Goal: Task Accomplishment & Management: Complete application form

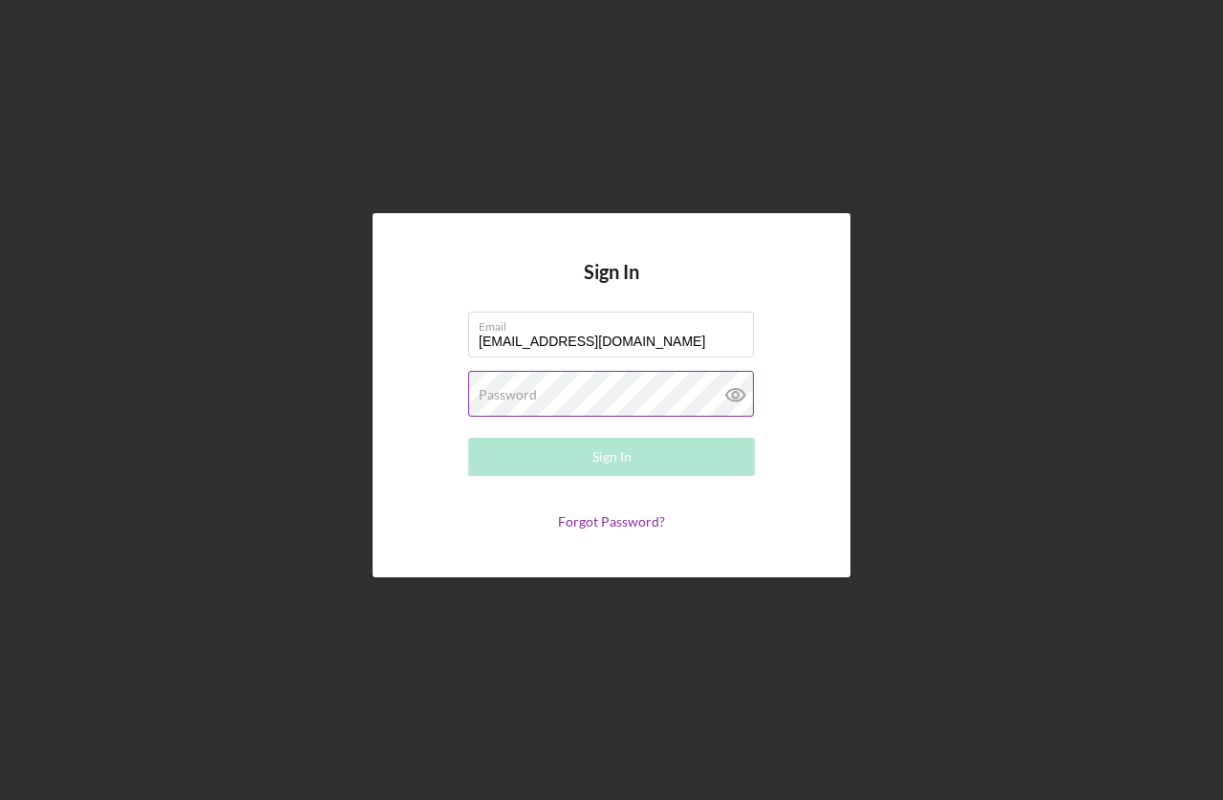
type input "[EMAIL_ADDRESS][DOMAIN_NAME]"
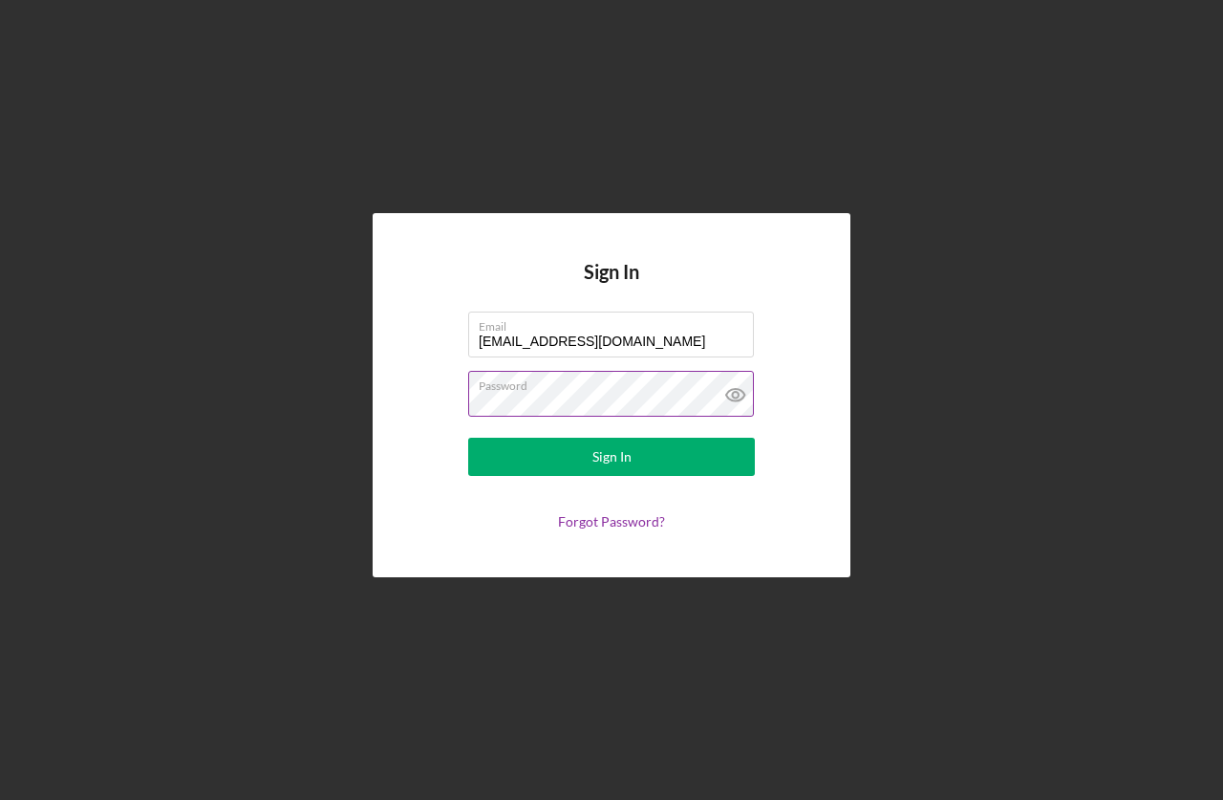
click at [468, 438] on button "Sign In" at bounding box center [611, 457] width 287 height 38
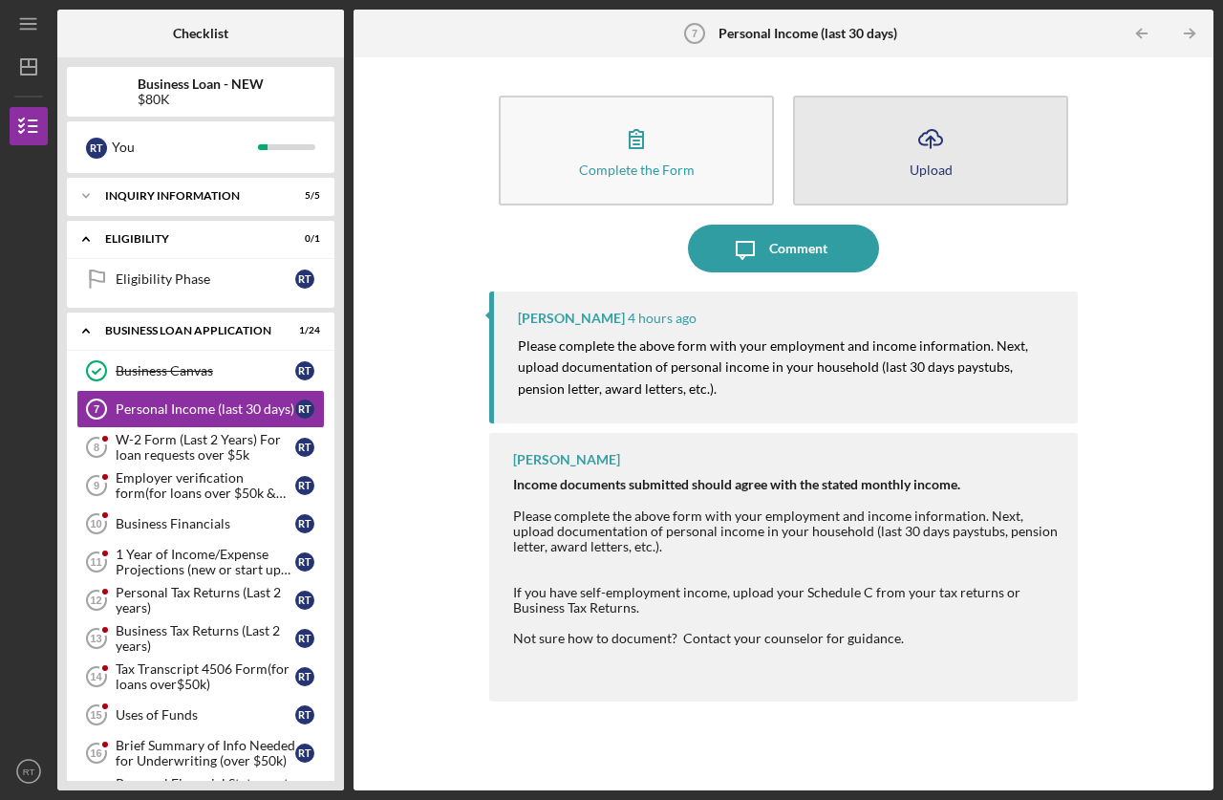
click at [954, 170] on button "Icon/Upload Upload" at bounding box center [930, 151] width 275 height 110
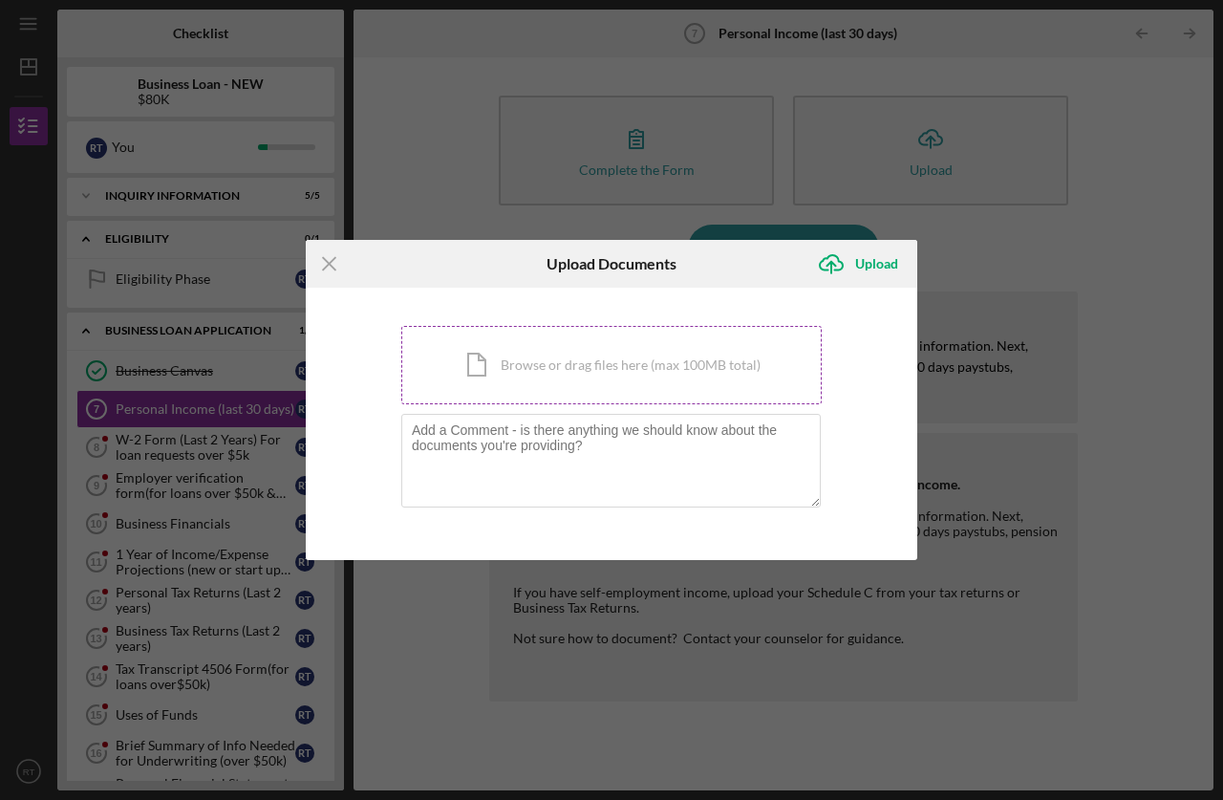
click at [636, 381] on div "Icon/Document Browse or drag files here (max 100MB total) Tap to choose files o…" at bounding box center [611, 365] width 420 height 78
click at [329, 263] on line at bounding box center [329, 263] width 12 height 12
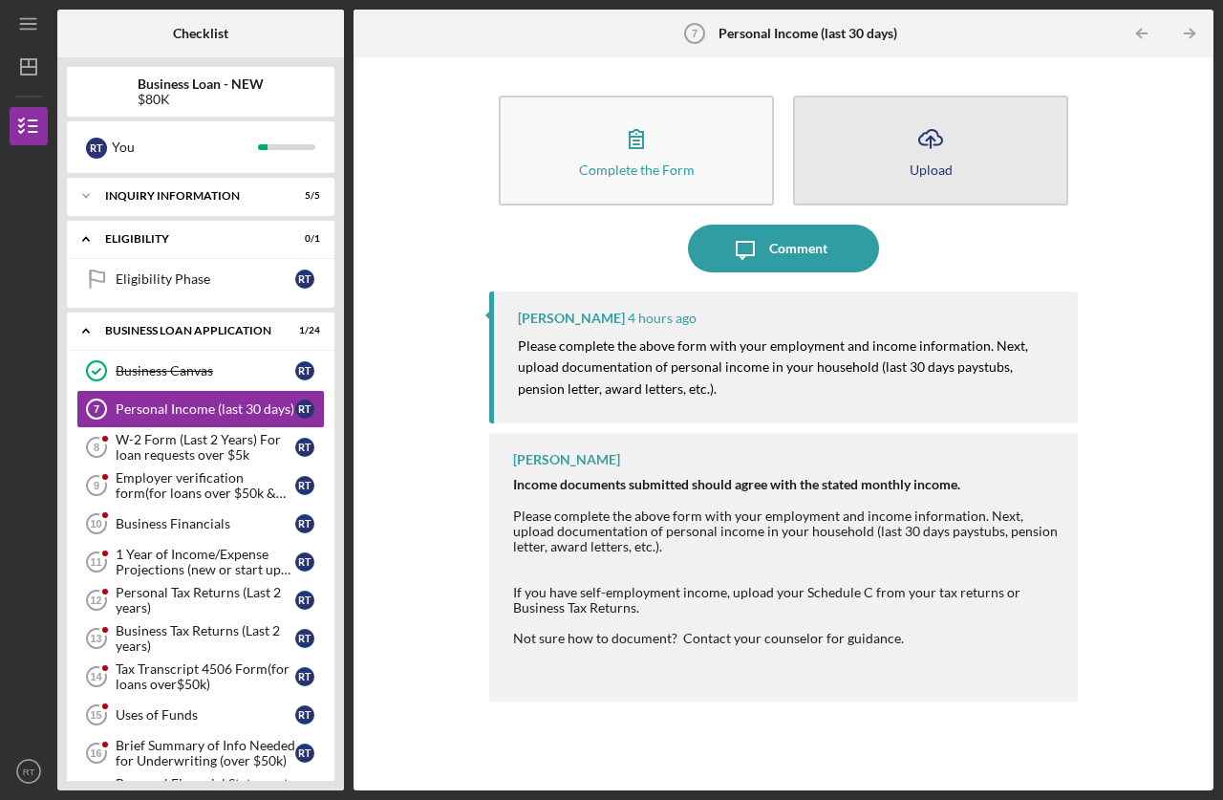
click at [968, 144] on button "Icon/Upload Upload" at bounding box center [930, 151] width 275 height 110
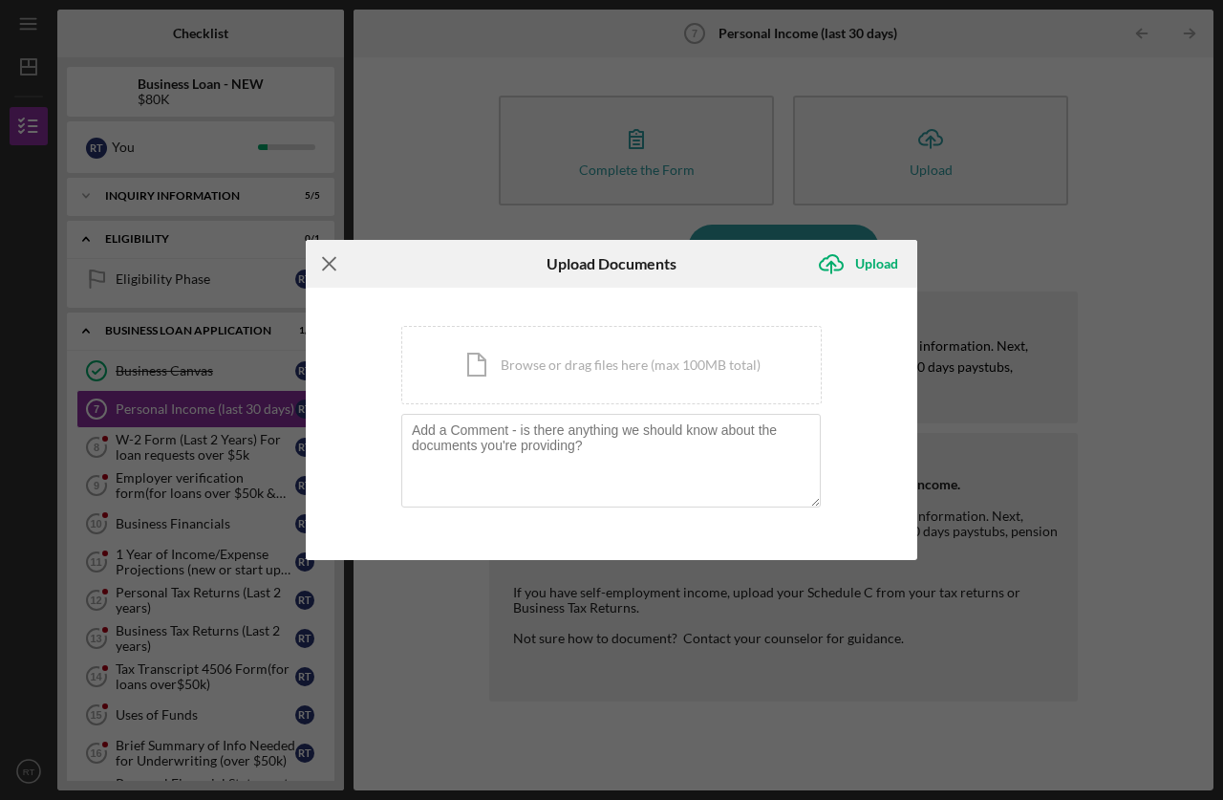
click at [331, 263] on line at bounding box center [329, 263] width 12 height 12
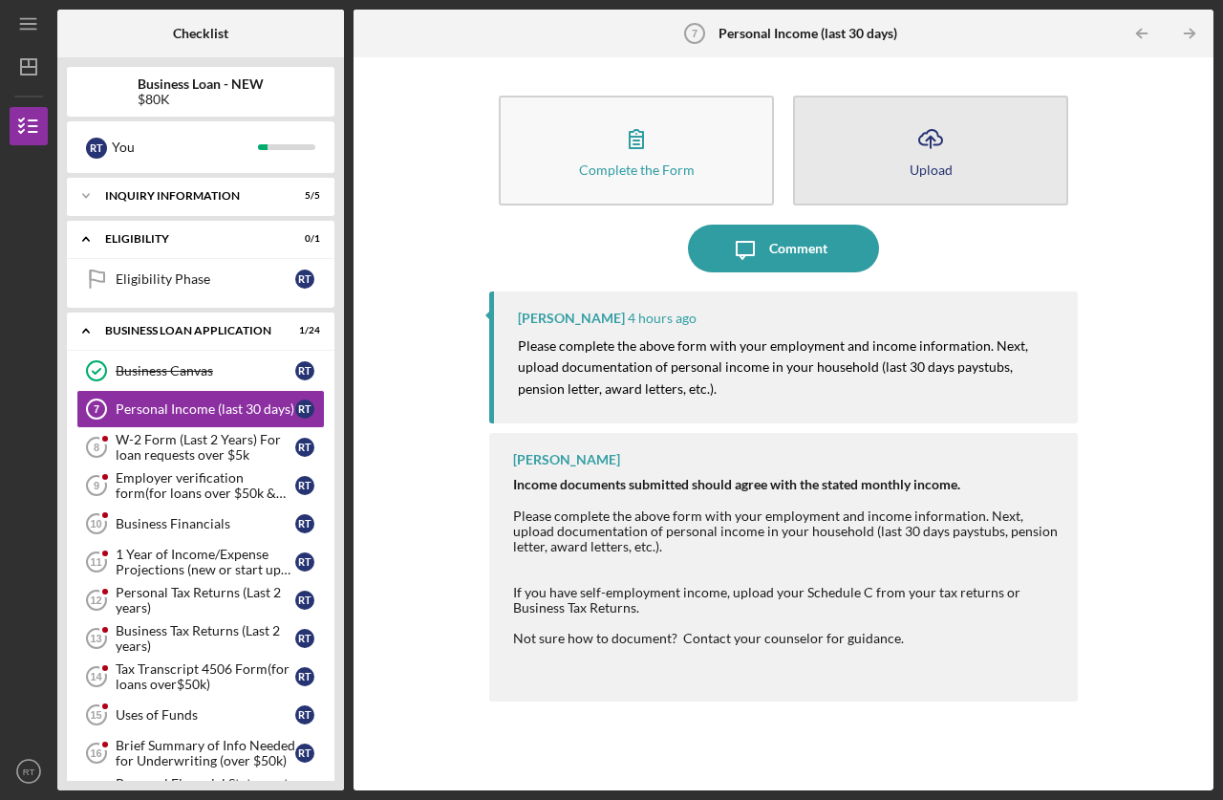
click at [915, 172] on div "Upload" at bounding box center [931, 169] width 43 height 14
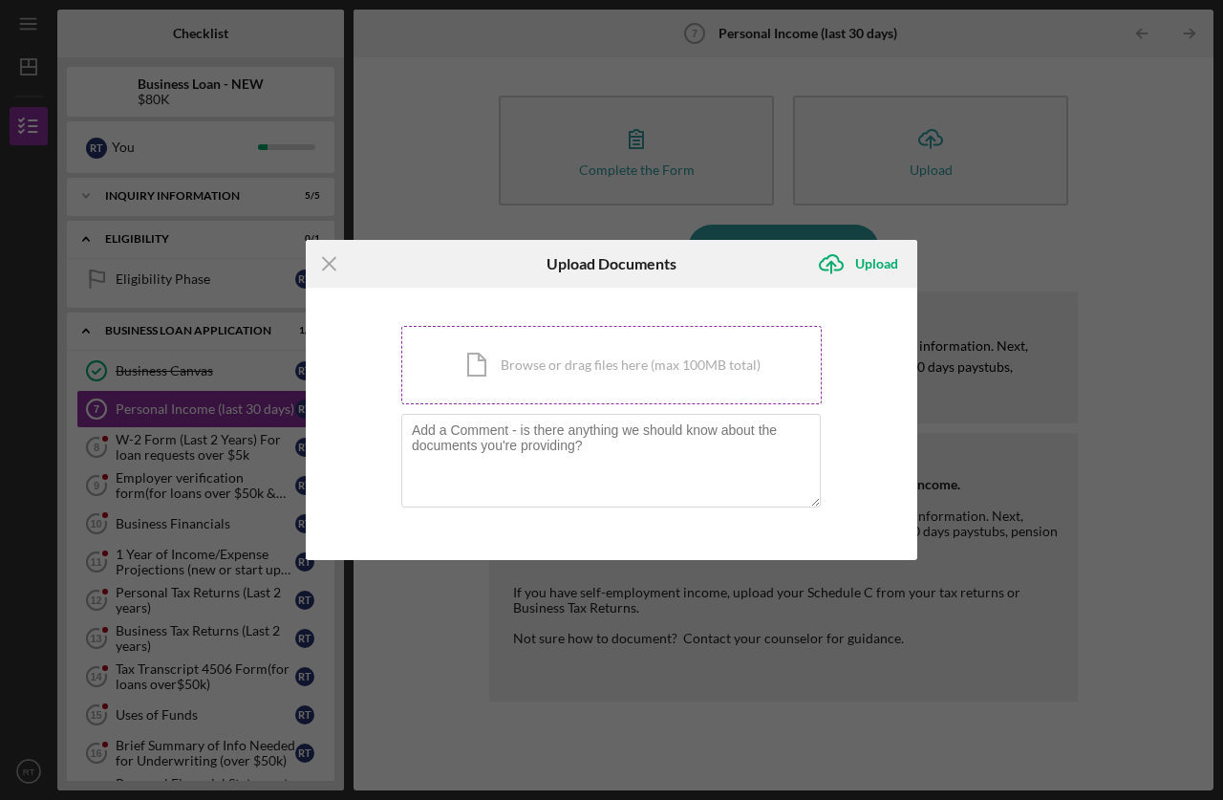
click at [643, 378] on div "Icon/Document Browse or drag files here (max 100MB total) Tap to choose files o…" at bounding box center [611, 365] width 420 height 78
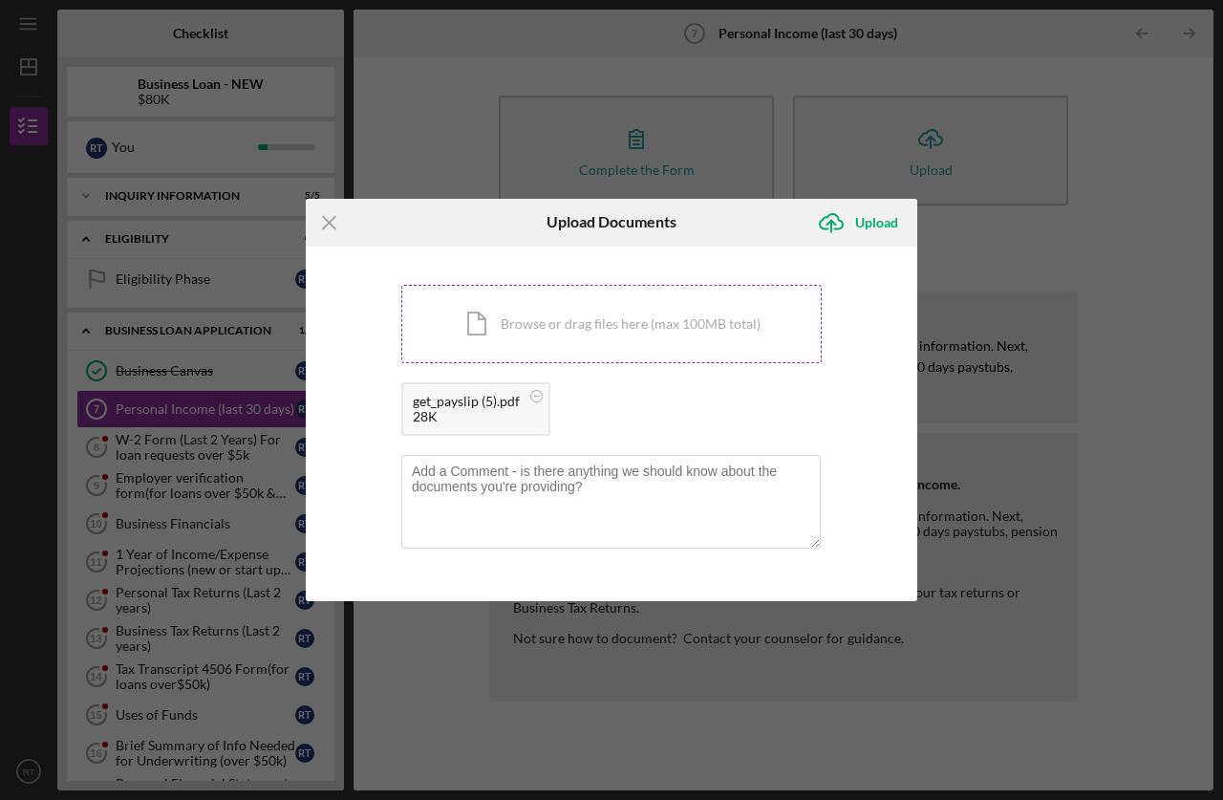
click at [604, 322] on div "Icon/Document Browse or drag files here (max 100MB total) Tap to choose files o…" at bounding box center [611, 324] width 420 height 78
click at [647, 327] on div "Icon/Document Browse or drag files here (max 100MB total) Tap to choose files o…" at bounding box center [611, 324] width 420 height 78
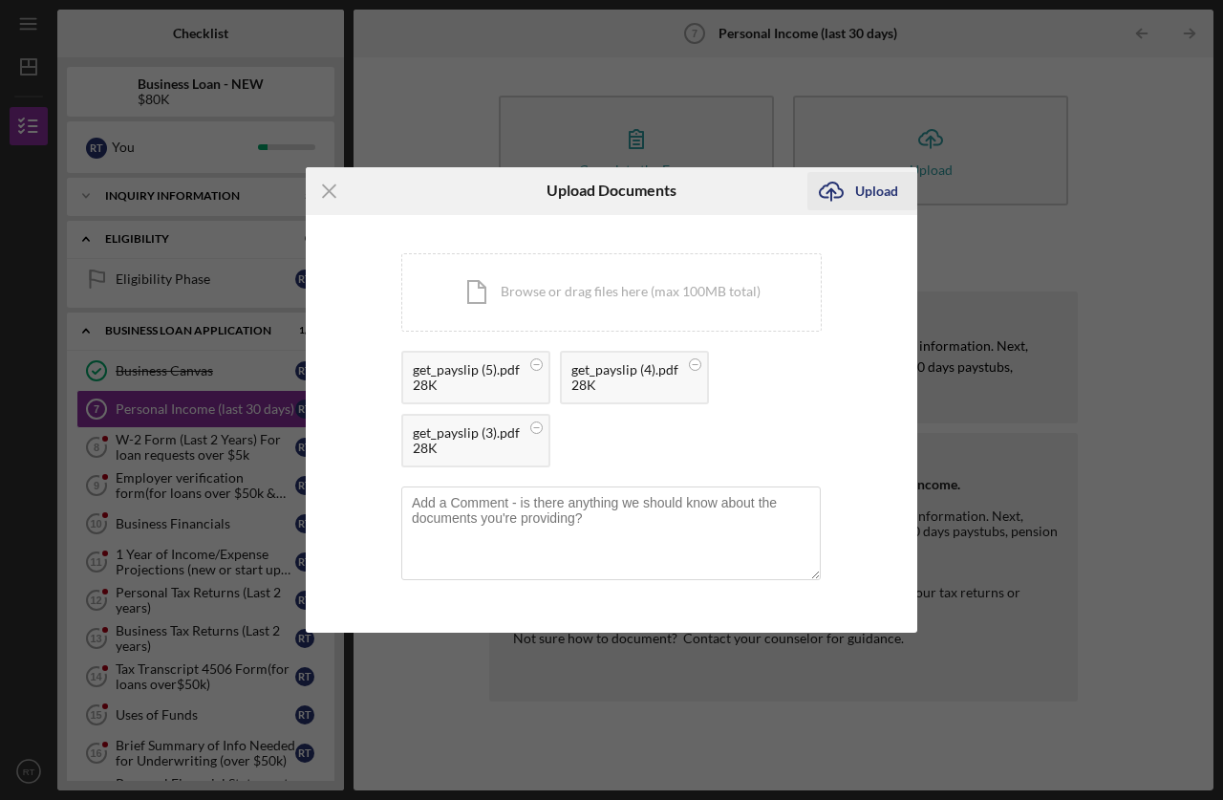
click at [833, 183] on icon "Icon/Upload" at bounding box center [831, 191] width 48 height 48
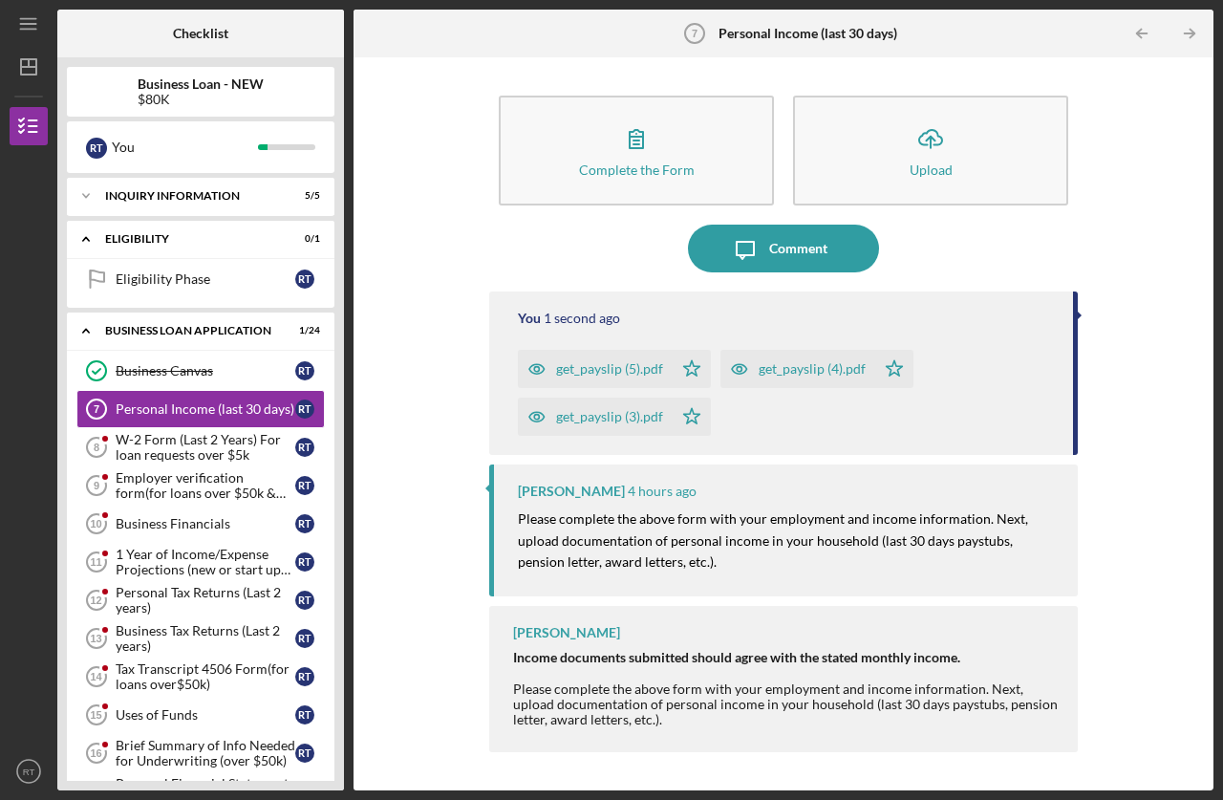
click at [529, 369] on icon "button" at bounding box center [536, 369] width 15 height 10
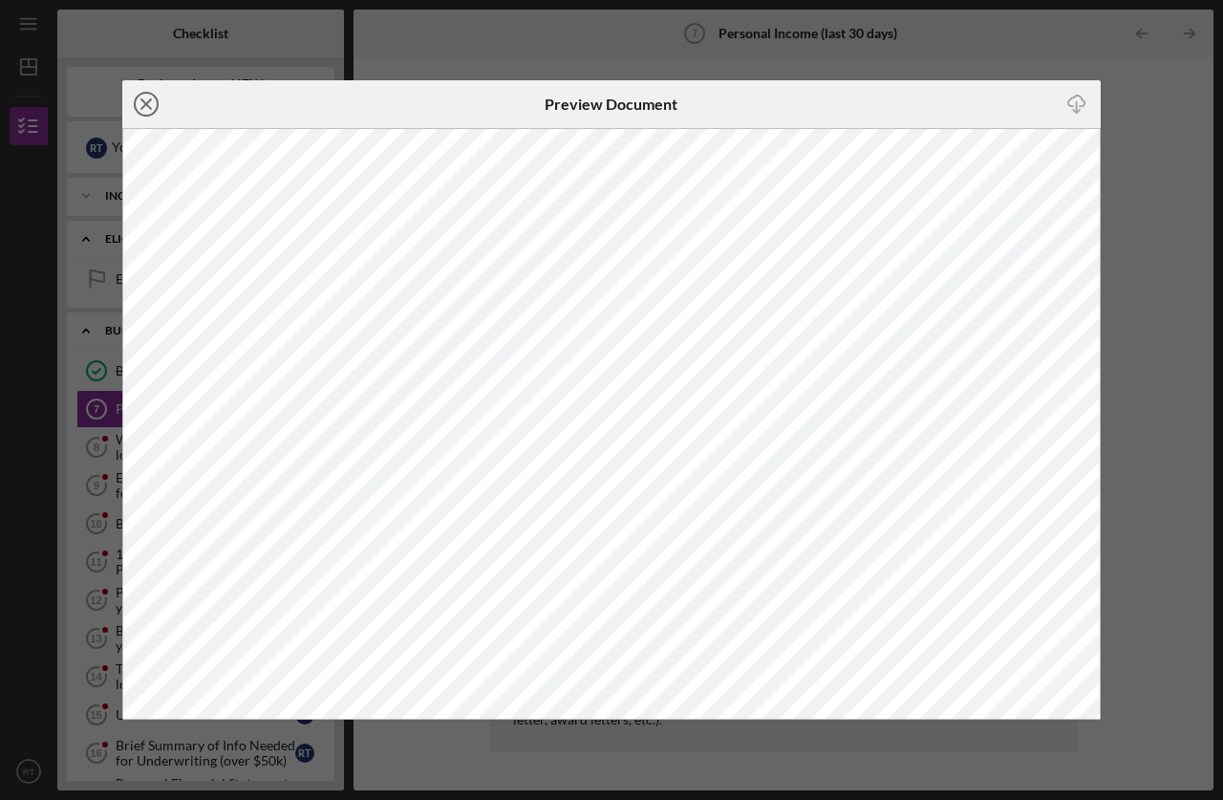
click at [148, 95] on icon "Icon/Close" at bounding box center [146, 104] width 48 height 48
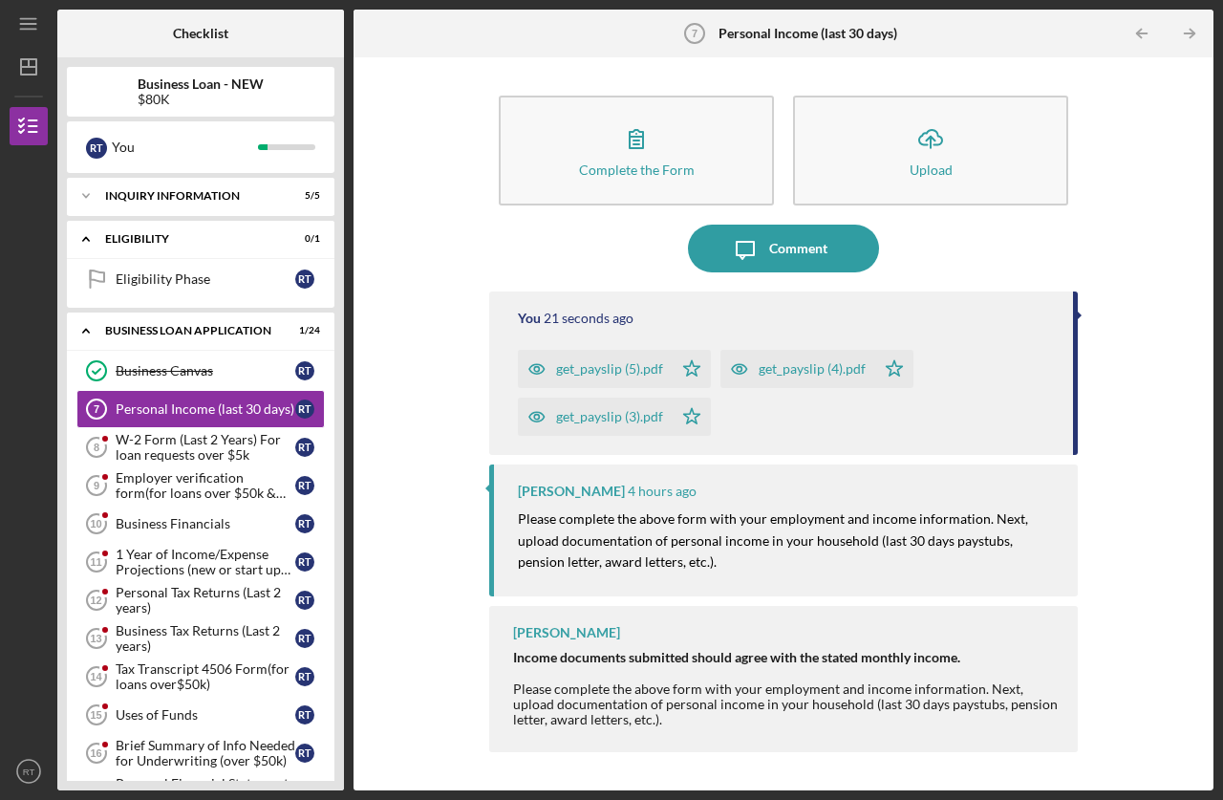
click at [807, 375] on div "get_payslip (4).pdf" at bounding box center [812, 368] width 107 height 15
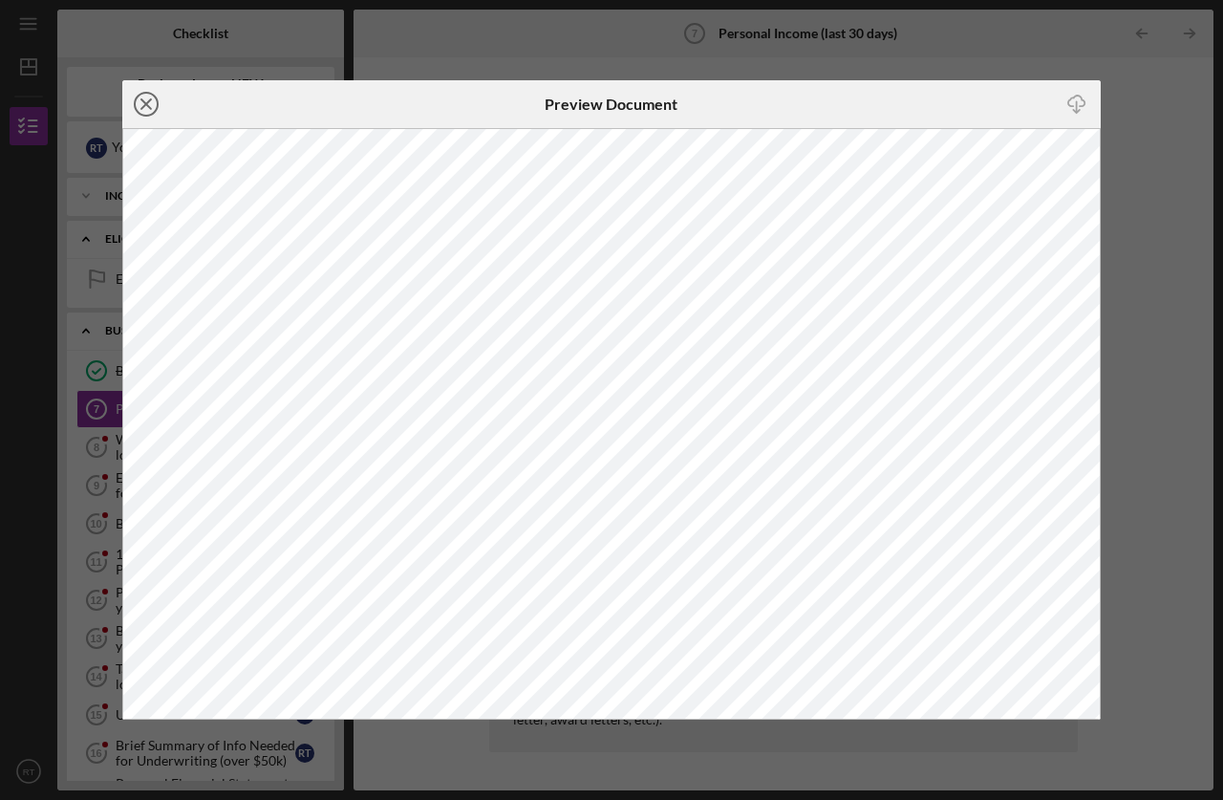
click at [135, 109] on icon "Icon/Close" at bounding box center [146, 104] width 48 height 48
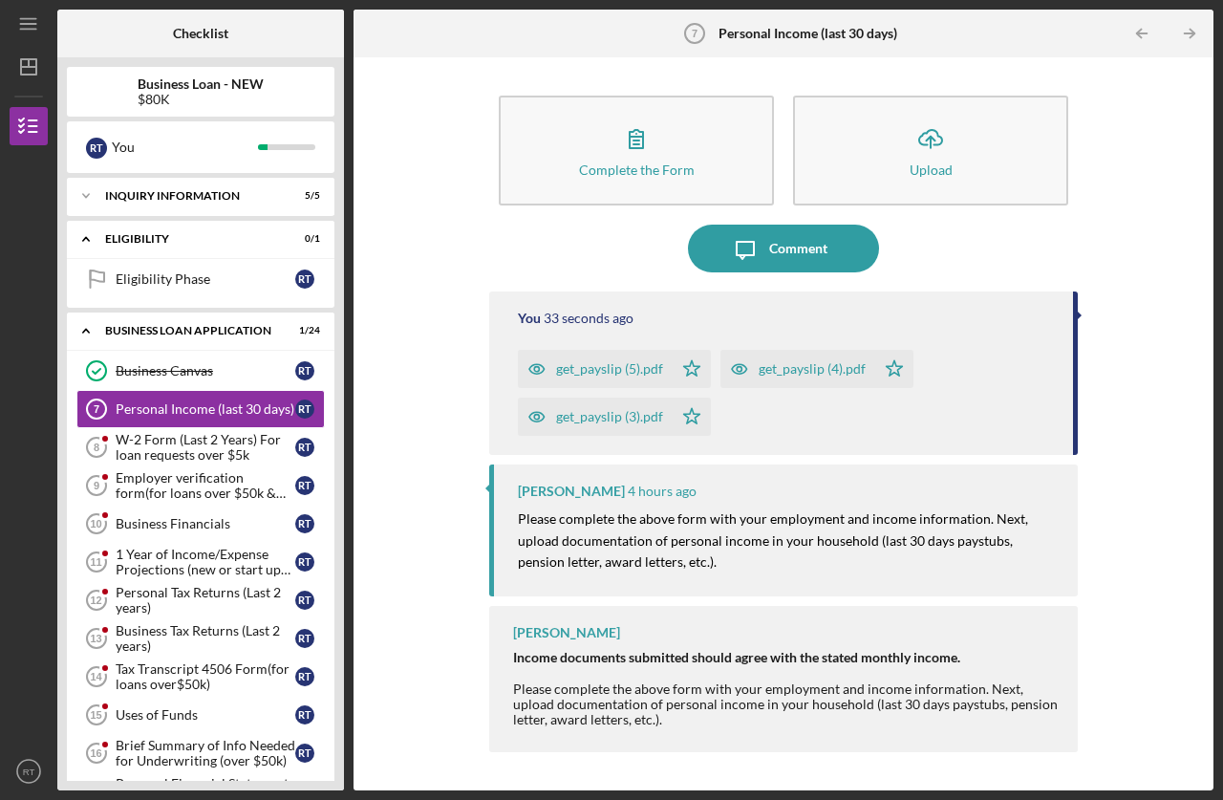
click at [602, 364] on div "get_payslip (5).pdf" at bounding box center [609, 368] width 107 height 15
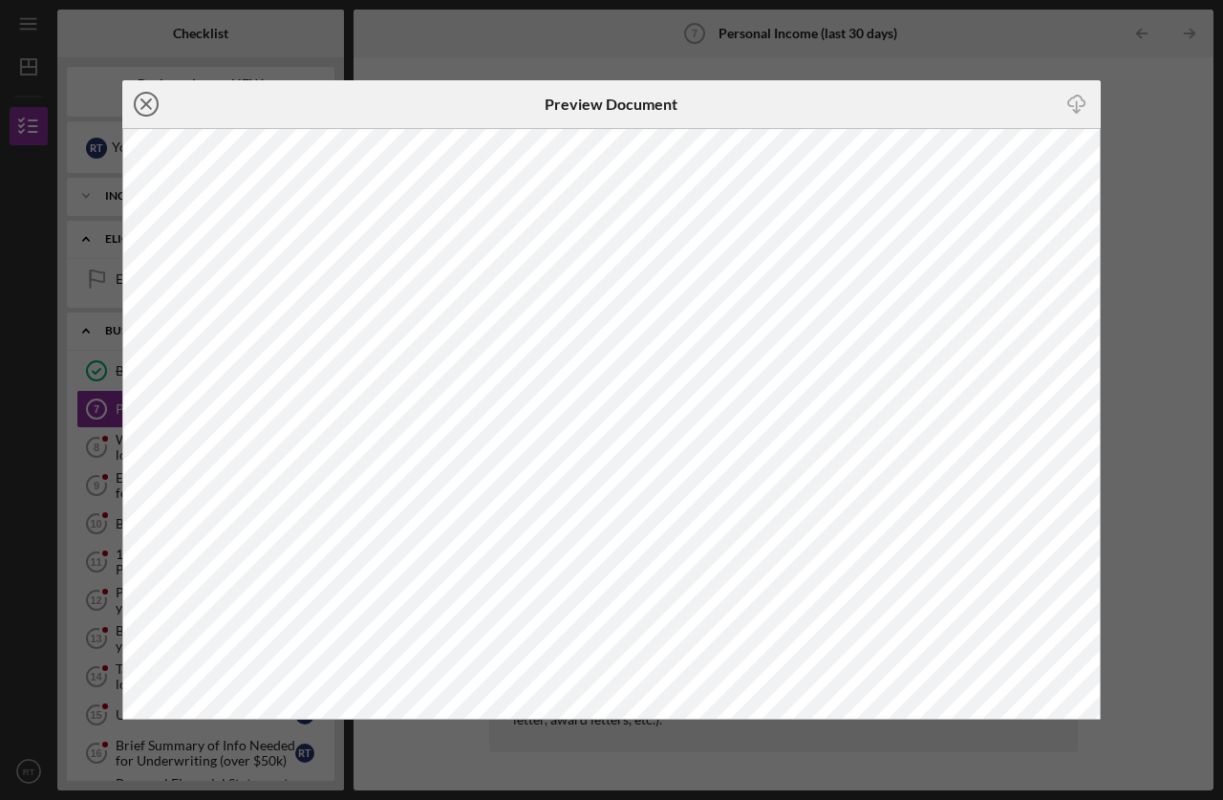
click at [149, 103] on icon "Icon/Close" at bounding box center [146, 104] width 48 height 48
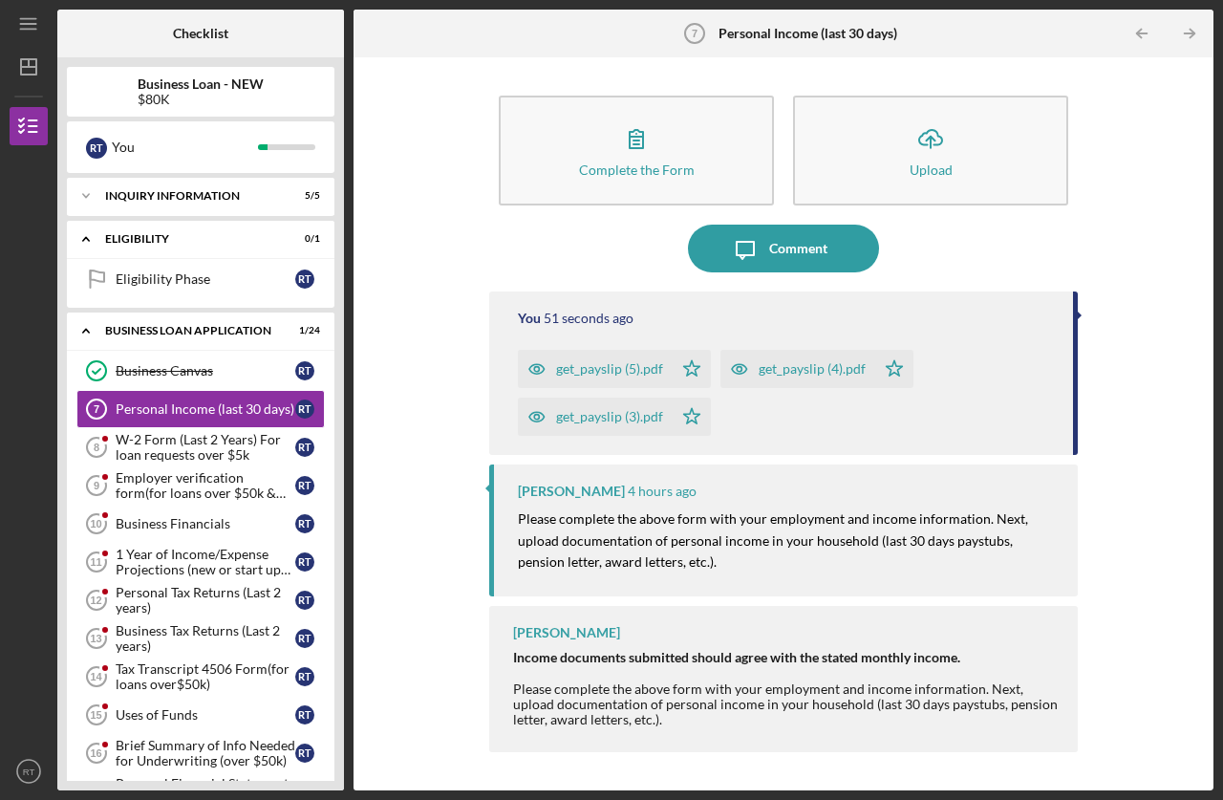
click at [686, 413] on icon "Icon/Star" at bounding box center [692, 416] width 38 height 38
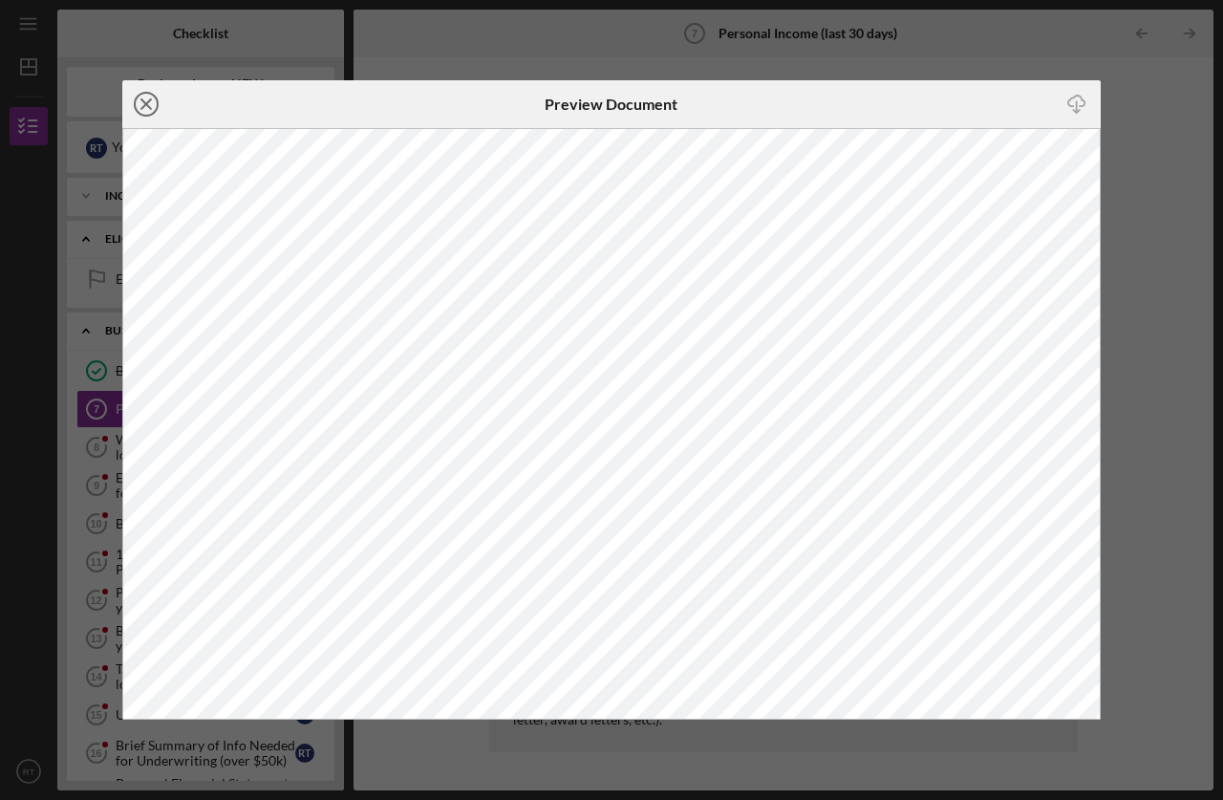
click at [149, 109] on icon "Icon/Close" at bounding box center [146, 104] width 48 height 48
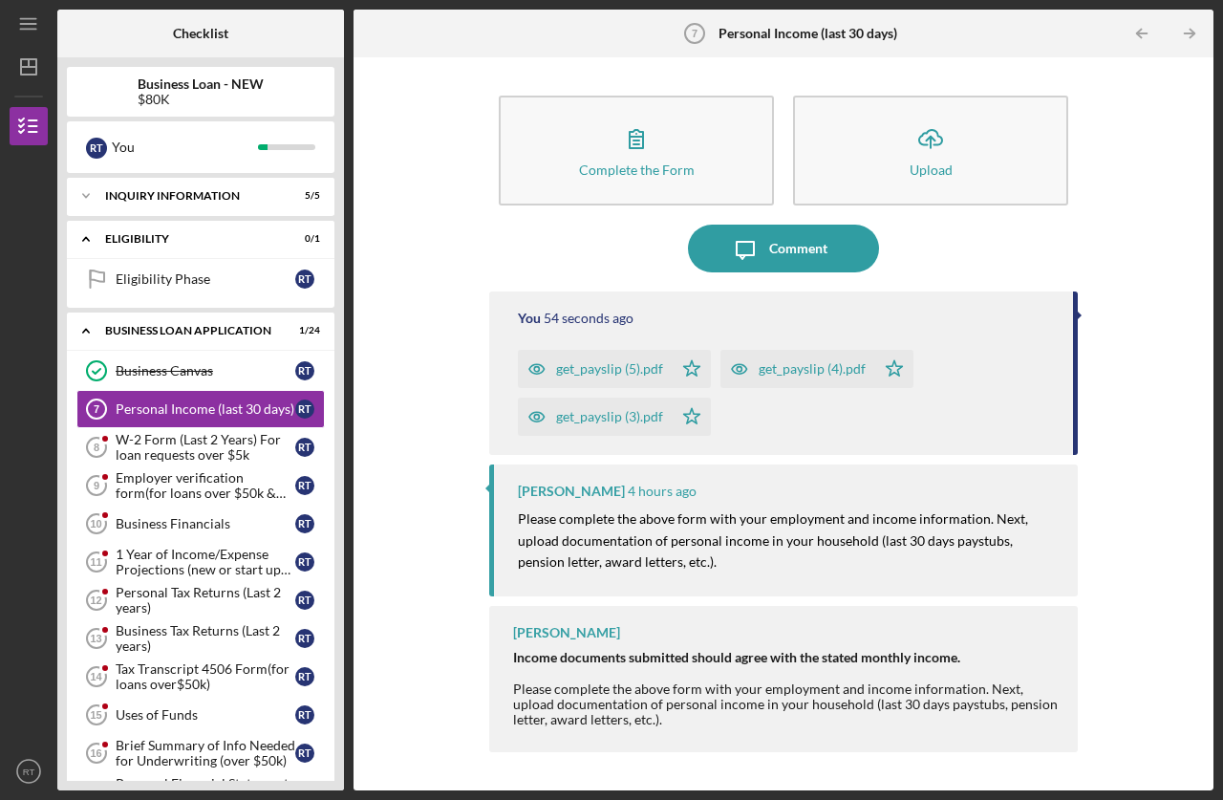
click at [541, 419] on icon "button" at bounding box center [537, 416] width 38 height 38
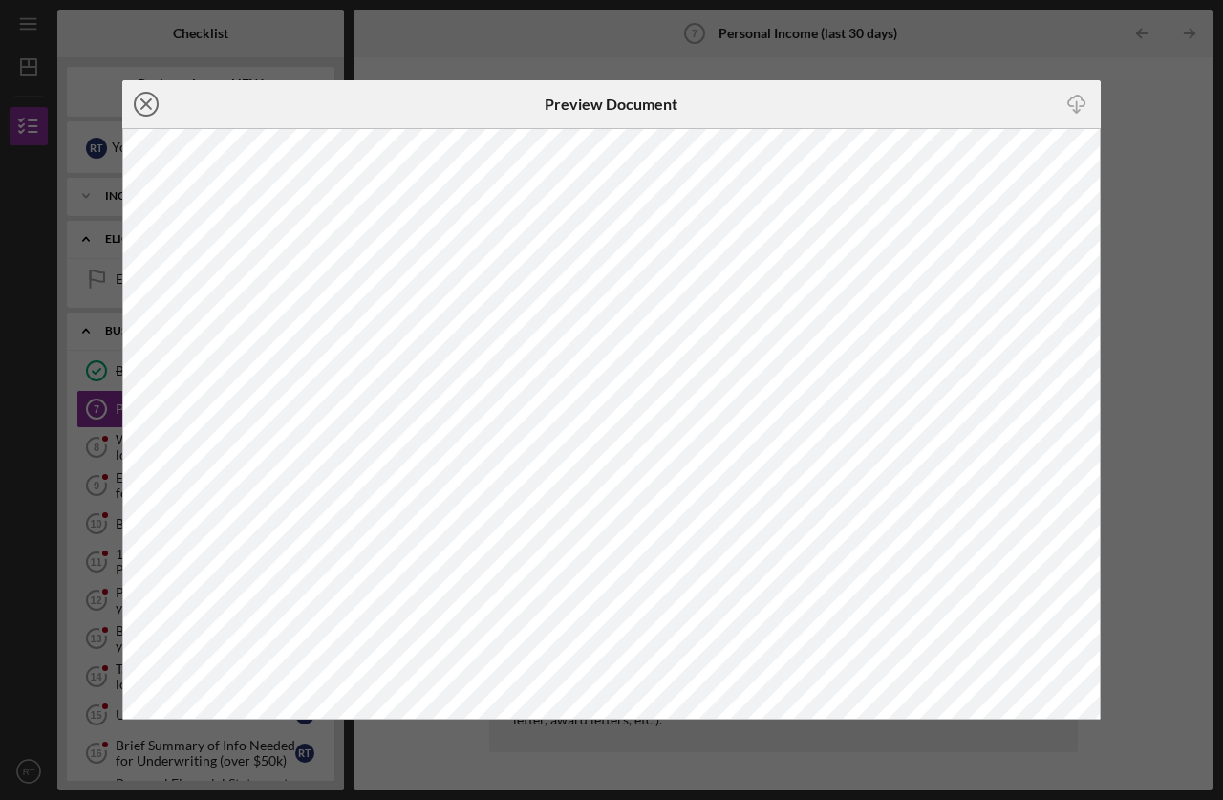
click at [135, 102] on circle at bounding box center [146, 104] width 23 height 23
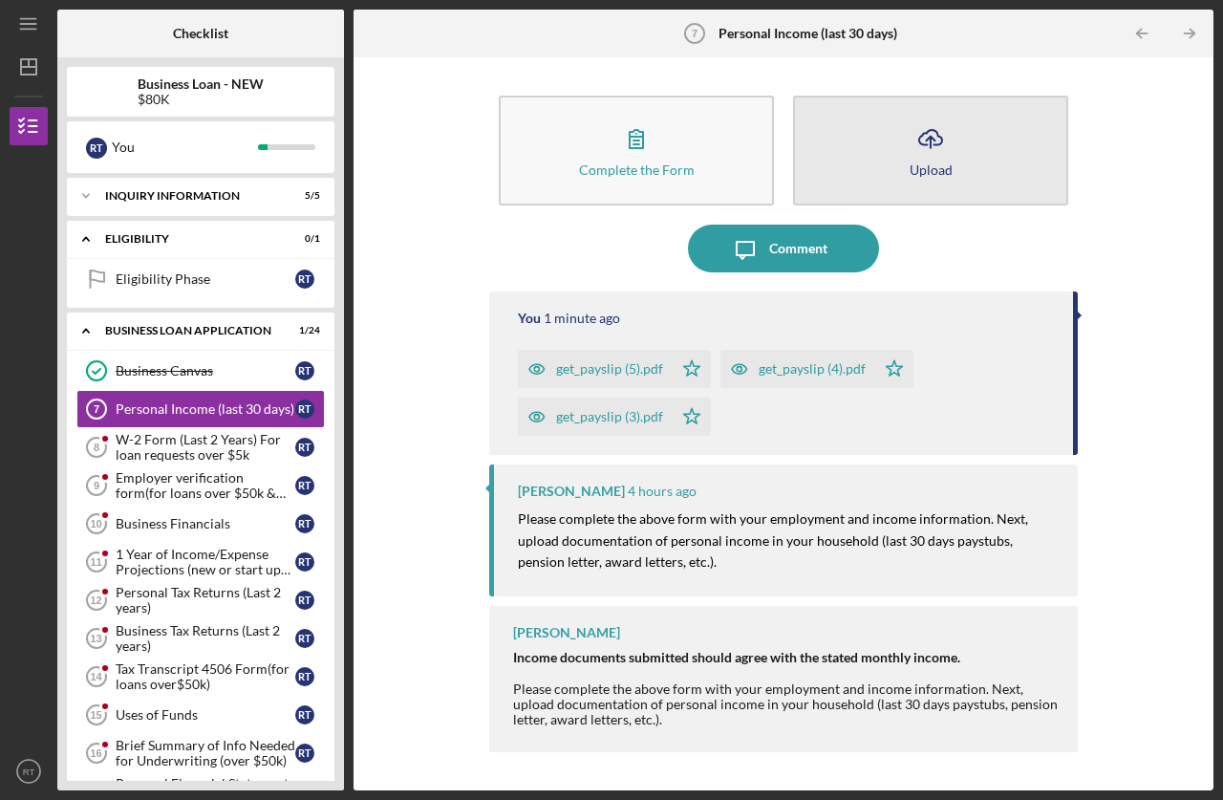
click at [890, 152] on button "Icon/Upload Upload" at bounding box center [930, 151] width 275 height 110
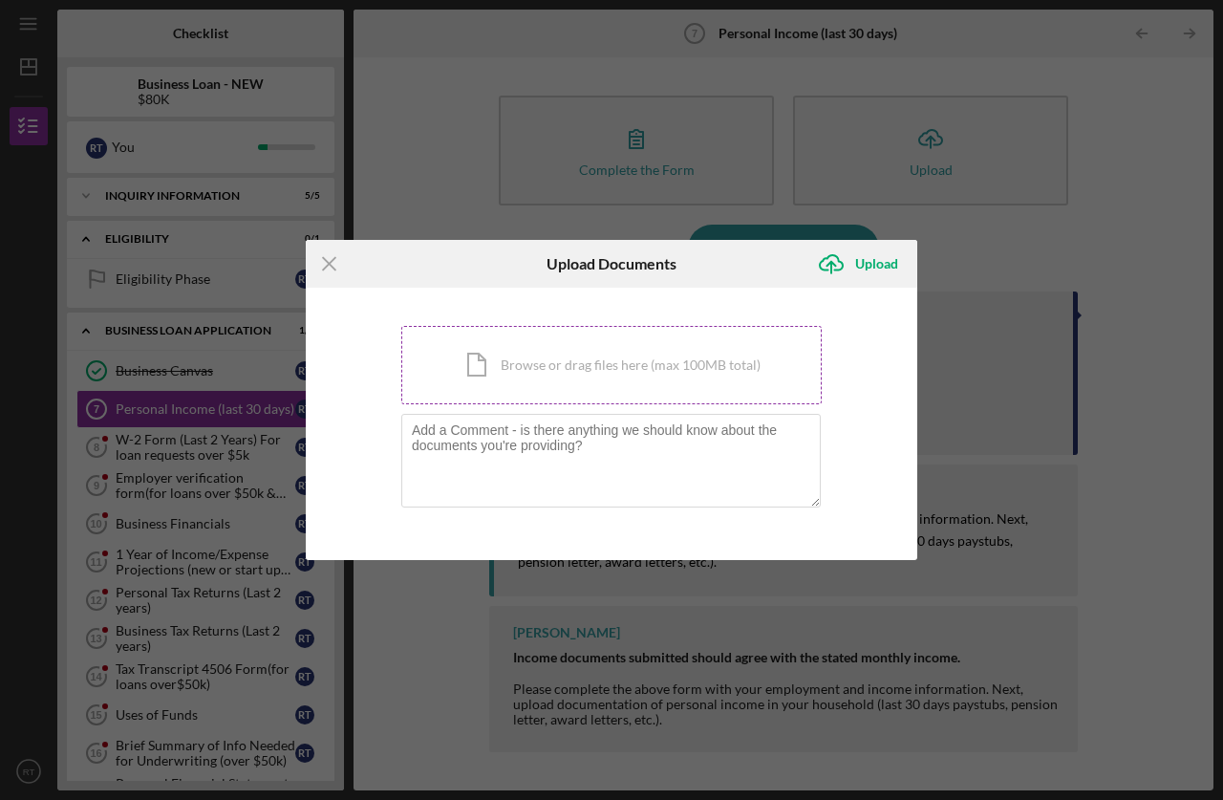
click at [597, 370] on div "Icon/Document Browse or drag files here (max 100MB total) Tap to choose files o…" at bounding box center [611, 365] width 420 height 78
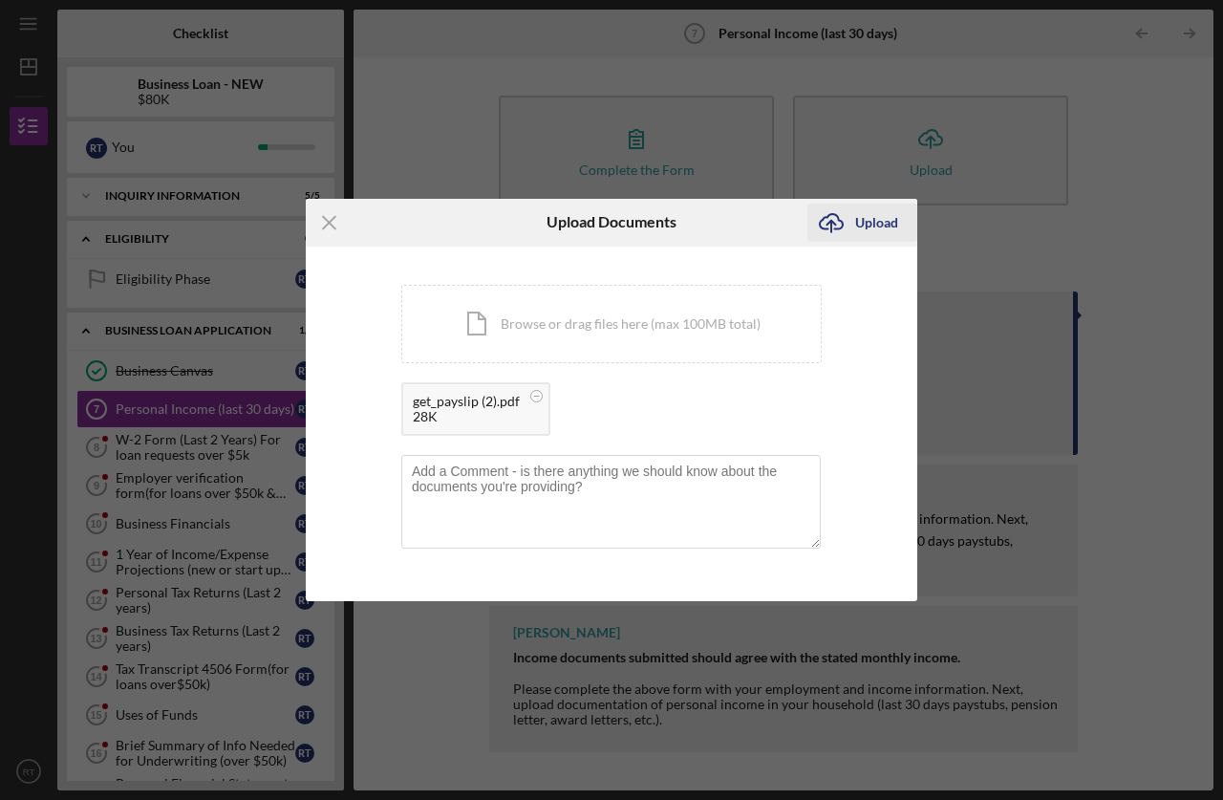
click at [857, 225] on div "Upload" at bounding box center [876, 223] width 43 height 38
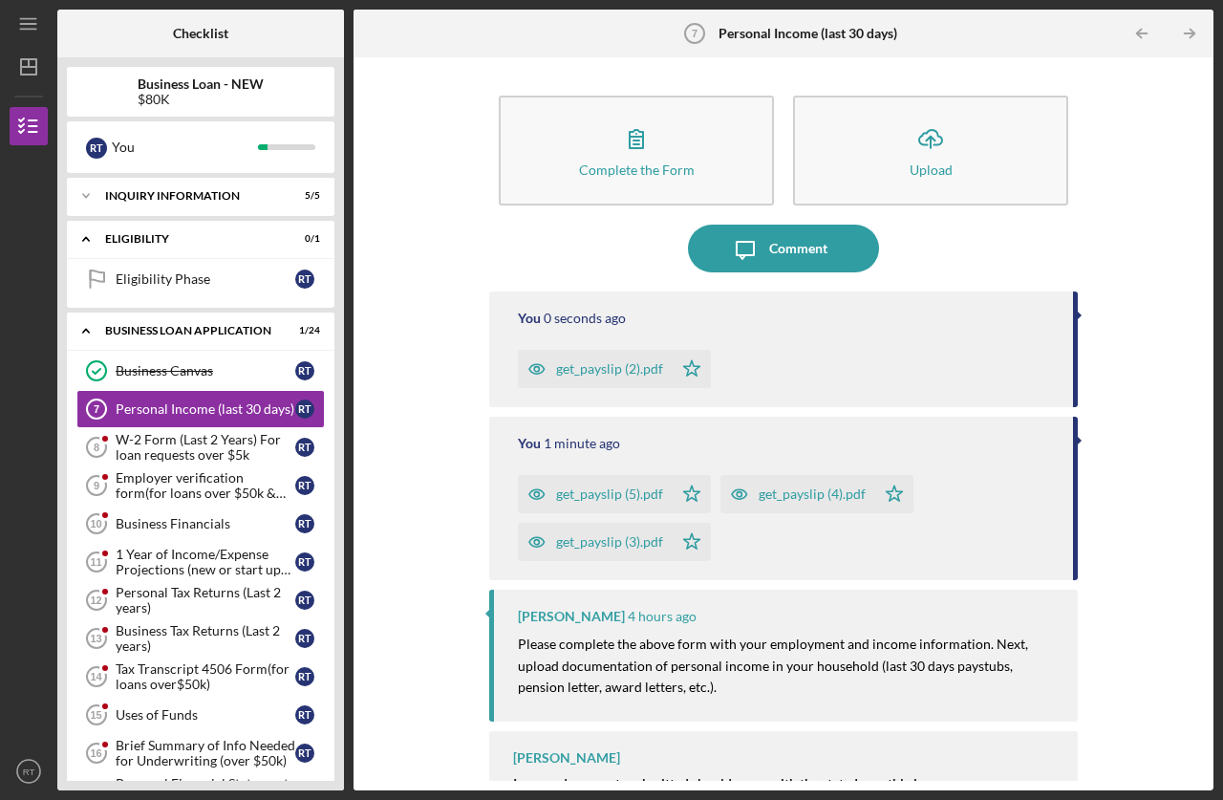
click at [574, 369] on div "get_payslip (2).pdf" at bounding box center [609, 368] width 107 height 15
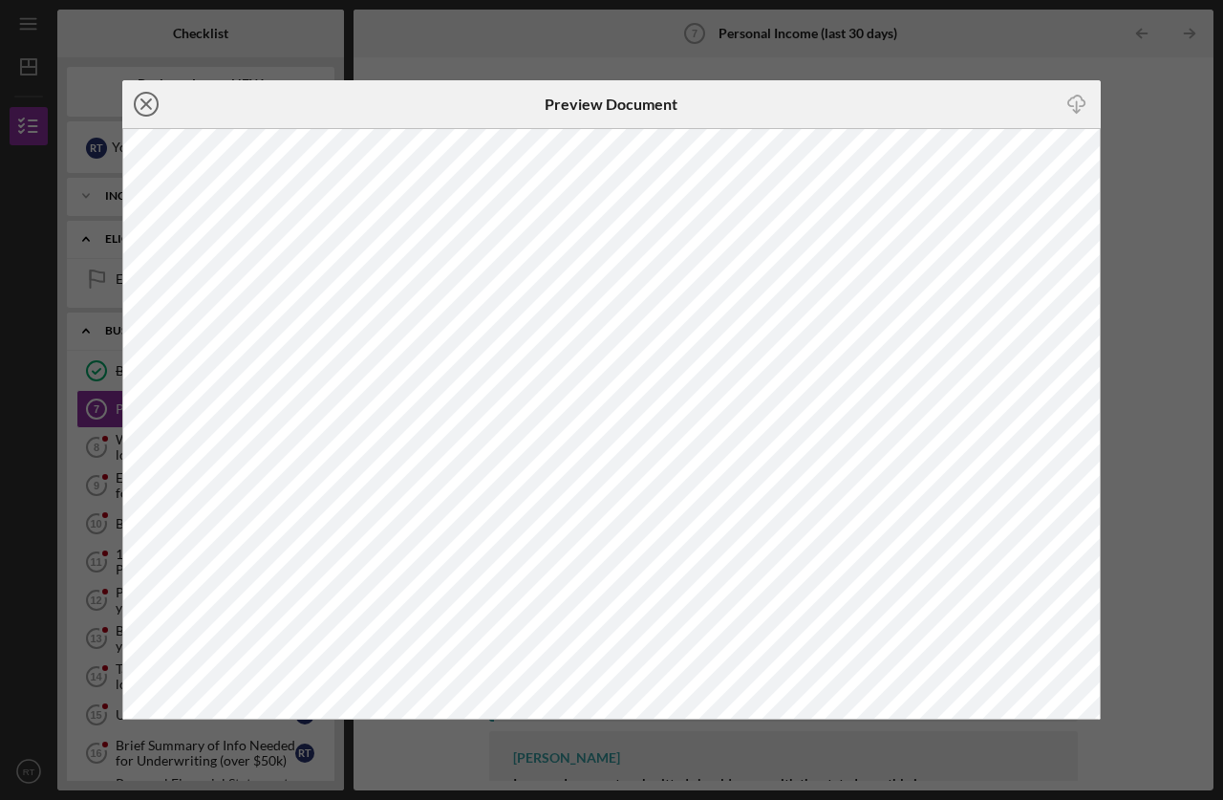
click at [146, 109] on icon "Icon/Close" at bounding box center [146, 104] width 48 height 48
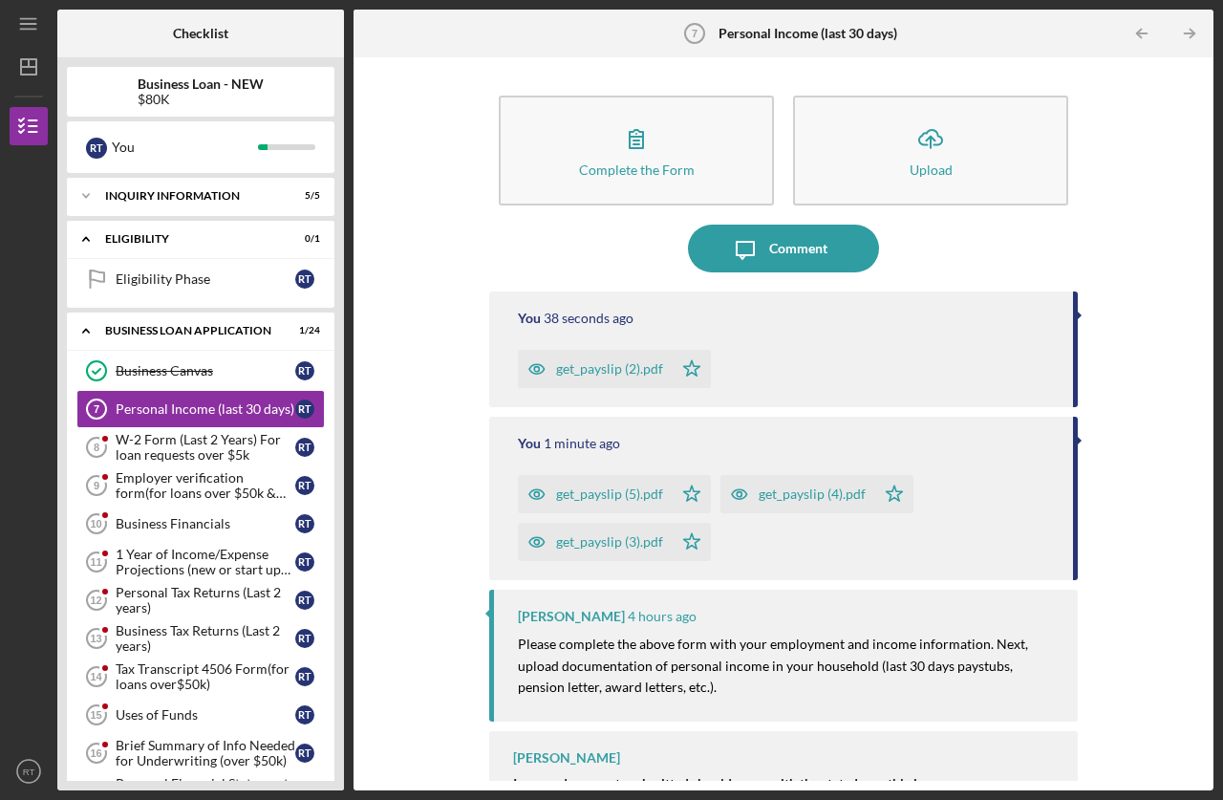
click at [609, 489] on div "get_payslip (5).pdf" at bounding box center [609, 493] width 107 height 15
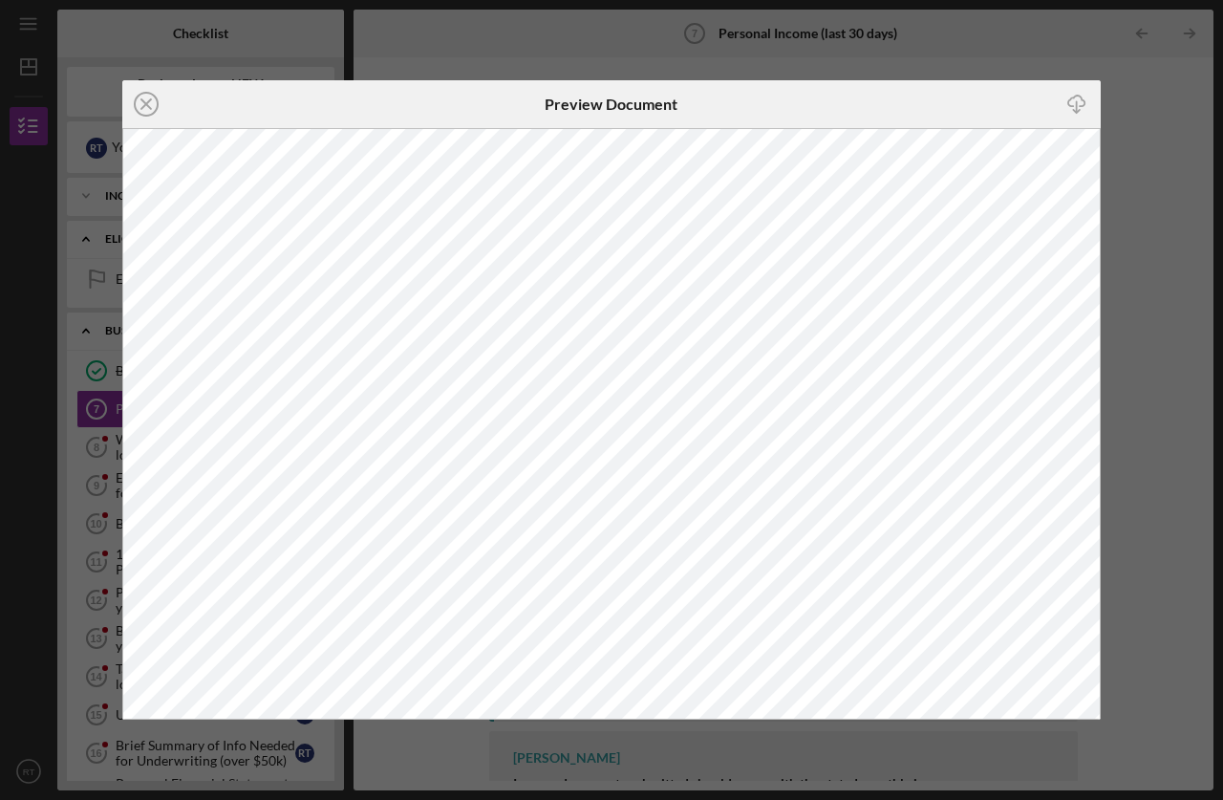
drag, startPoint x: 145, startPoint y: 101, endPoint x: 1035, endPoint y: 105, distance: 889.5
click at [1050, 104] on div "Icon/Download" at bounding box center [938, 104] width 326 height 48
click at [155, 105] on icon "Icon/Close" at bounding box center [146, 104] width 48 height 48
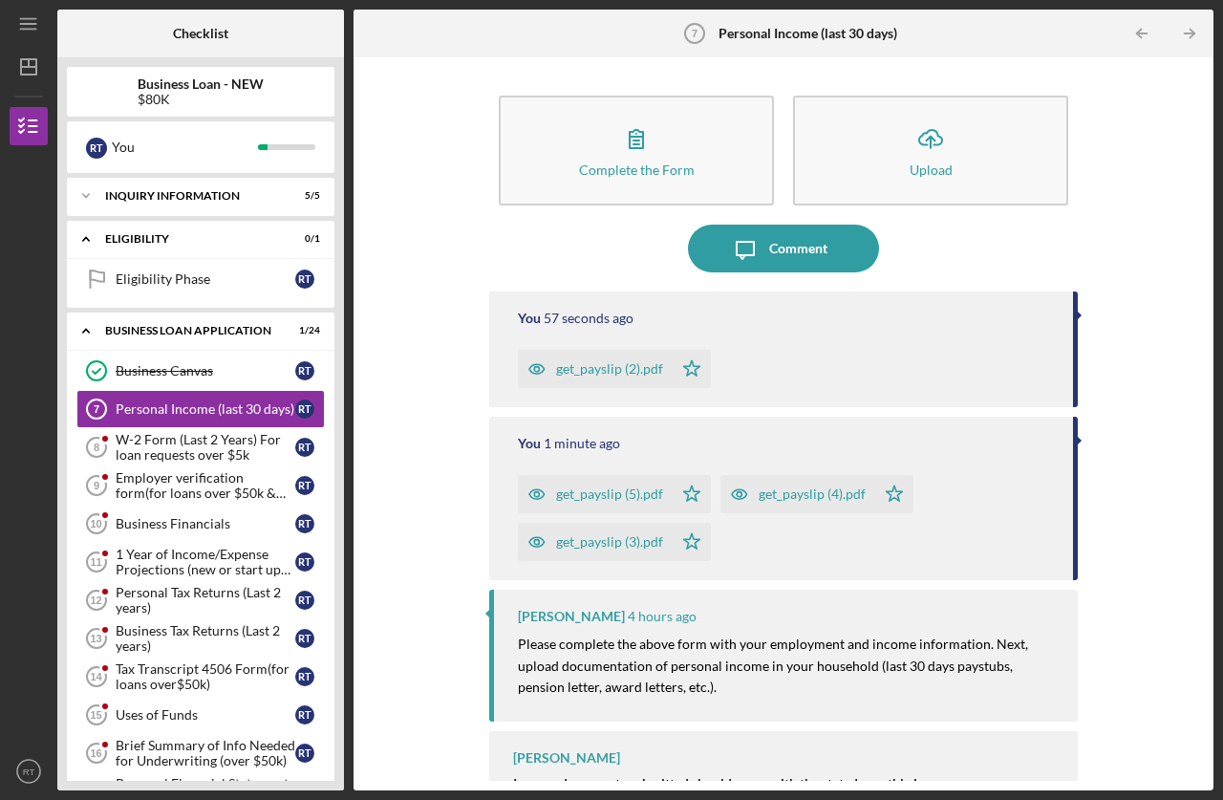
drag, startPoint x: 630, startPoint y: 481, endPoint x: 569, endPoint y: 496, distance: 62.1
click at [569, 496] on div "get_payslip (5).pdf" at bounding box center [609, 493] width 107 height 15
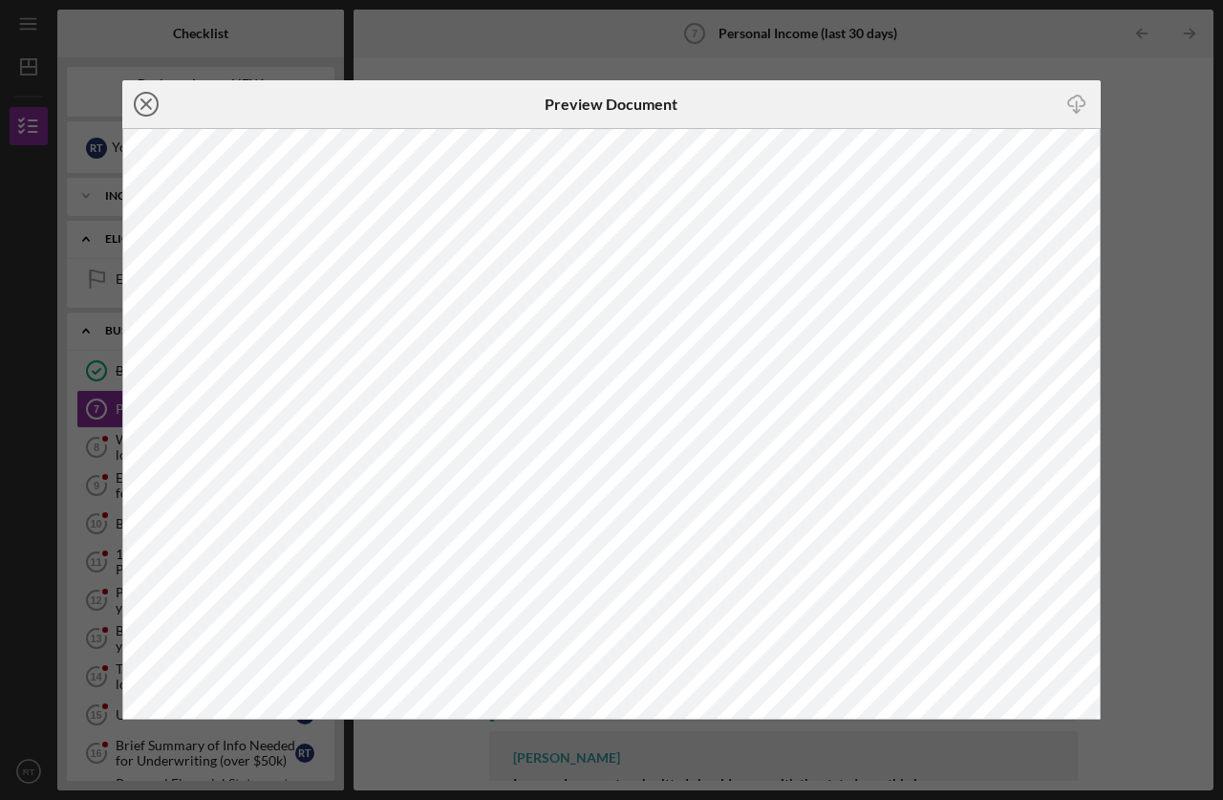
click at [157, 97] on circle at bounding box center [146, 104] width 23 height 23
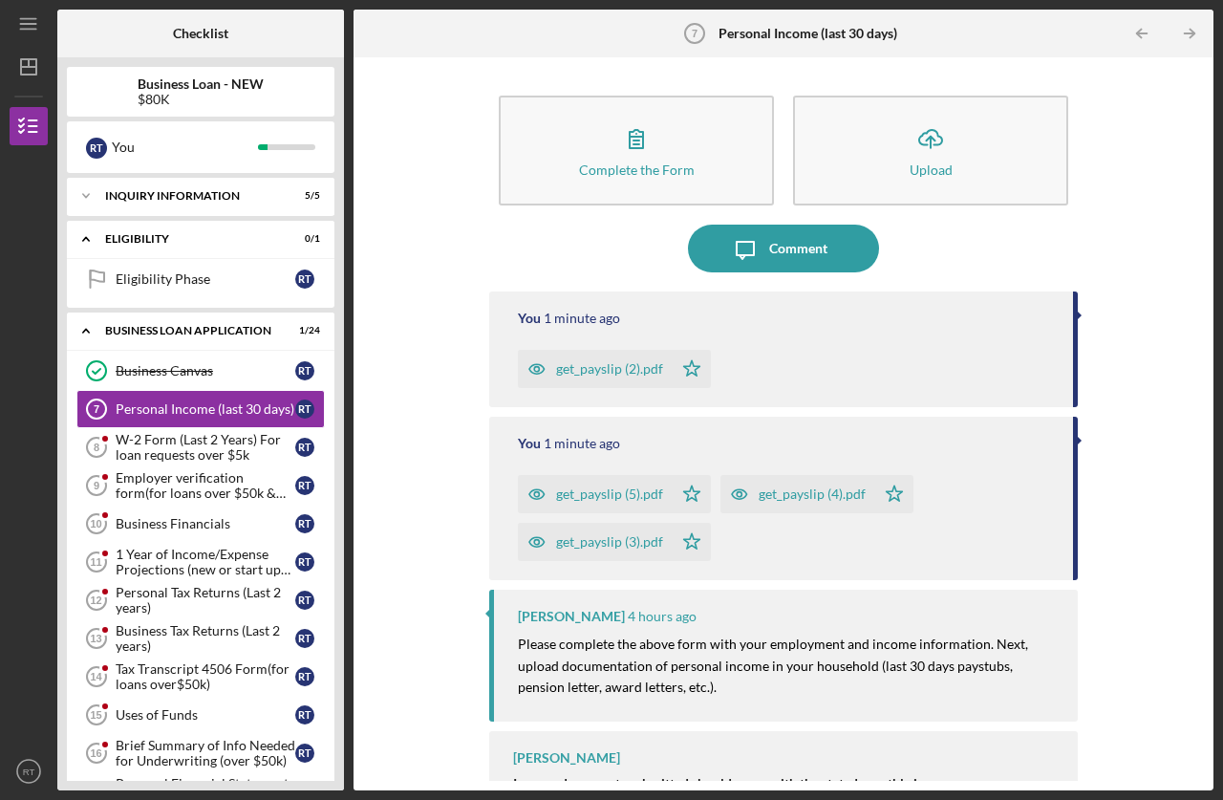
drag, startPoint x: 531, startPoint y: 369, endPoint x: 988, endPoint y: 380, distance: 456.9
click at [988, 380] on div "get_payslip (2).pdf Icon/Star" at bounding box center [786, 364] width 536 height 48
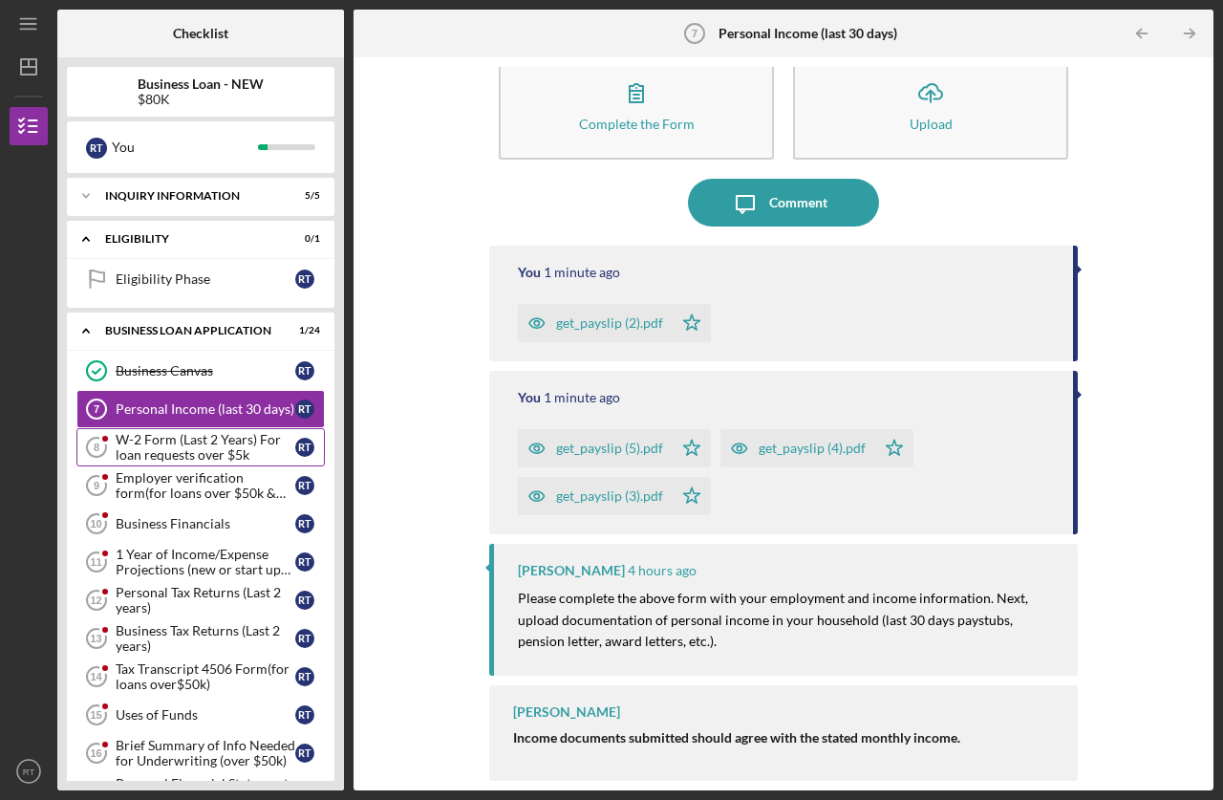
click at [138, 440] on div "W-2 Form (Last 2 Years) For loan requests over $5k" at bounding box center [206, 447] width 180 height 31
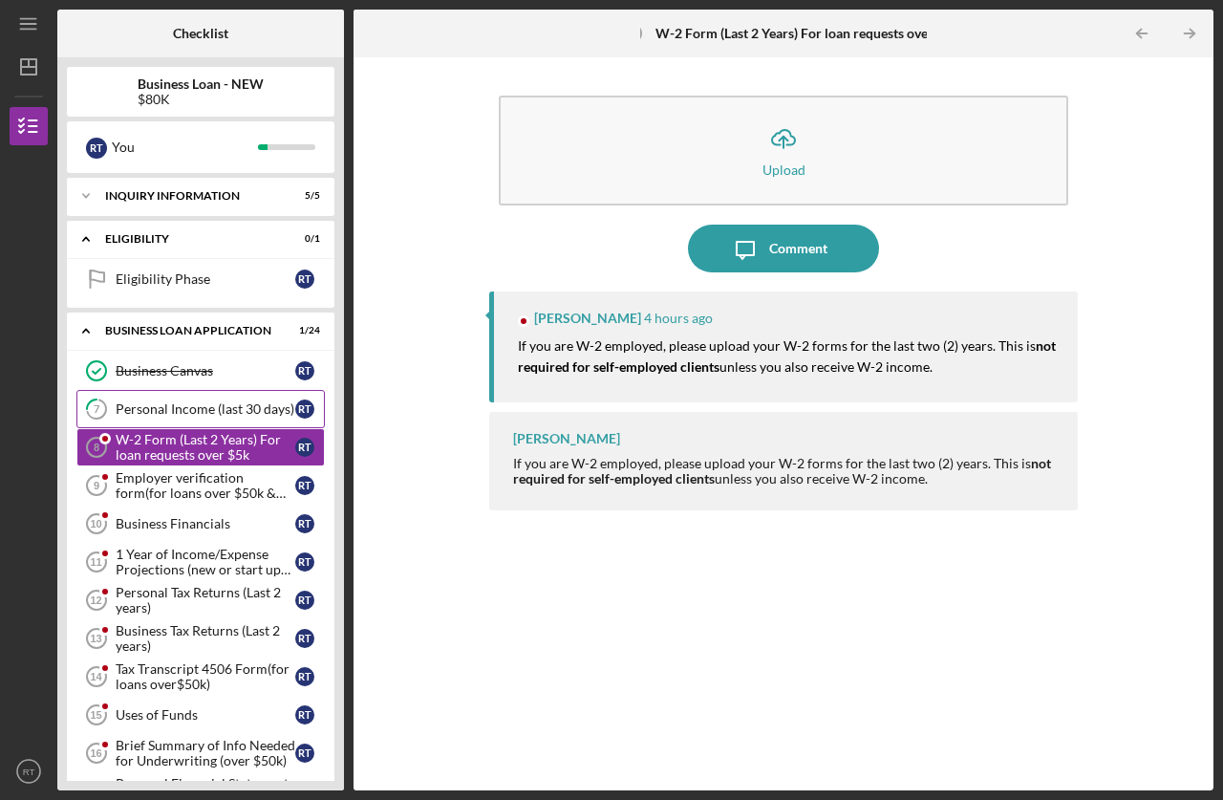
click at [215, 399] on link "7 Personal Income (last 30 days) R T" at bounding box center [200, 409] width 248 height 38
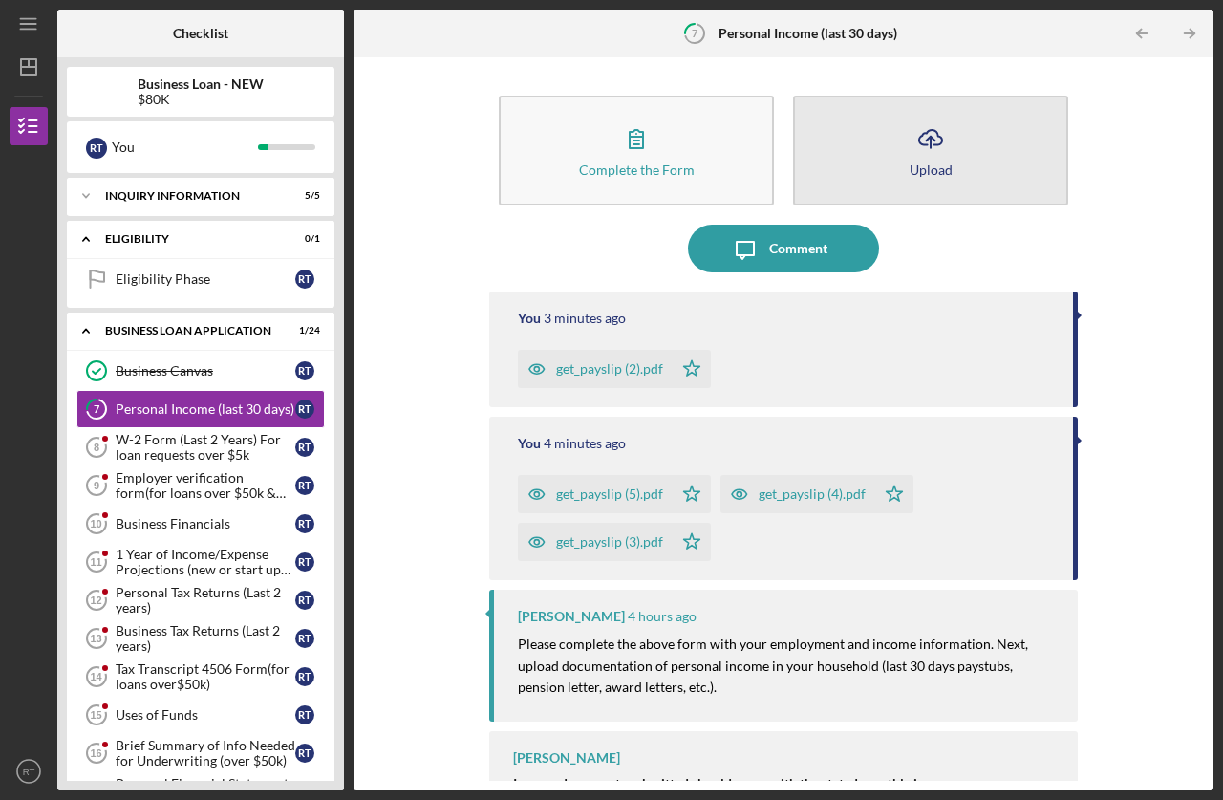
click at [914, 134] on icon "Icon/Upload" at bounding box center [931, 139] width 48 height 48
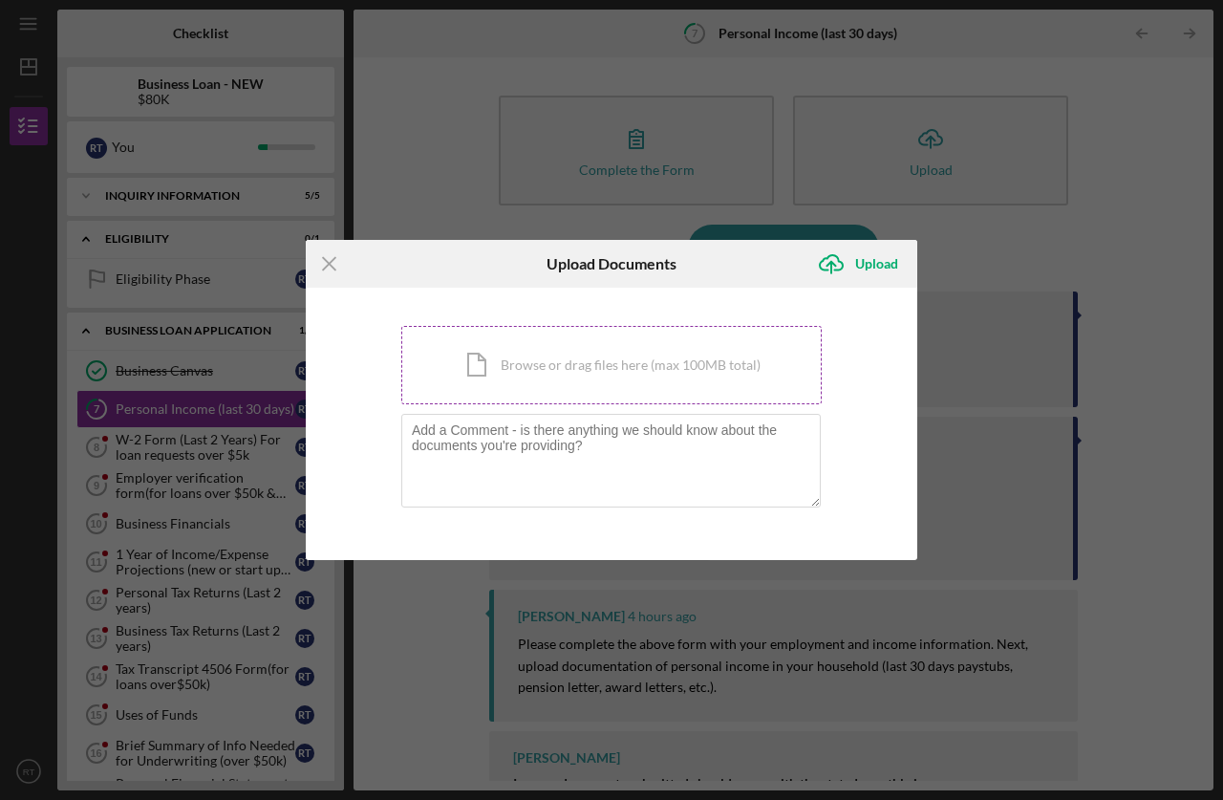
click at [509, 358] on div "Icon/Document Browse or drag files here (max 100MB total) Tap to choose files o…" at bounding box center [611, 365] width 420 height 78
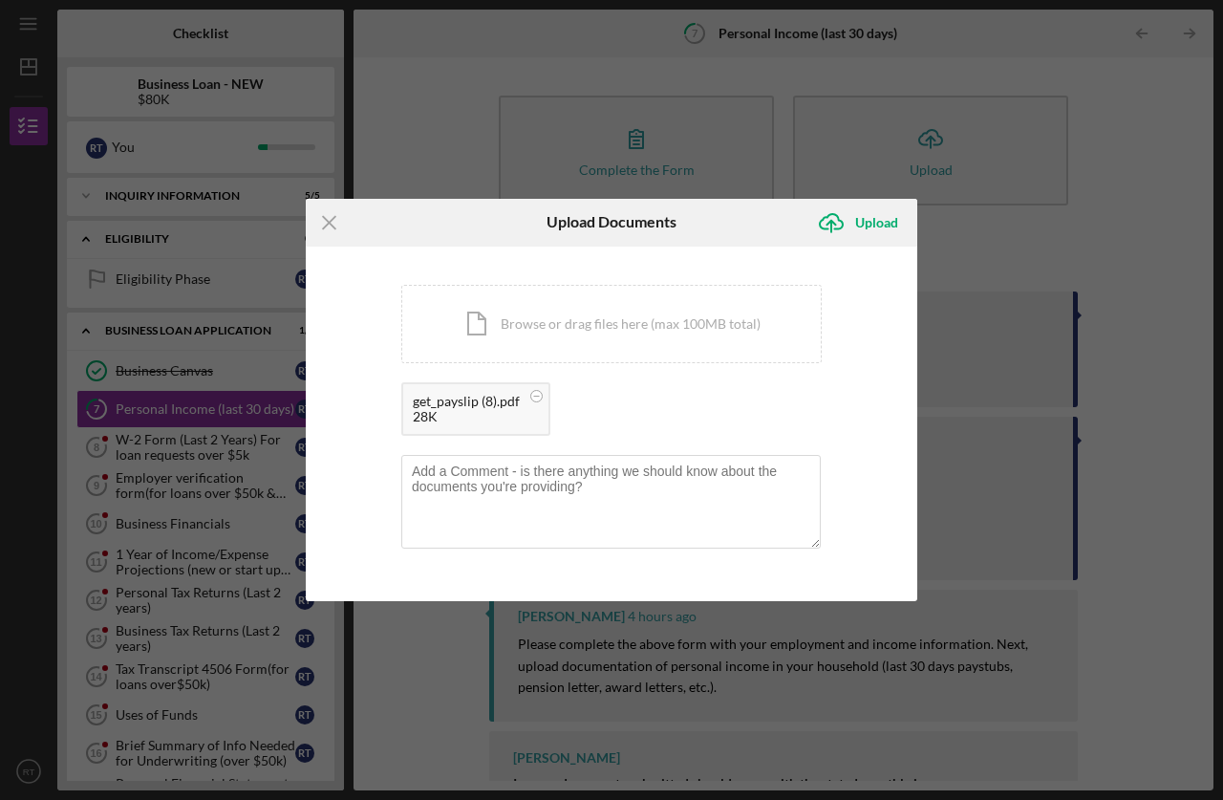
click at [464, 415] on div "28K" at bounding box center [466, 416] width 107 height 15
click at [463, 405] on div "get_payslip (8).pdf" at bounding box center [466, 401] width 107 height 15
click at [893, 222] on div "Upload" at bounding box center [876, 223] width 43 height 38
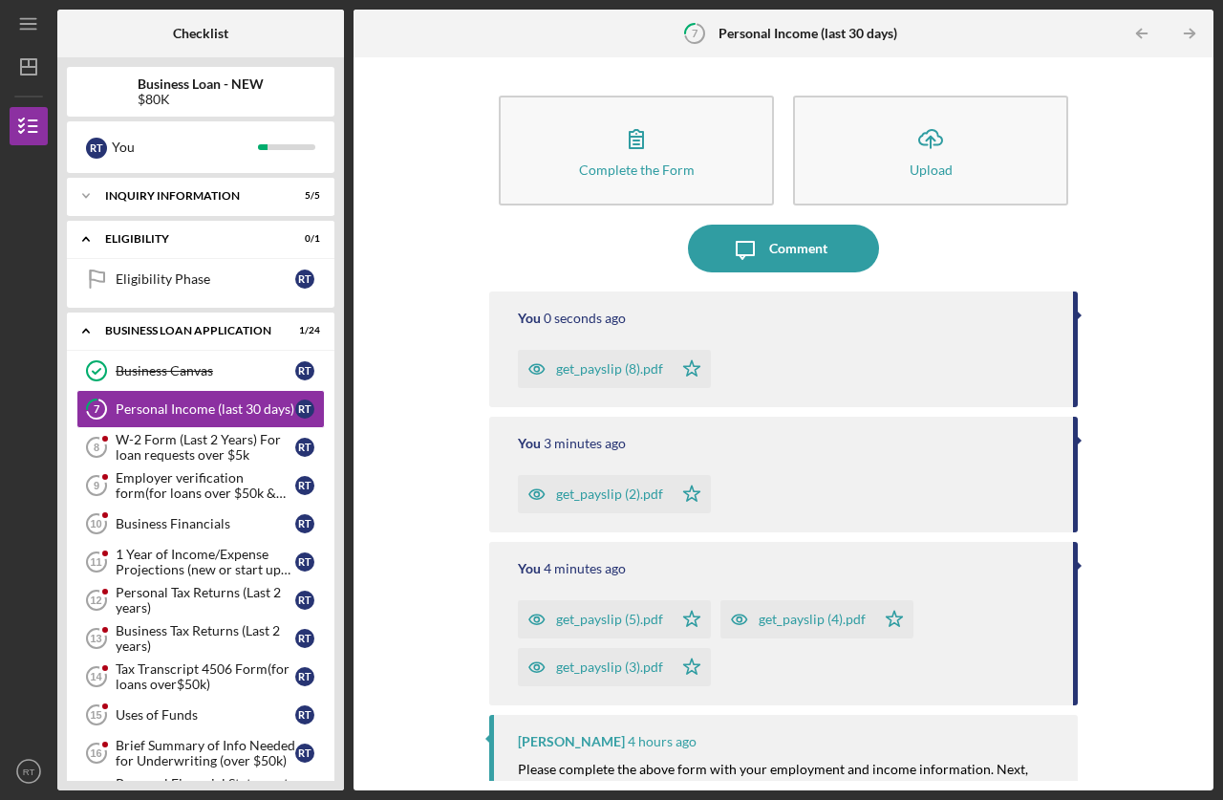
click at [621, 375] on div "get_payslip (8).pdf" at bounding box center [609, 368] width 107 height 15
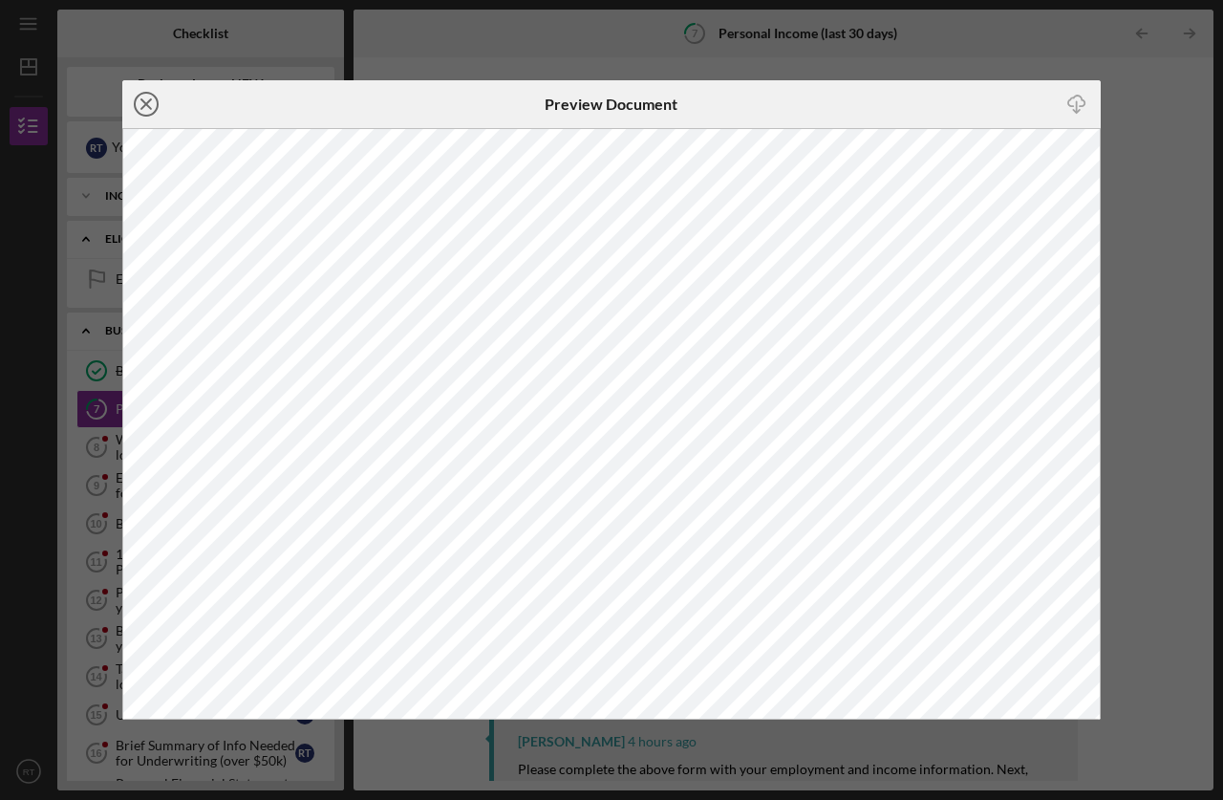
click at [141, 100] on line at bounding box center [146, 104] width 10 height 10
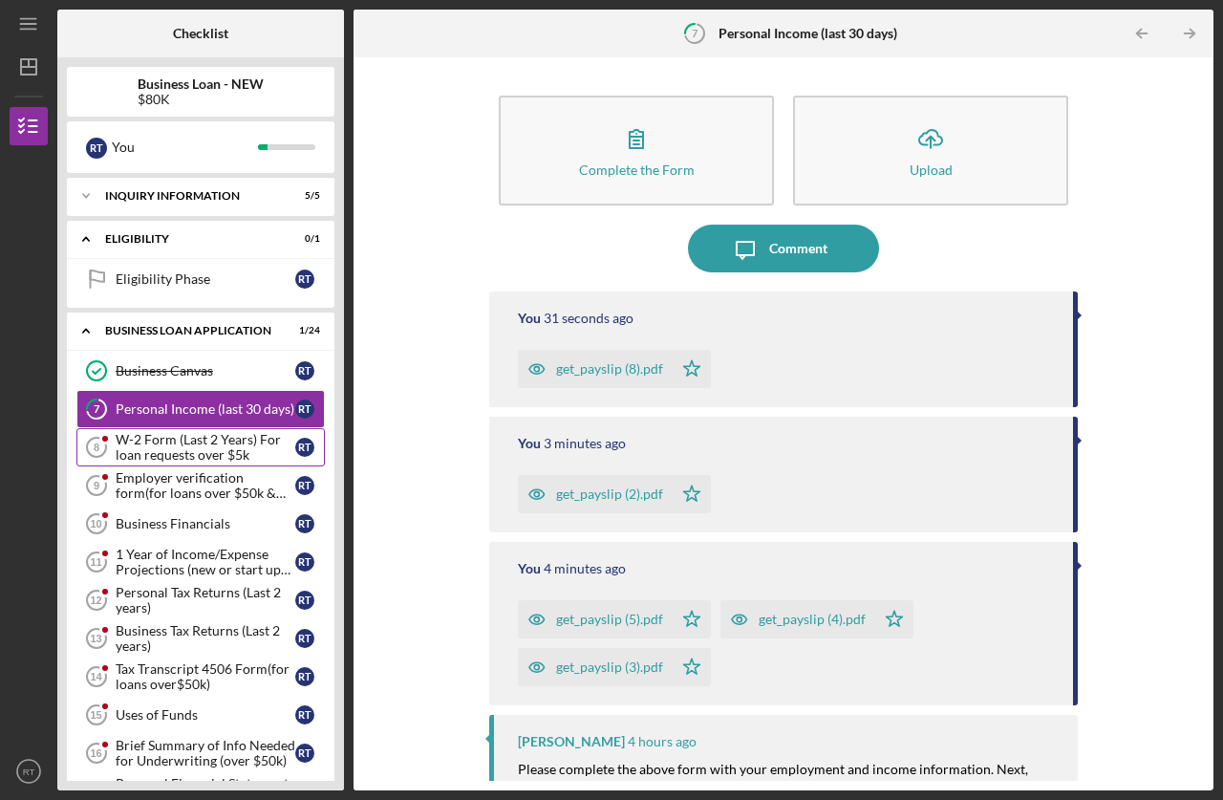
click at [208, 443] on div "W-2 Form (Last 2 Years) For loan requests over $5k" at bounding box center [206, 447] width 180 height 31
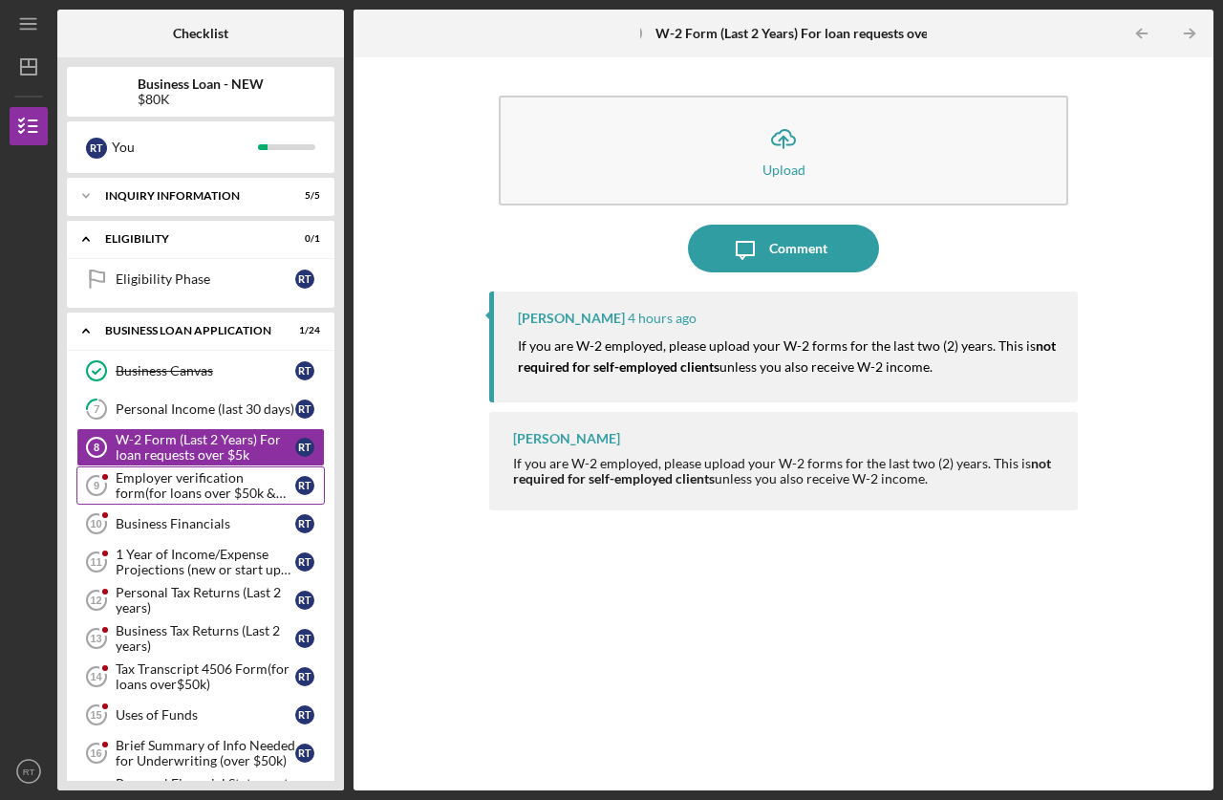
click at [248, 486] on div "Employer verification form(for loans over $50k & W-2 Employement)" at bounding box center [206, 485] width 180 height 31
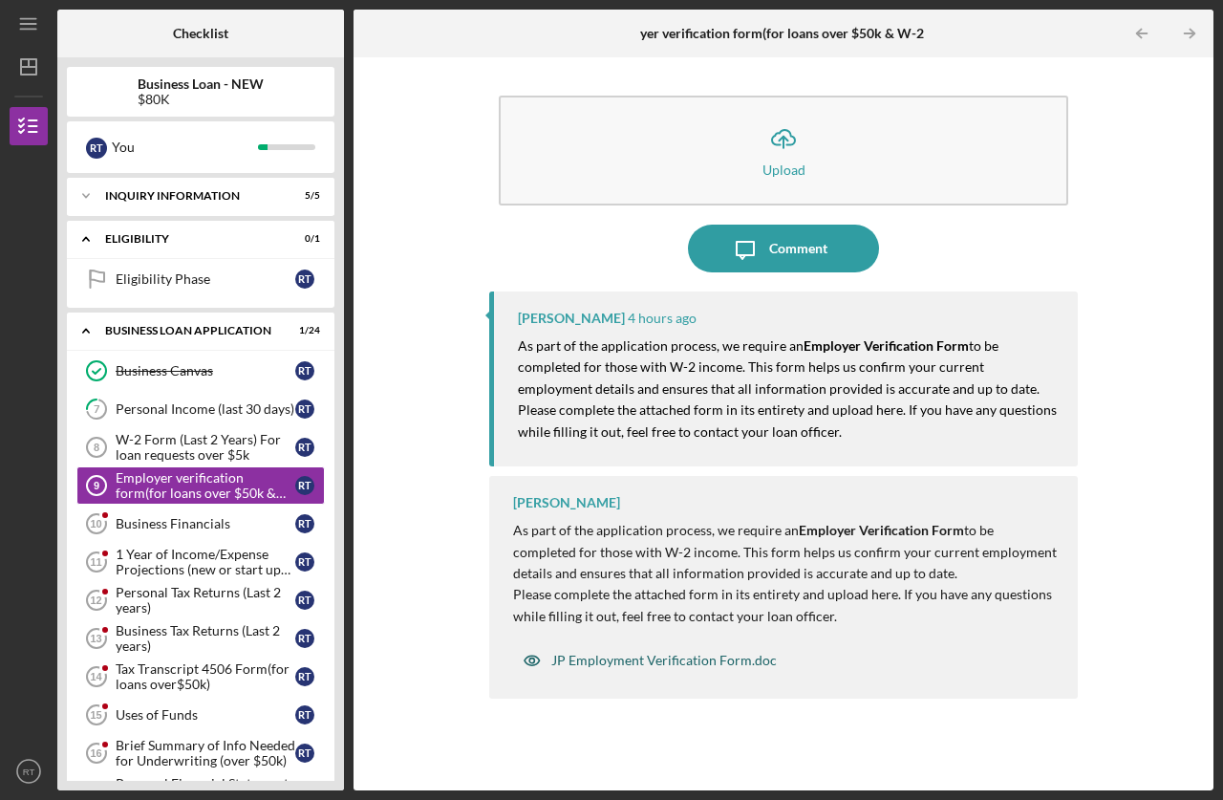
click at [701, 656] on div "JP Employment Verification Form.doc" at bounding box center [663, 660] width 225 height 15
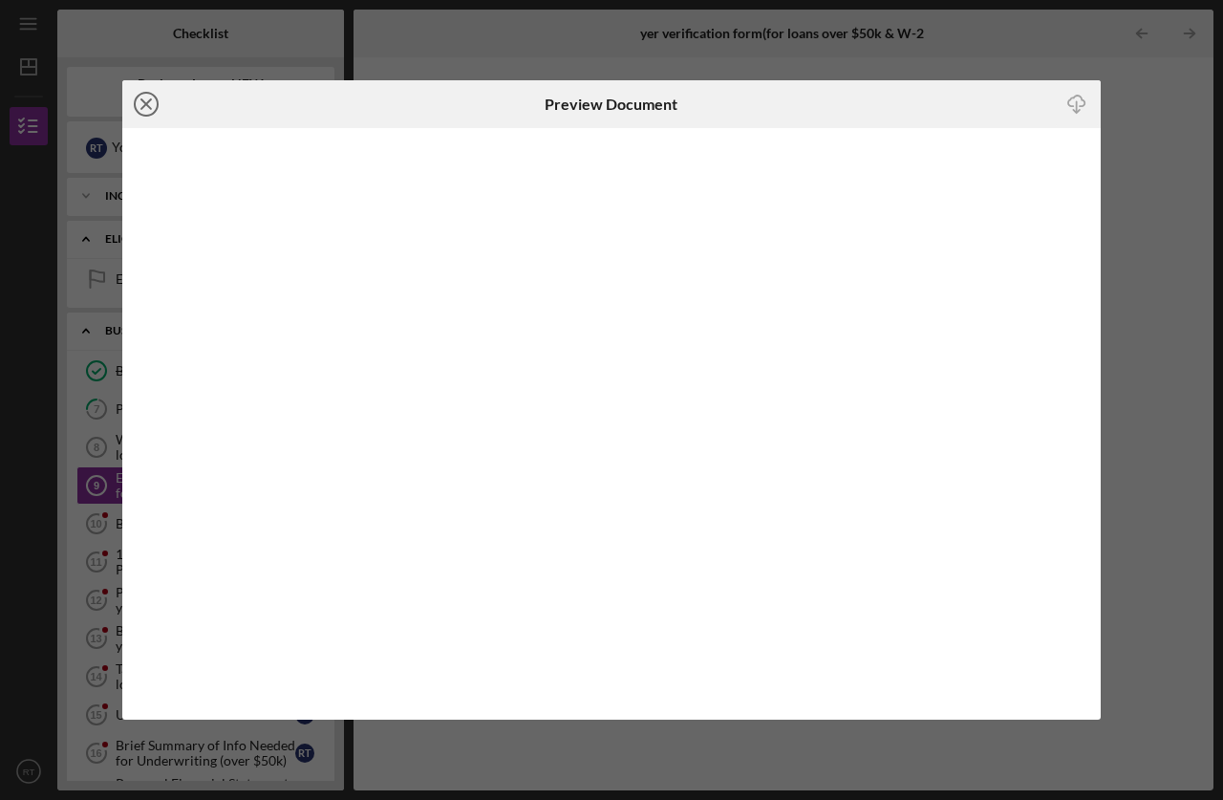
click at [153, 109] on icon "Icon/Close" at bounding box center [146, 104] width 48 height 48
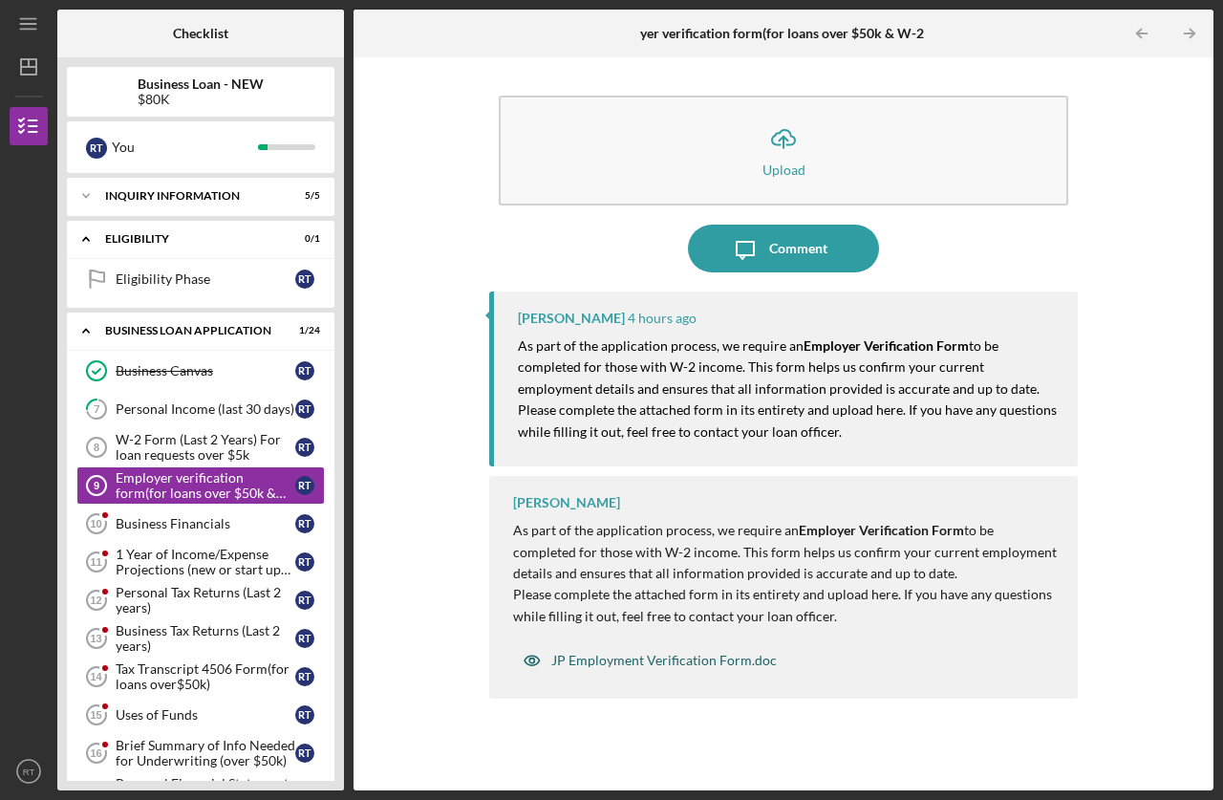
click at [654, 659] on div "JP Employment Verification Form.doc" at bounding box center [663, 660] width 225 height 15
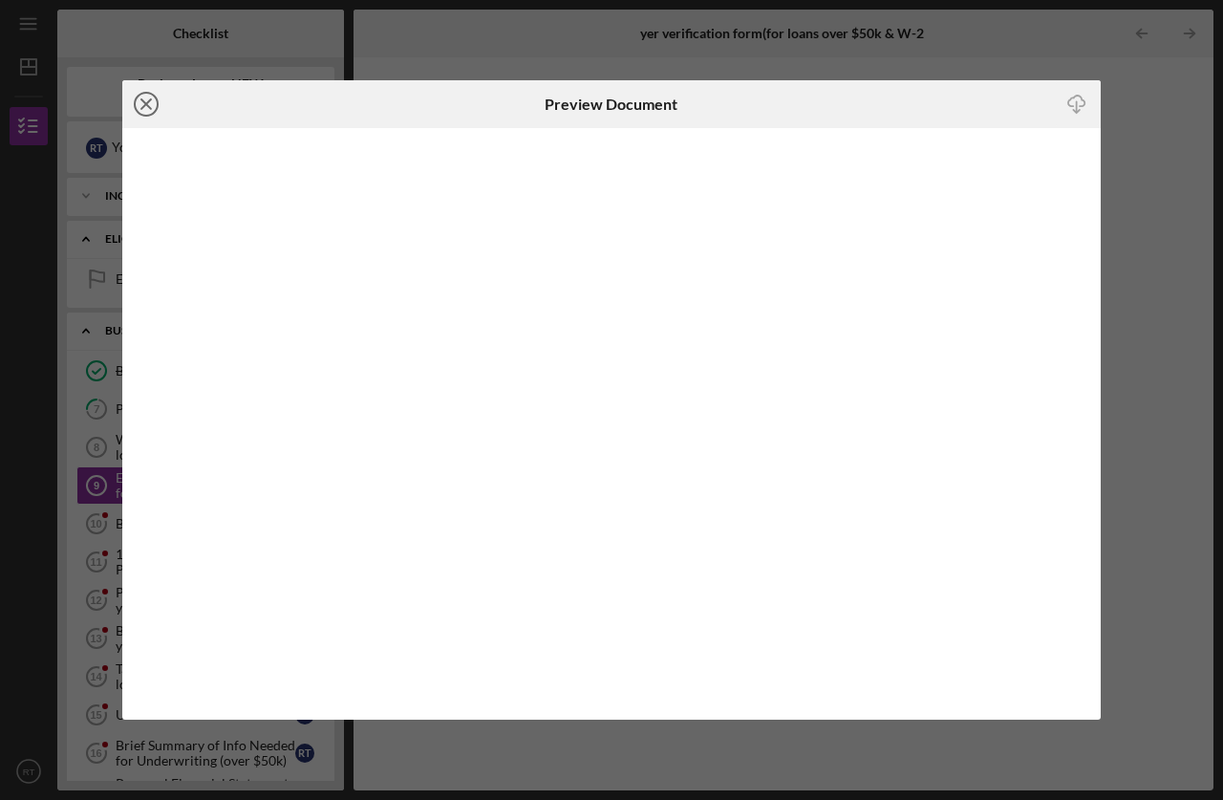
click at [144, 98] on icon "Icon/Close" at bounding box center [146, 104] width 48 height 48
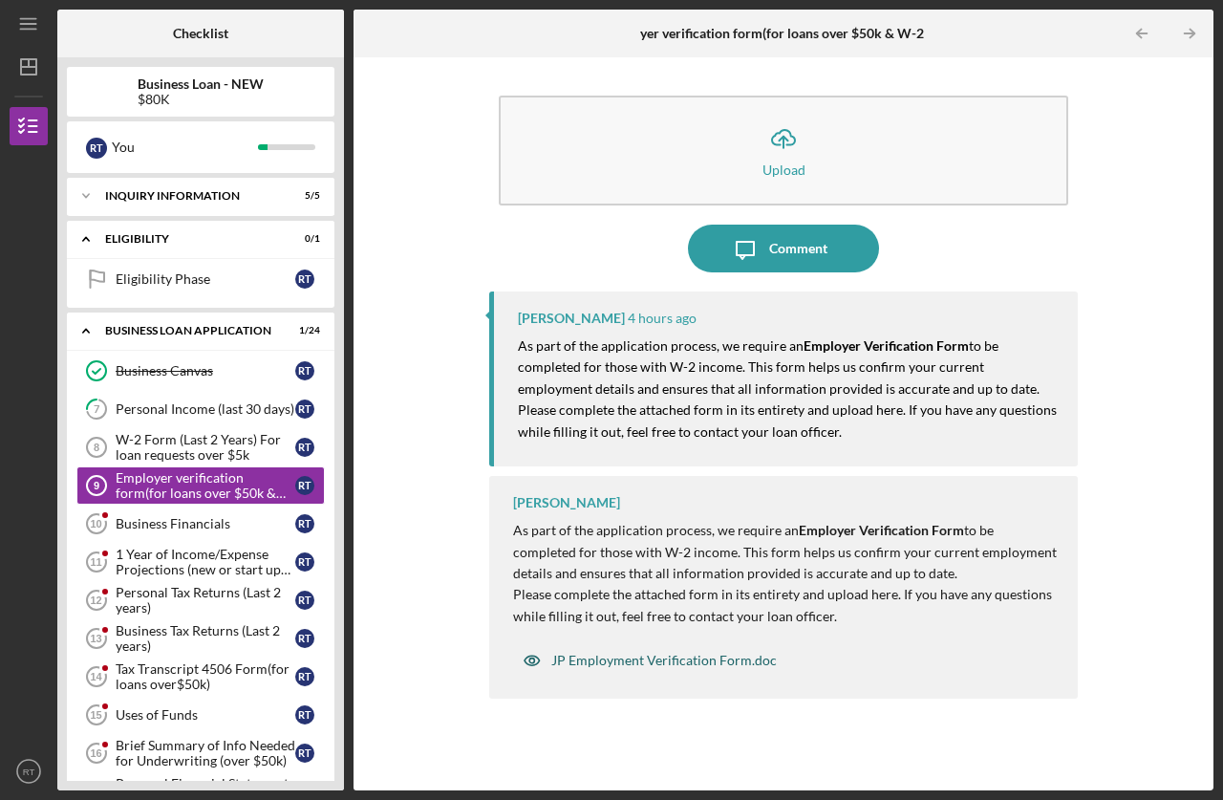
click at [527, 655] on icon "button" at bounding box center [532, 660] width 38 height 38
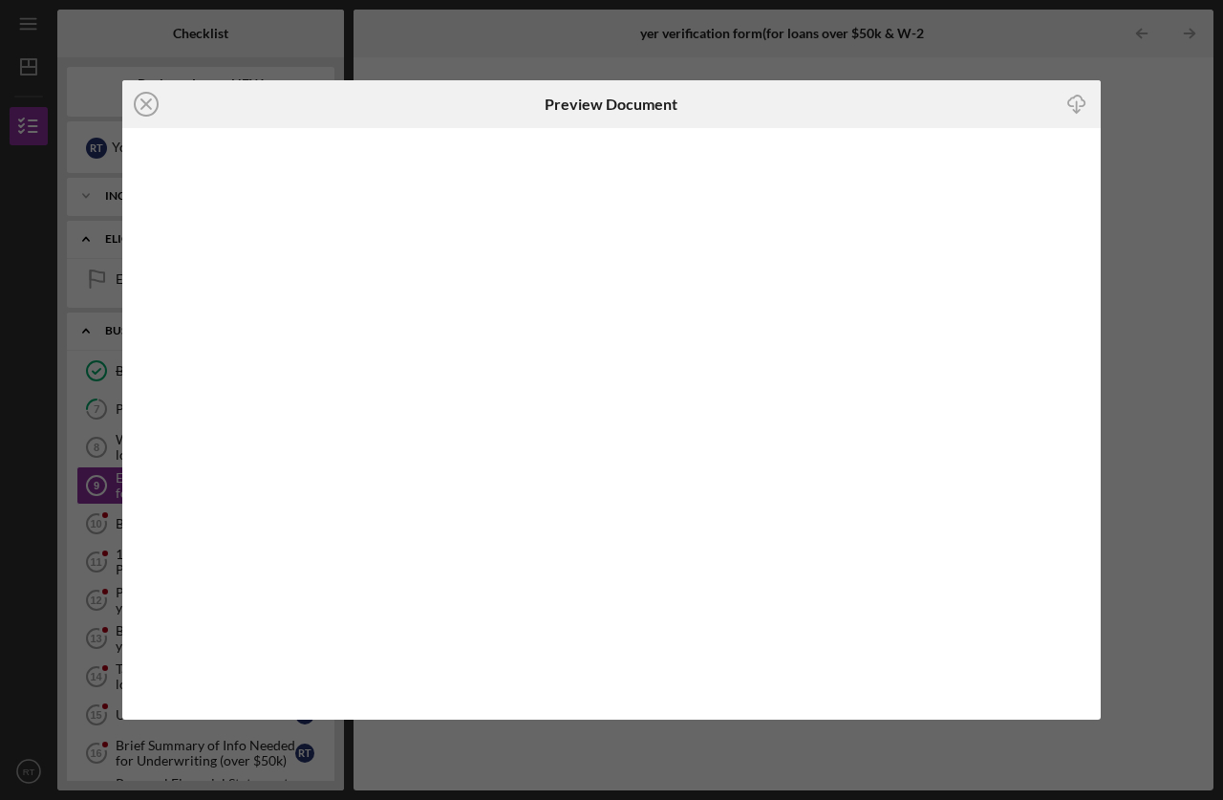
click at [1072, 106] on icon "button" at bounding box center [1076, 101] width 16 height 11
click at [137, 99] on circle at bounding box center [146, 104] width 23 height 23
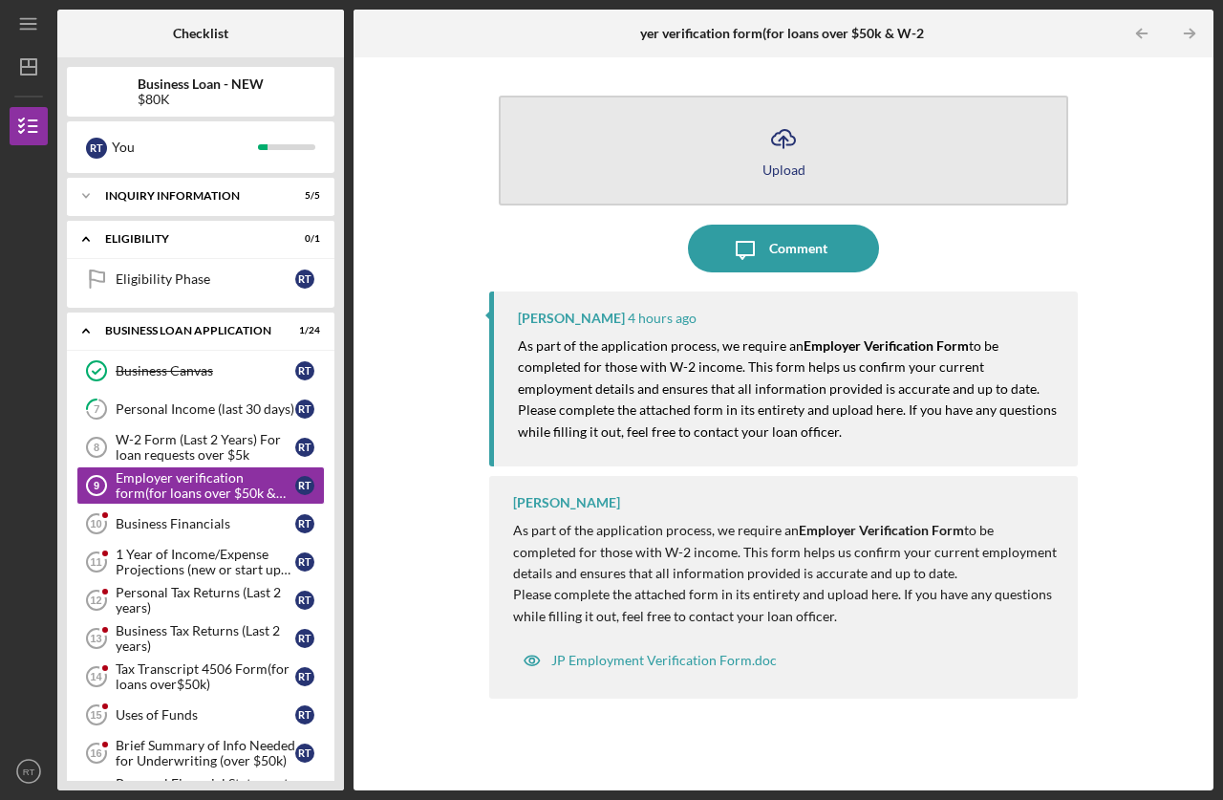
click at [764, 159] on icon "Icon/Upload" at bounding box center [784, 139] width 48 height 48
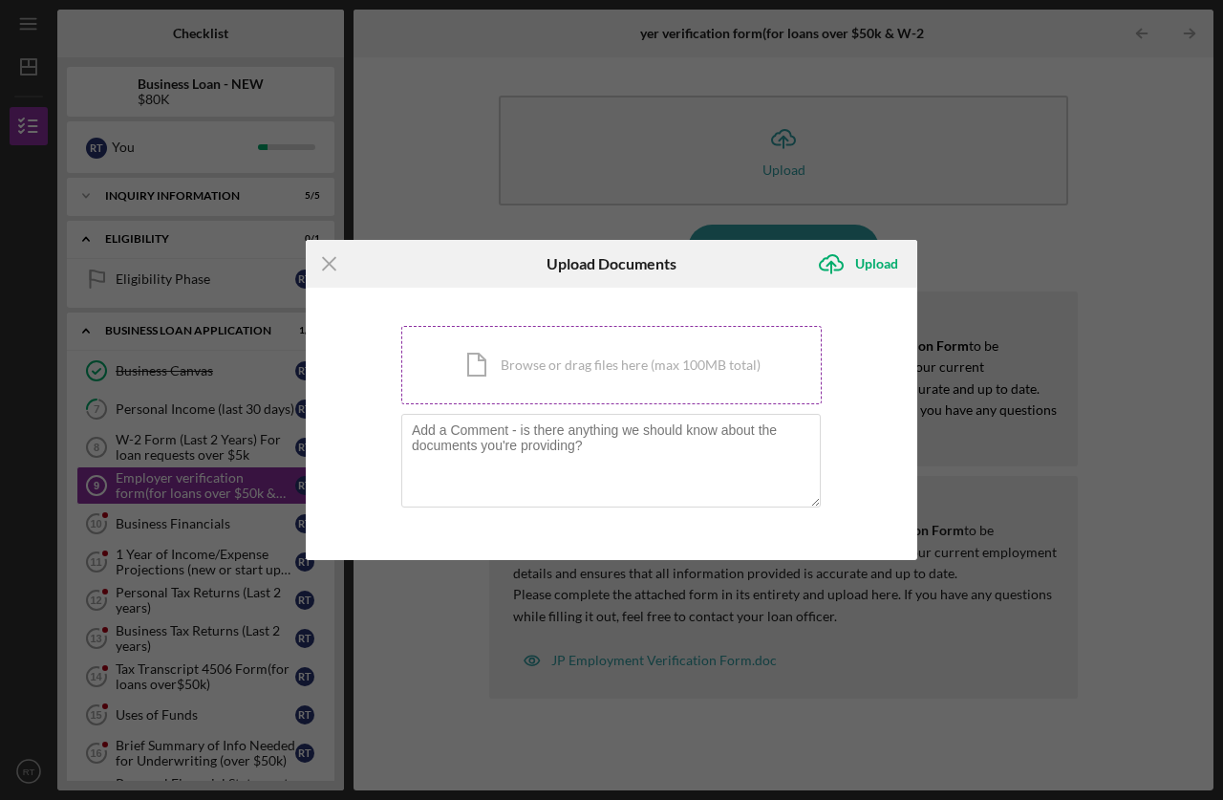
click at [555, 355] on div "Icon/Document Browse or drag files here (max 100MB total) Tap to choose files o…" at bounding box center [611, 365] width 420 height 78
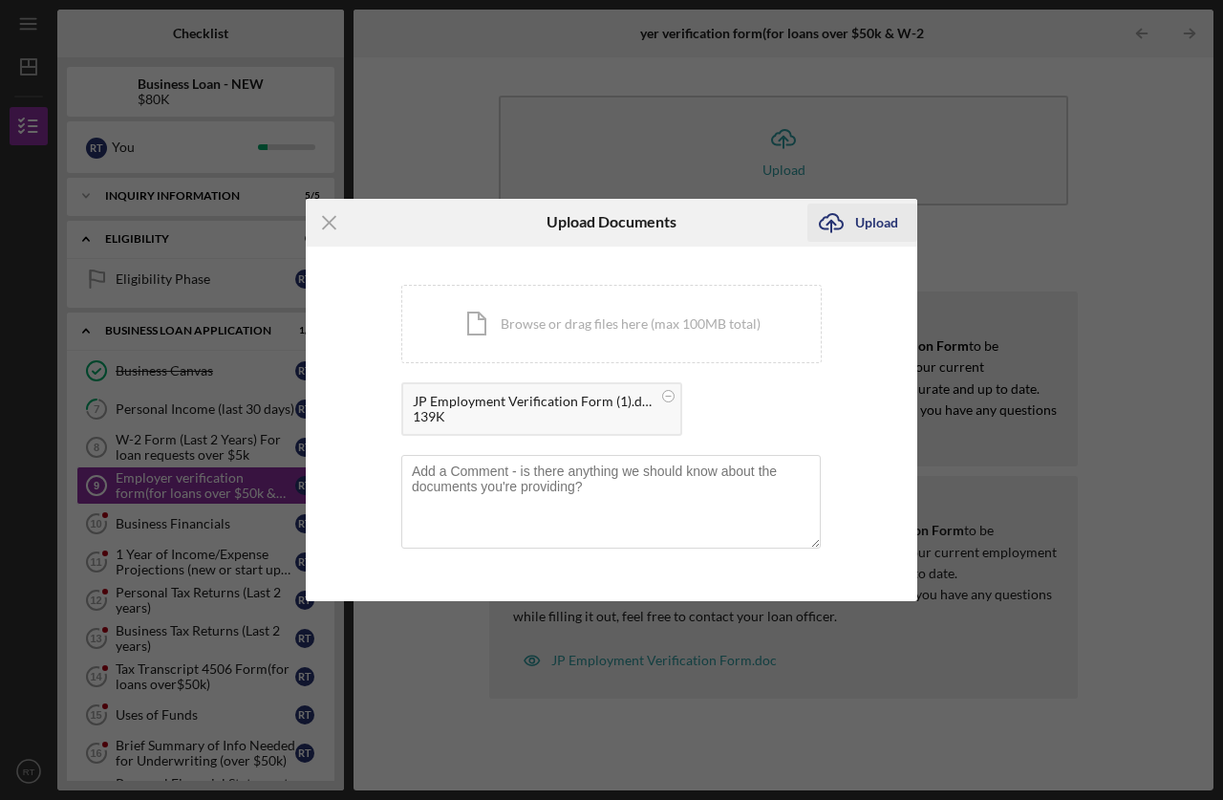
click at [879, 213] on div "Upload" at bounding box center [876, 223] width 43 height 38
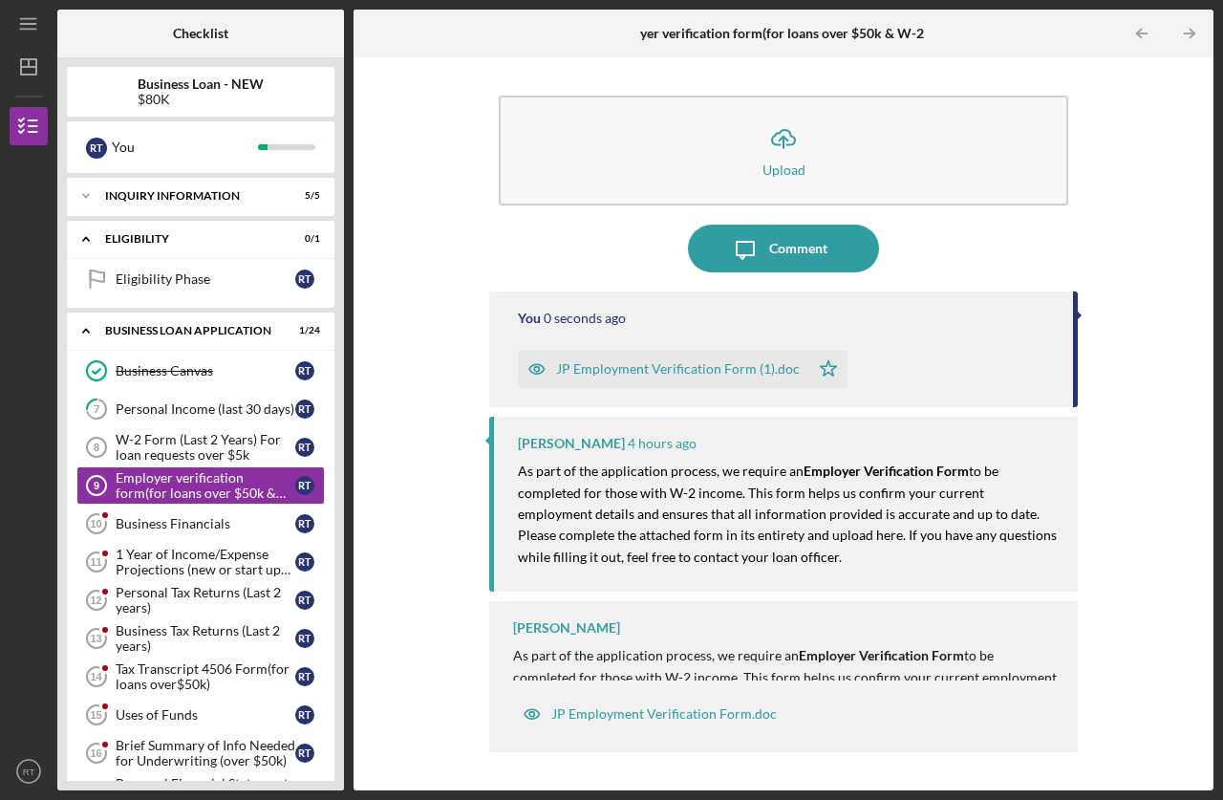
click at [704, 369] on div "JP Employment Verification Form (1).doc" at bounding box center [678, 368] width 244 height 15
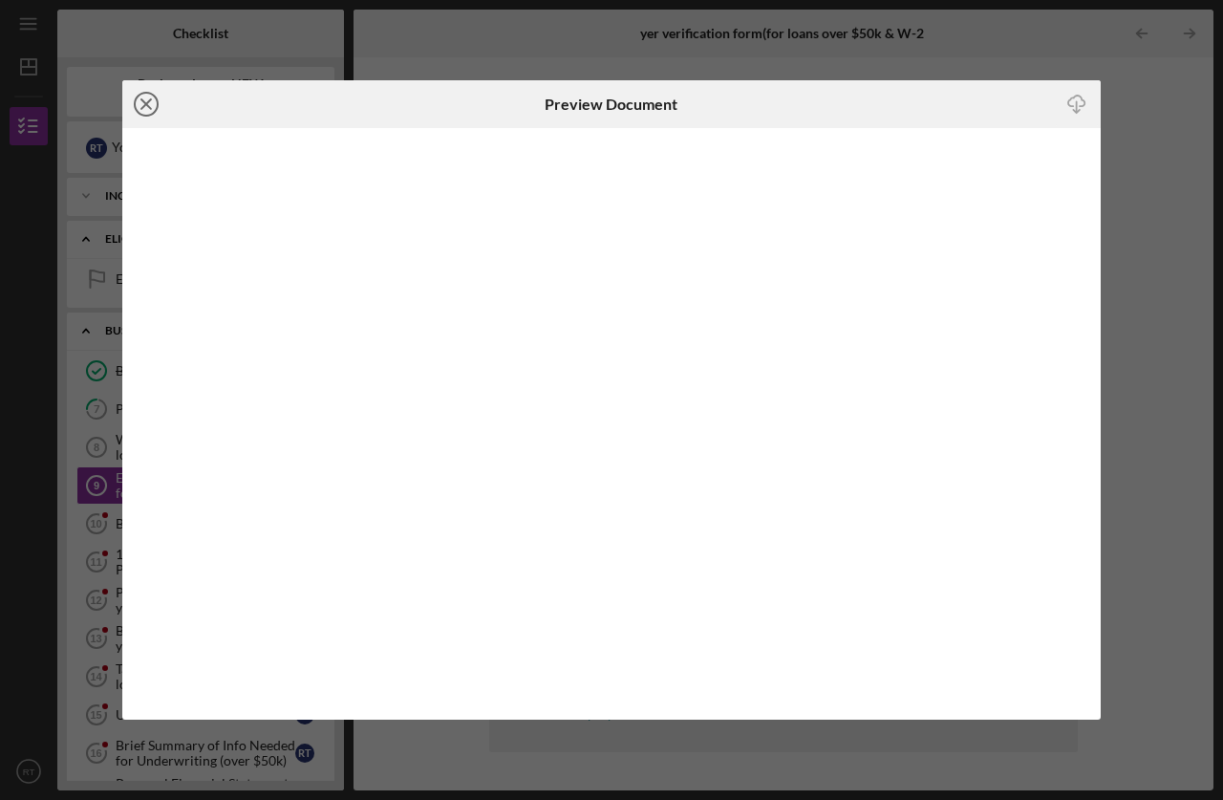
click at [140, 100] on icon "Icon/Close" at bounding box center [146, 104] width 48 height 48
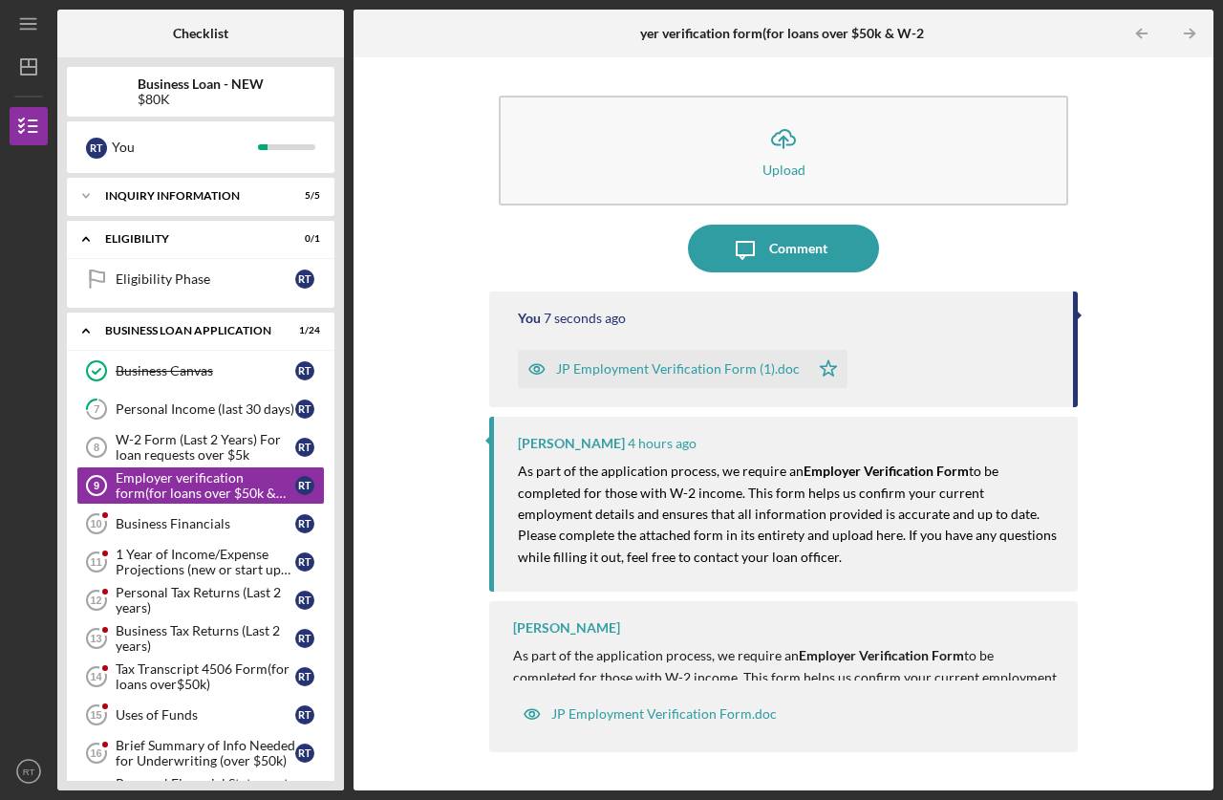
click at [529, 370] on icon "button" at bounding box center [536, 369] width 15 height 10
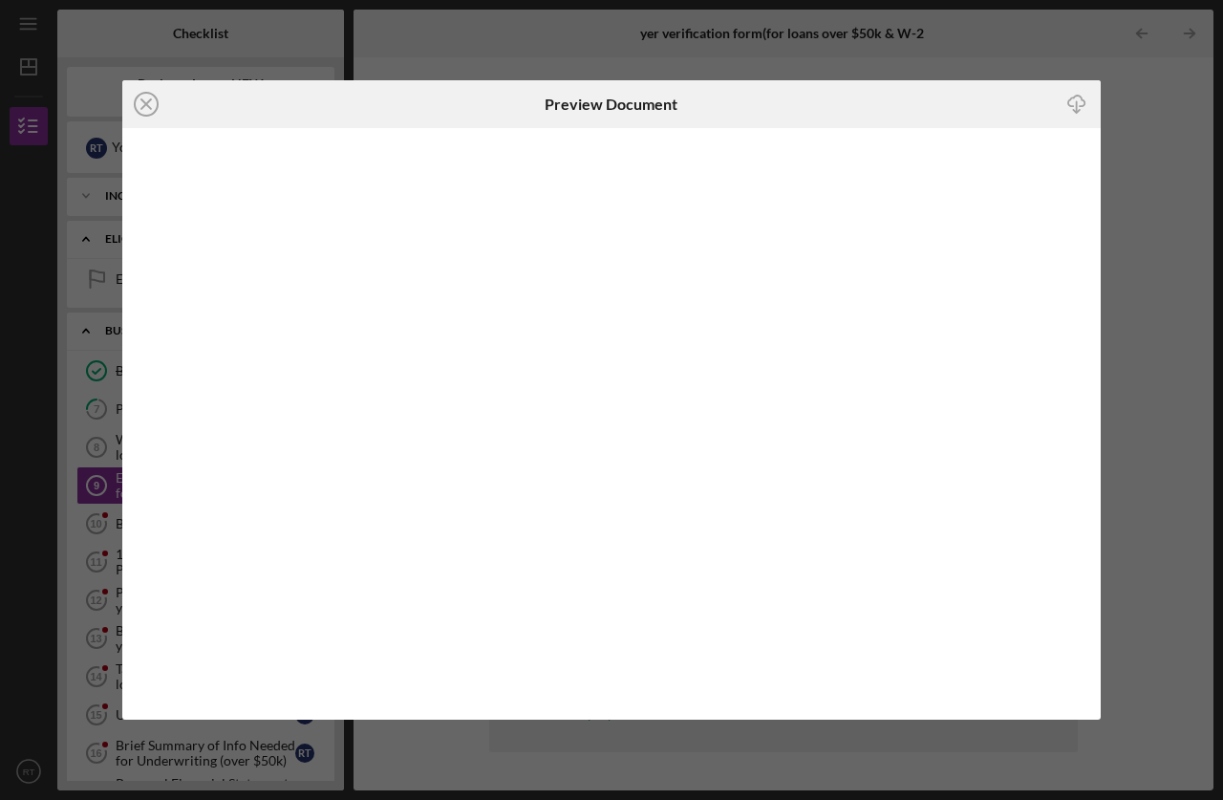
click at [1069, 98] on icon "Icon/Download" at bounding box center [1076, 103] width 43 height 43
click at [151, 103] on icon "Icon/Close" at bounding box center [146, 104] width 48 height 48
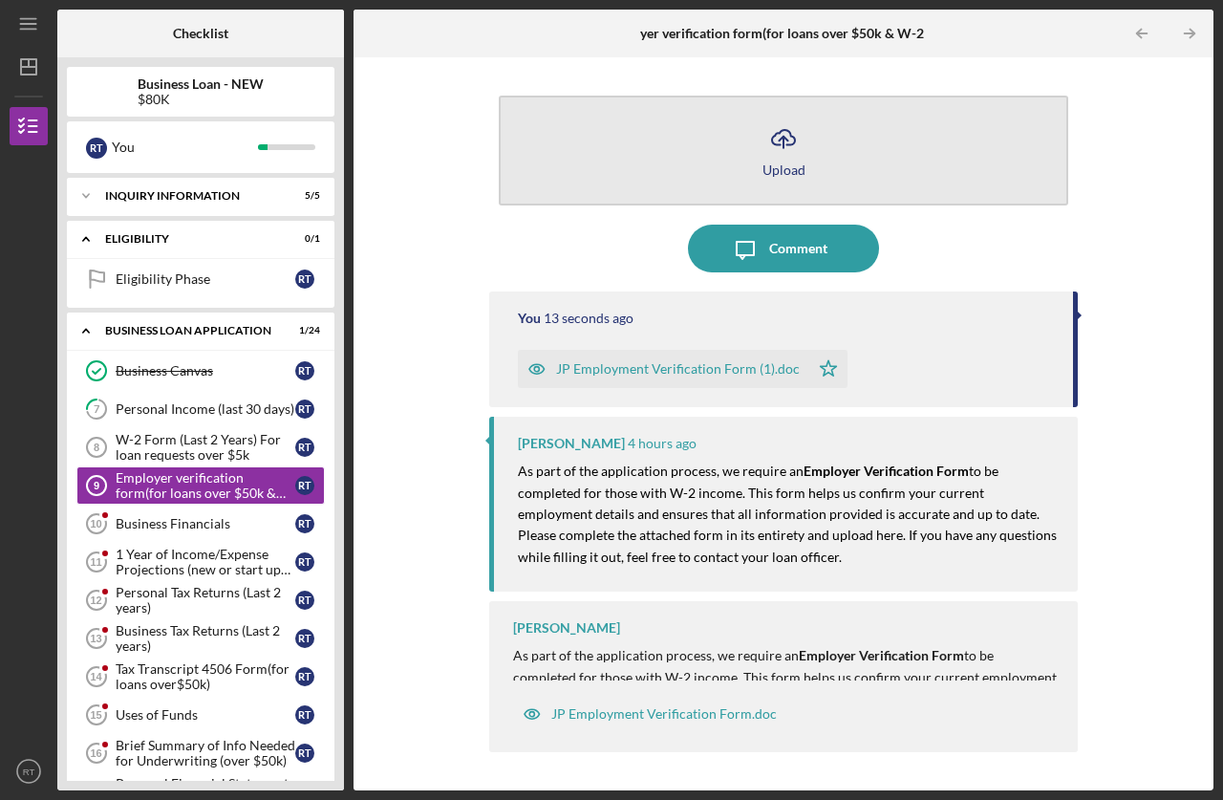
click at [788, 135] on icon "Icon/Upload" at bounding box center [784, 139] width 48 height 48
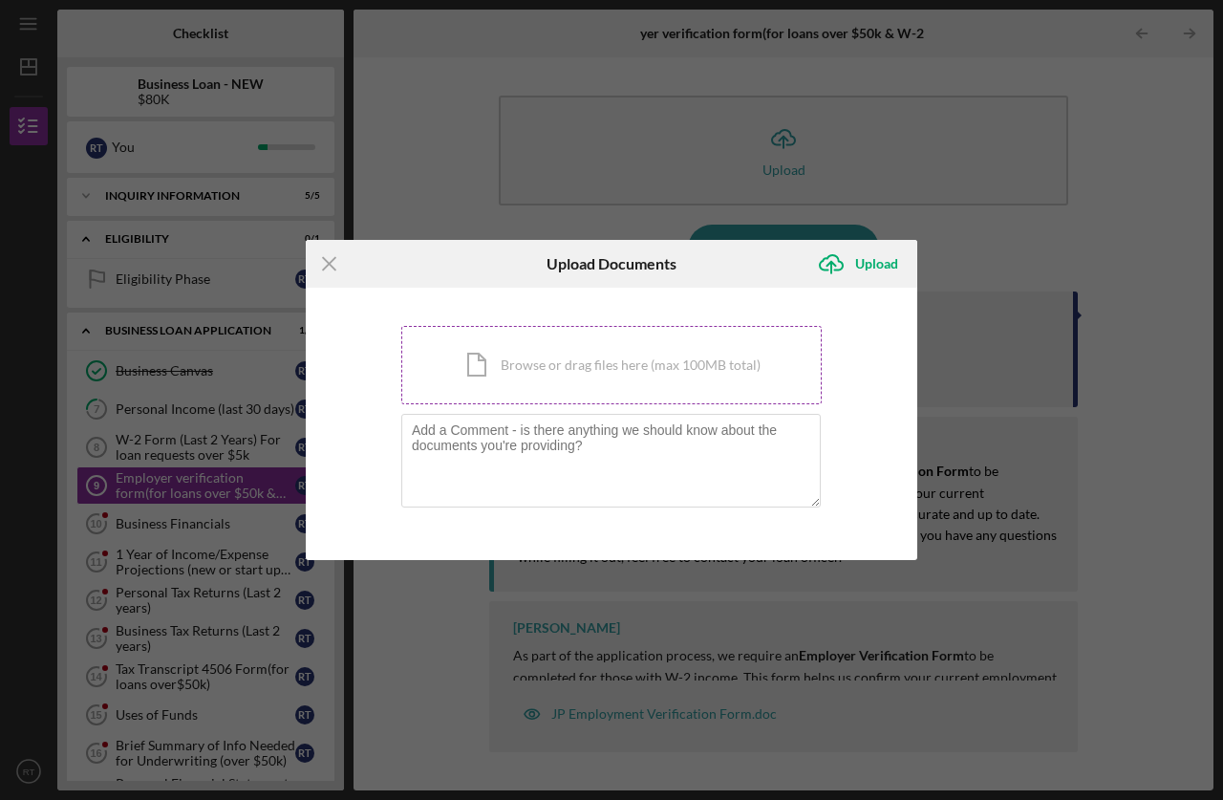
click at [574, 386] on div "Icon/Document Browse or drag files here (max 100MB total) Tap to choose files o…" at bounding box center [611, 365] width 420 height 78
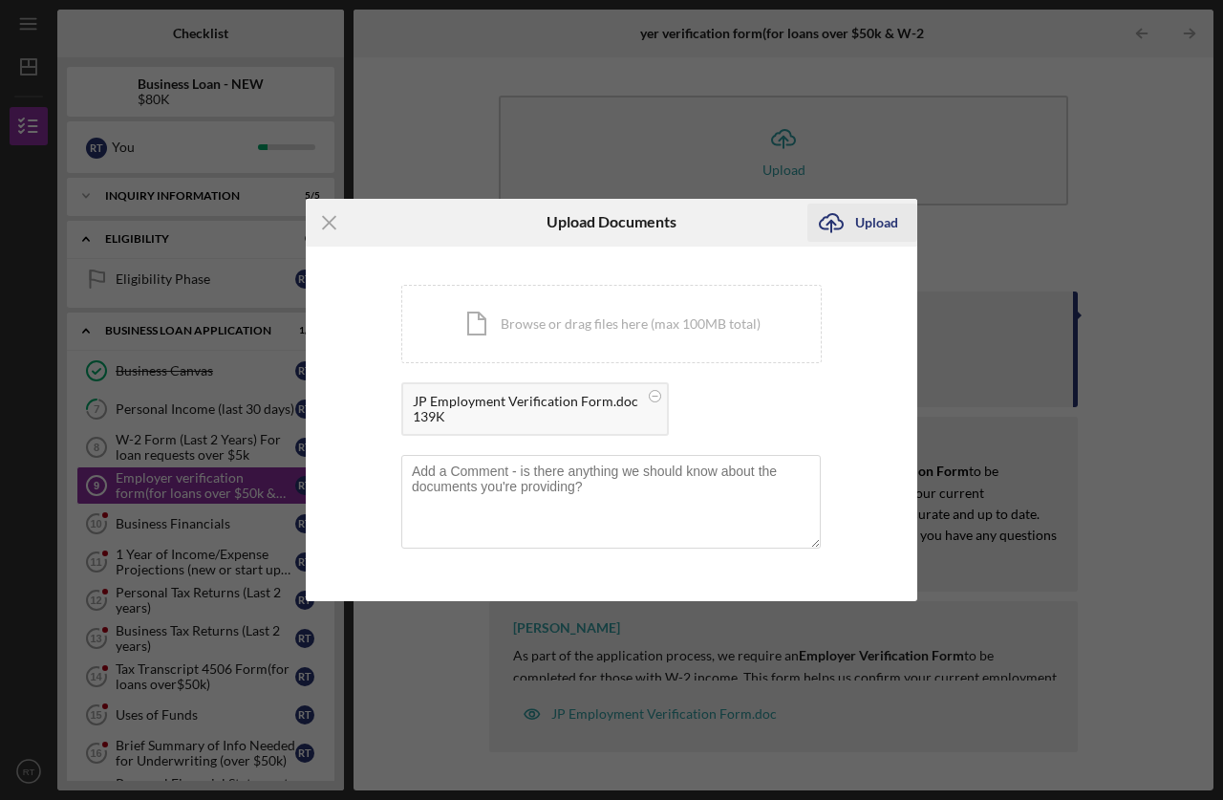
click at [874, 218] on div "Upload" at bounding box center [876, 223] width 43 height 38
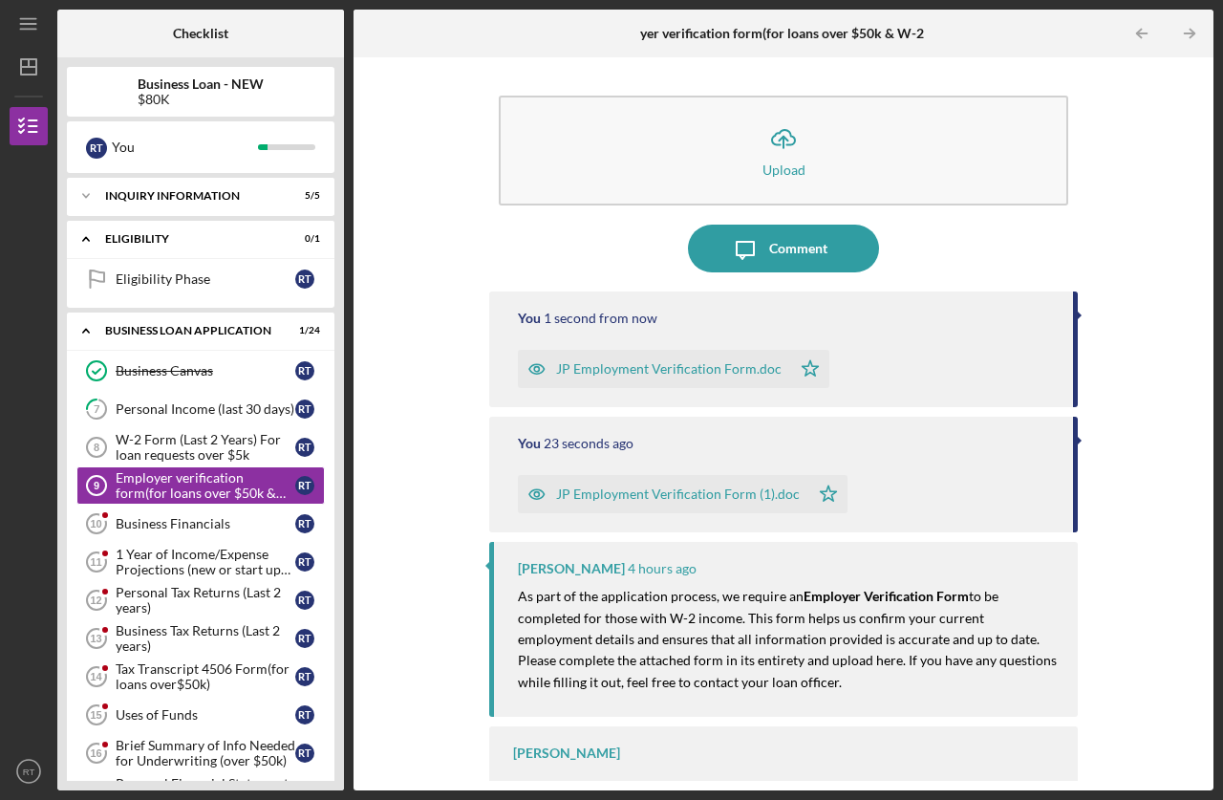
click at [709, 368] on div "JP Employment Verification Form.doc" at bounding box center [668, 368] width 225 height 15
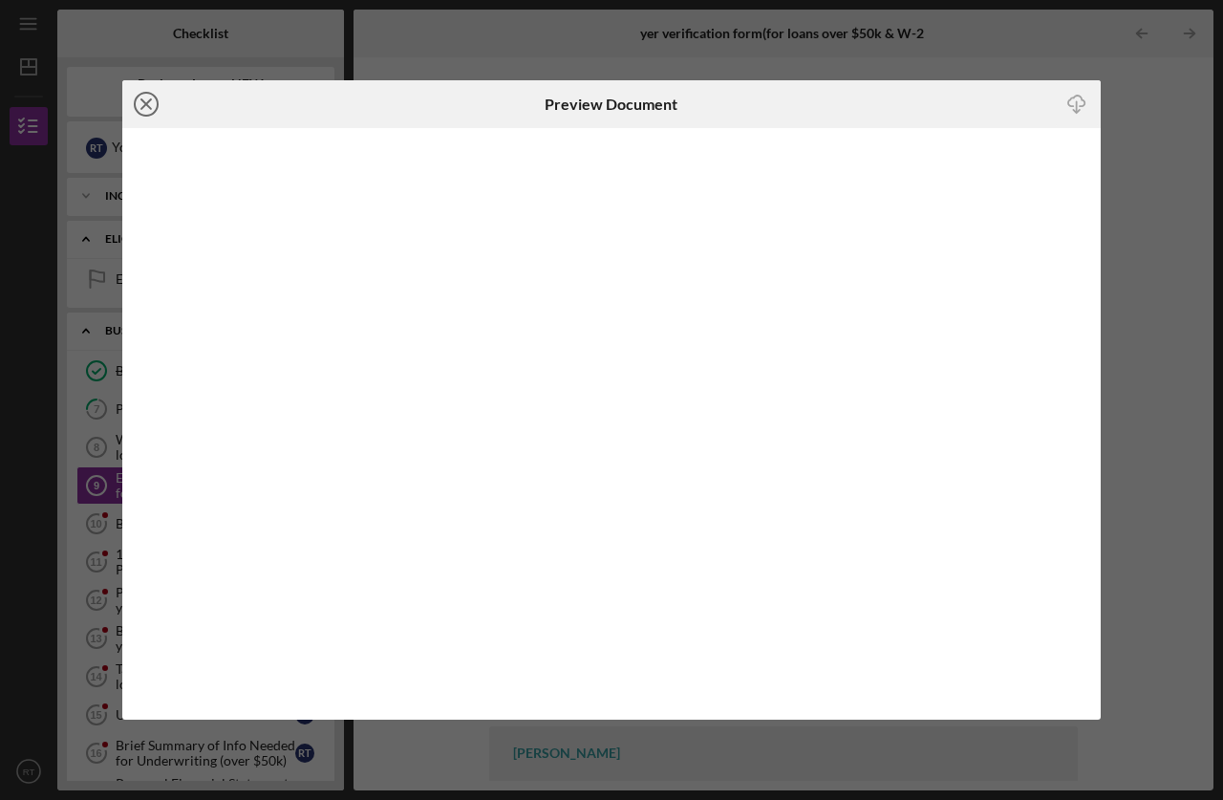
click at [153, 103] on icon "Icon/Close" at bounding box center [146, 104] width 48 height 48
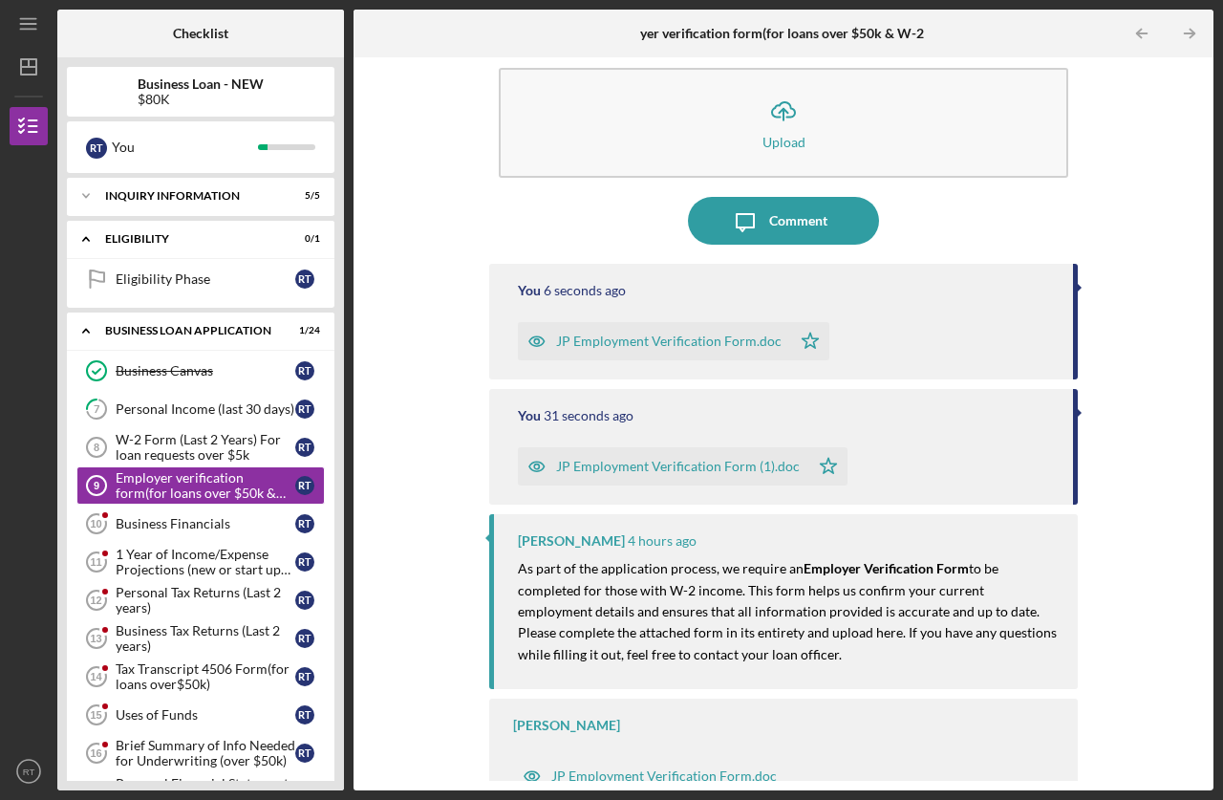
scroll to position [42, 0]
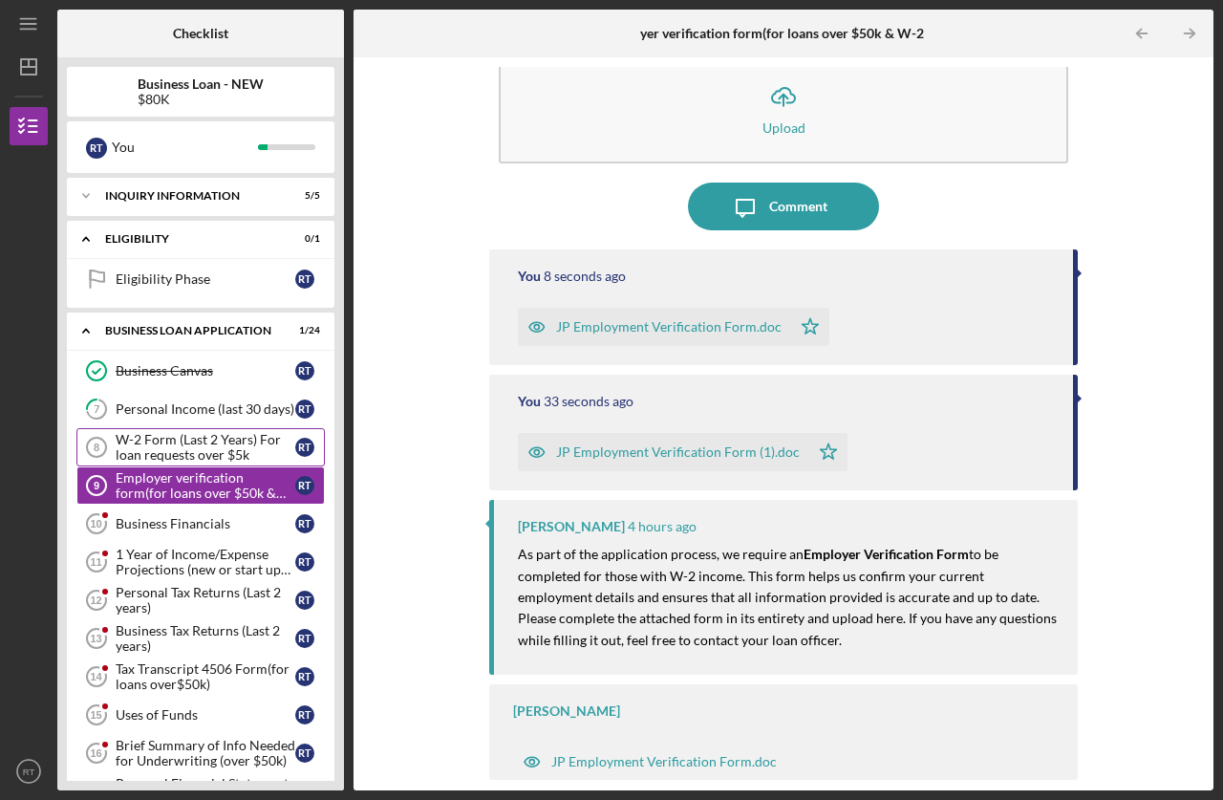
click at [177, 443] on div "W-2 Form (Last 2 Years) For loan requests over $5k" at bounding box center [206, 447] width 180 height 31
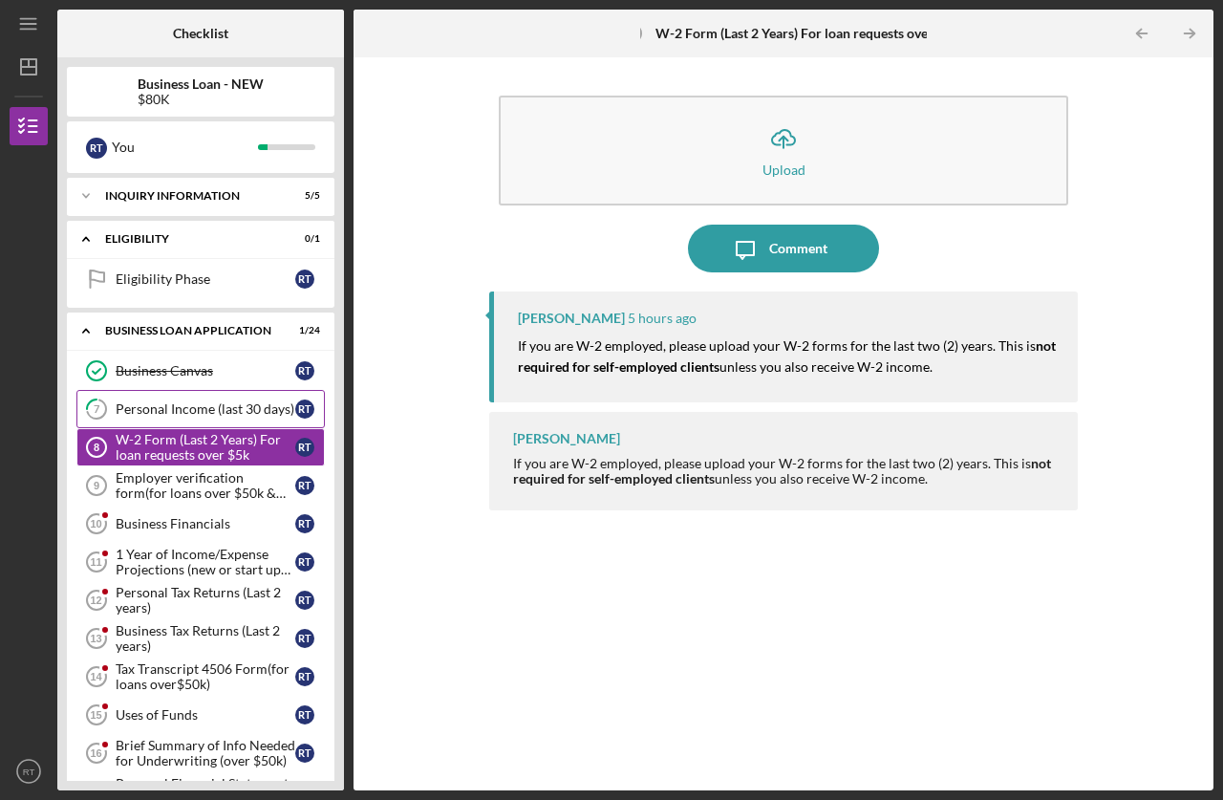
click at [204, 409] on div "Personal Income (last 30 days)" at bounding box center [206, 408] width 180 height 15
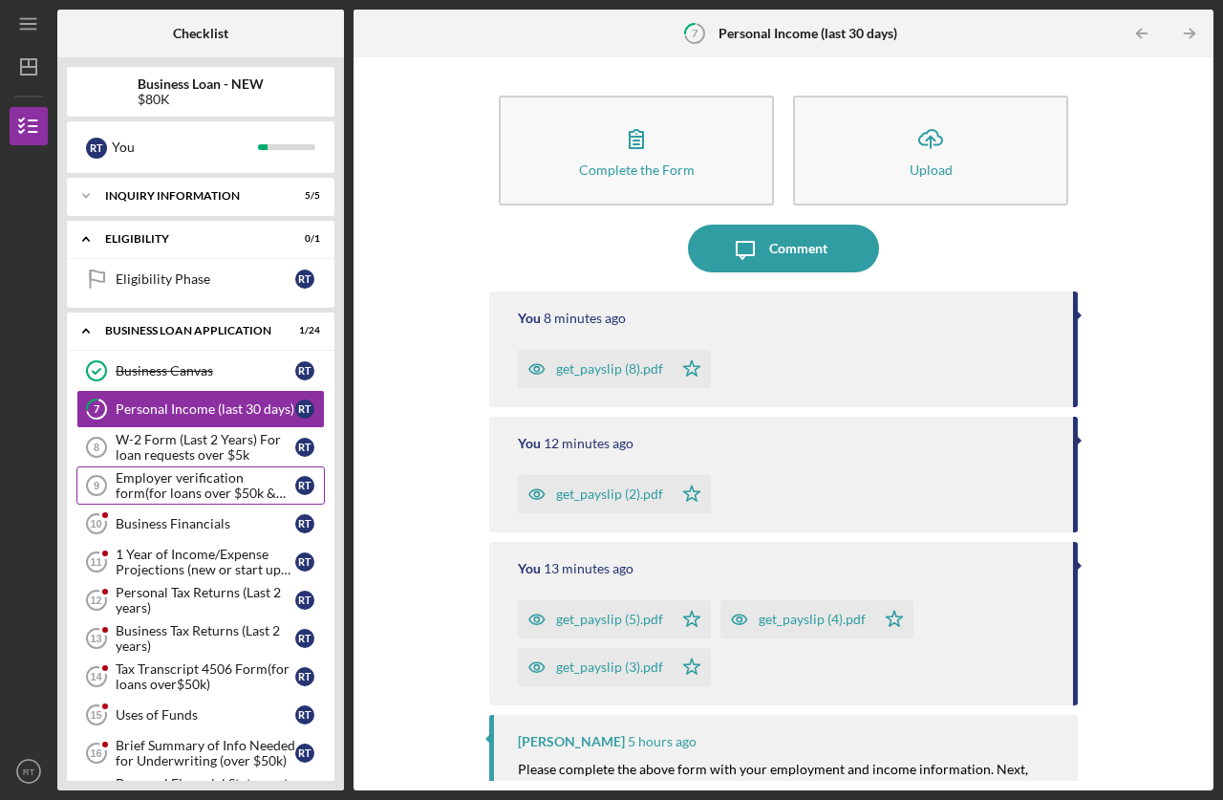
click at [209, 489] on div "Employer verification form(for loans over $50k & W-2 Employement)" at bounding box center [206, 485] width 180 height 31
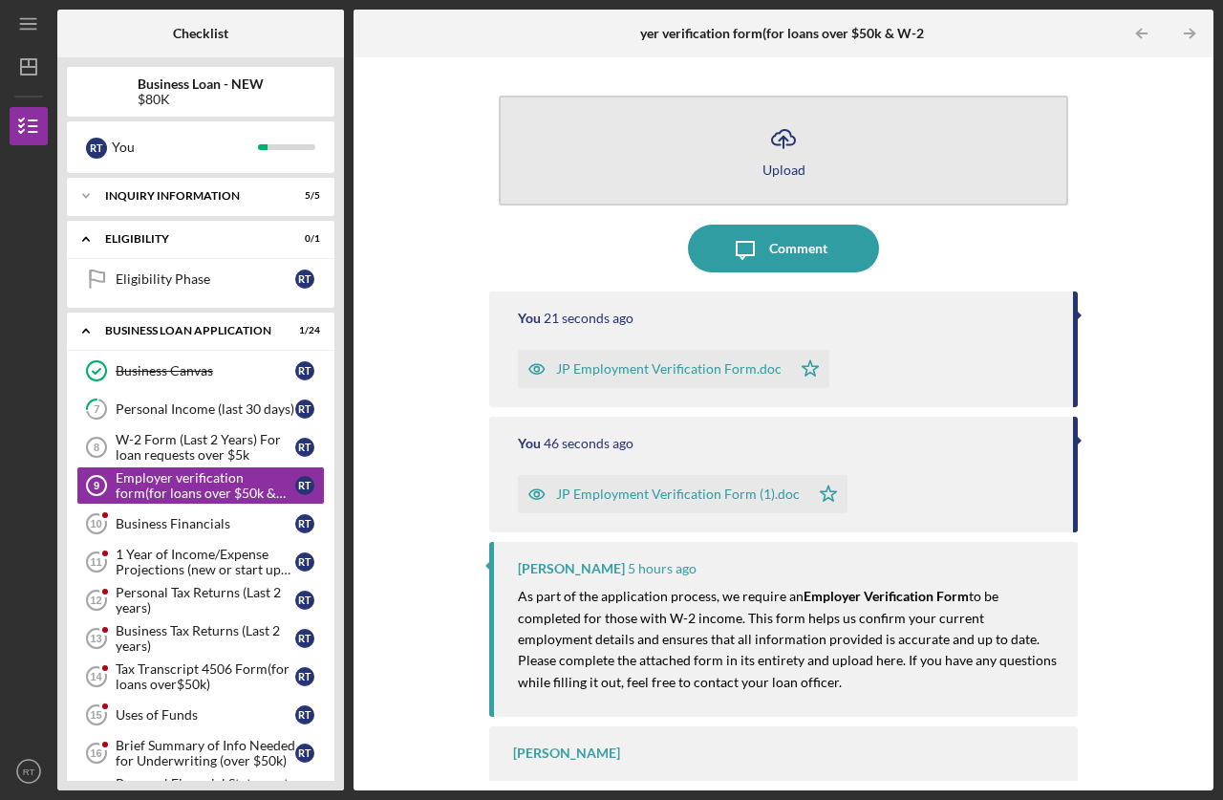
click at [807, 137] on button "Icon/Upload Upload" at bounding box center [783, 151] width 569 height 110
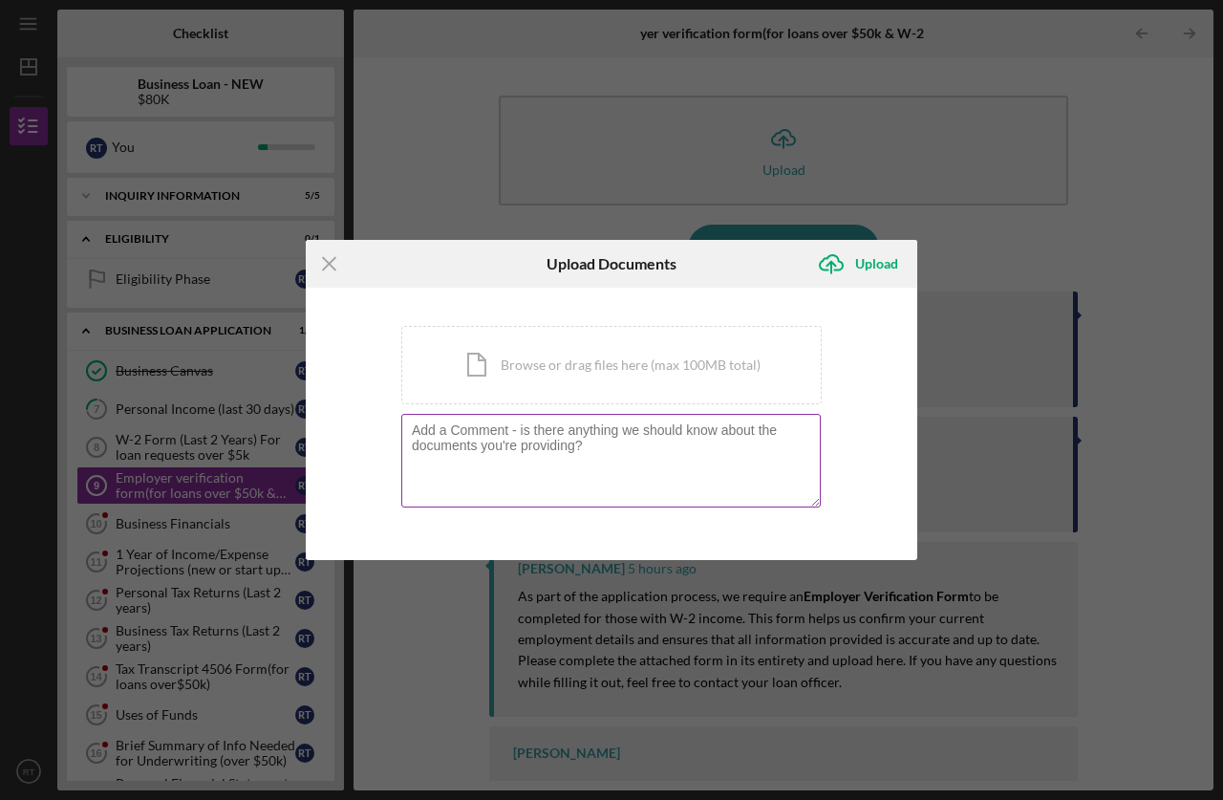
click at [552, 450] on textarea at bounding box center [610, 461] width 419 height 94
click at [574, 375] on div "Icon/Document Browse or drag files here (max 100MB total) Tap to choose files o…" at bounding box center [611, 365] width 420 height 78
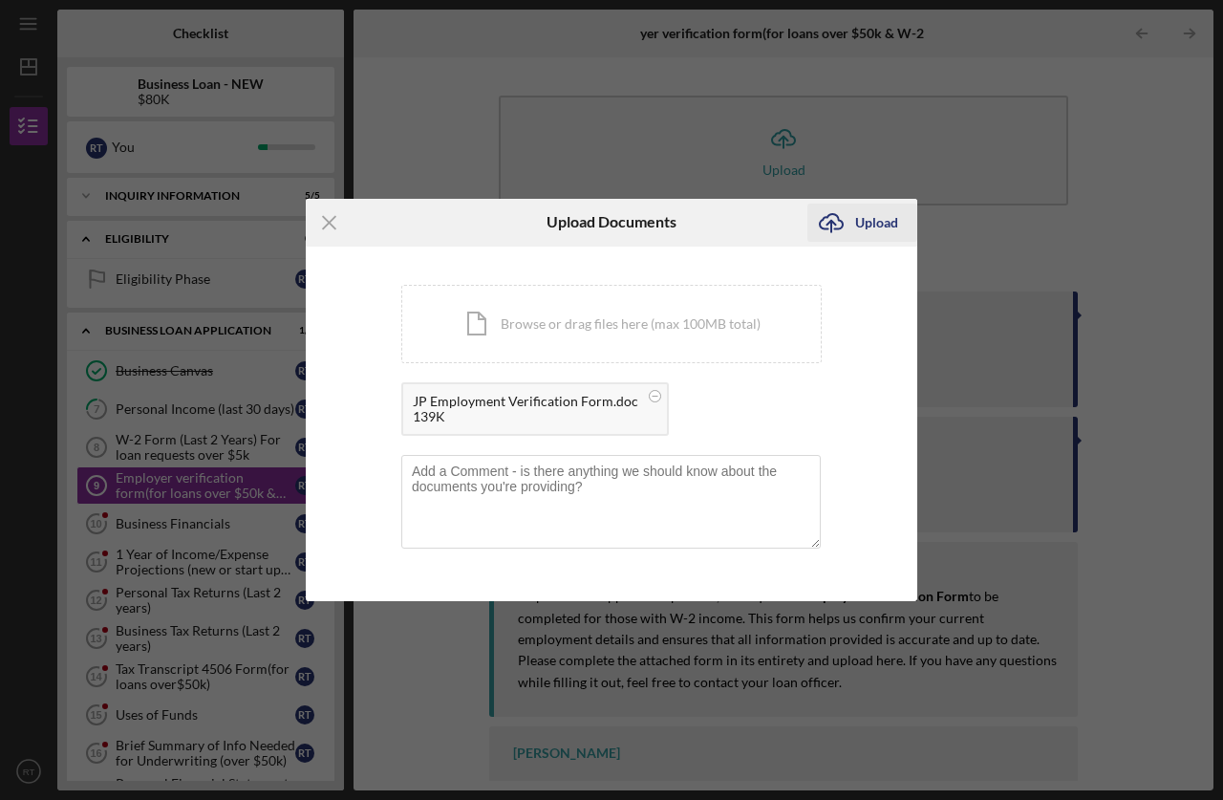
click at [840, 213] on icon "Icon/Upload" at bounding box center [831, 223] width 48 height 48
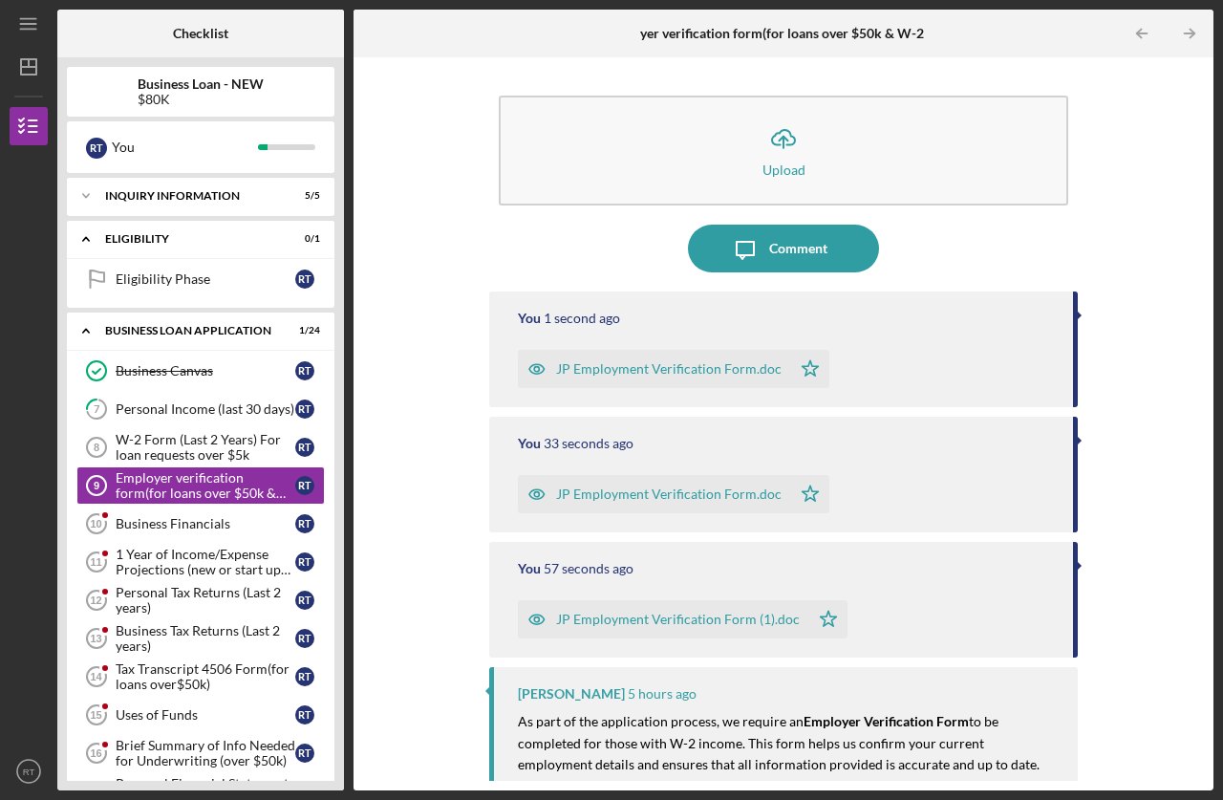
click at [727, 362] on div "JP Employment Verification Form.doc" at bounding box center [668, 368] width 225 height 15
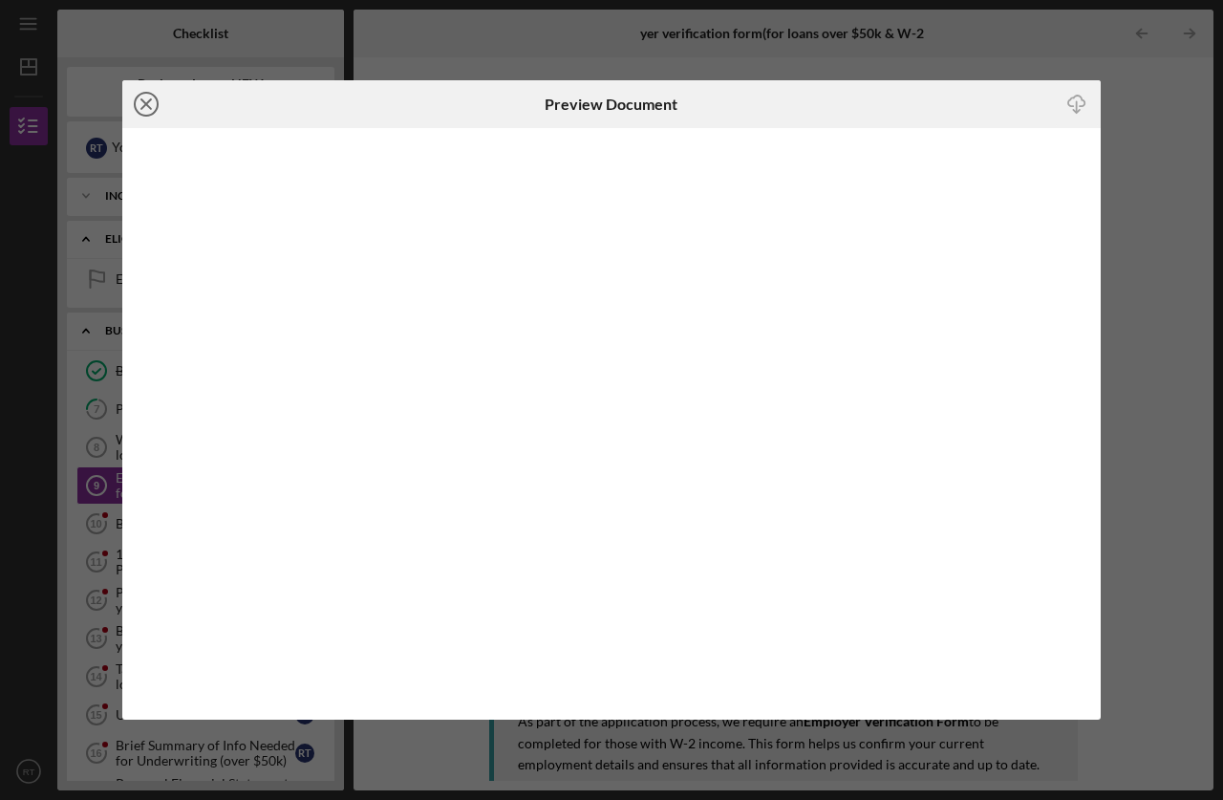
click at [145, 100] on icon "Icon/Close" at bounding box center [146, 104] width 48 height 48
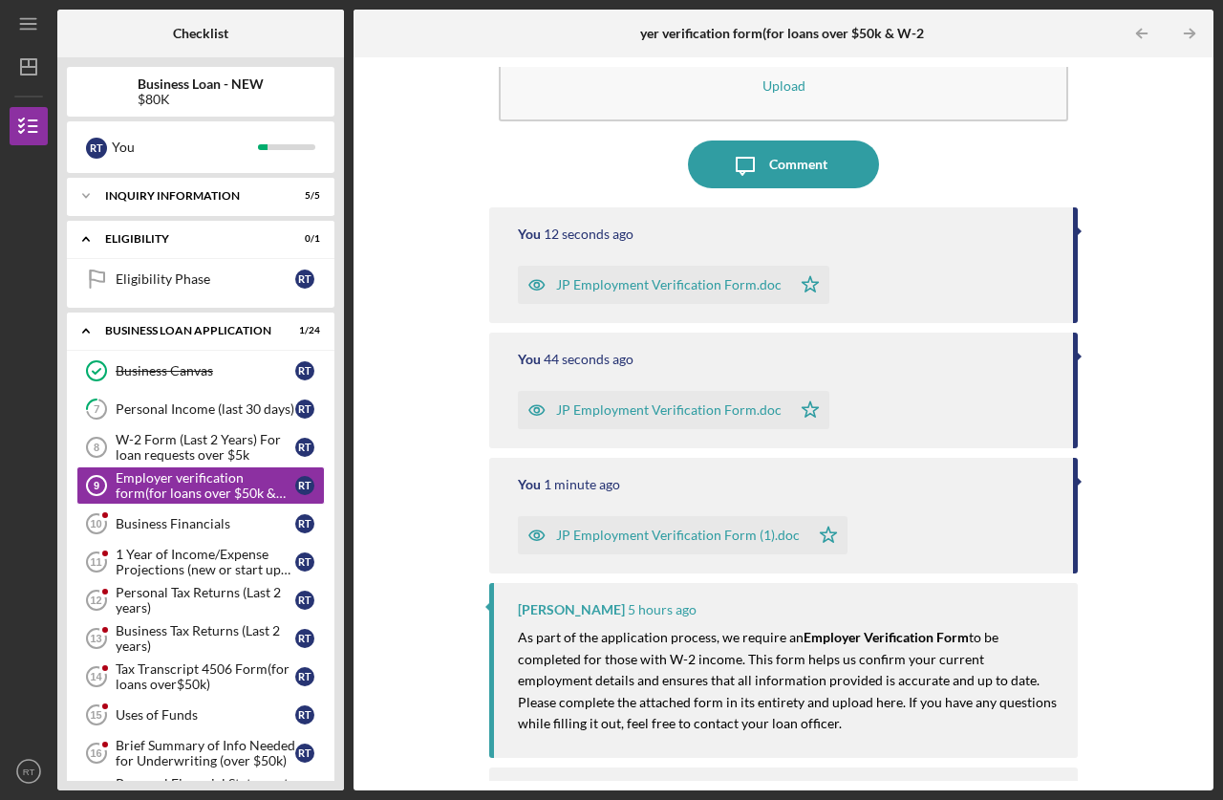
scroll to position [167, 0]
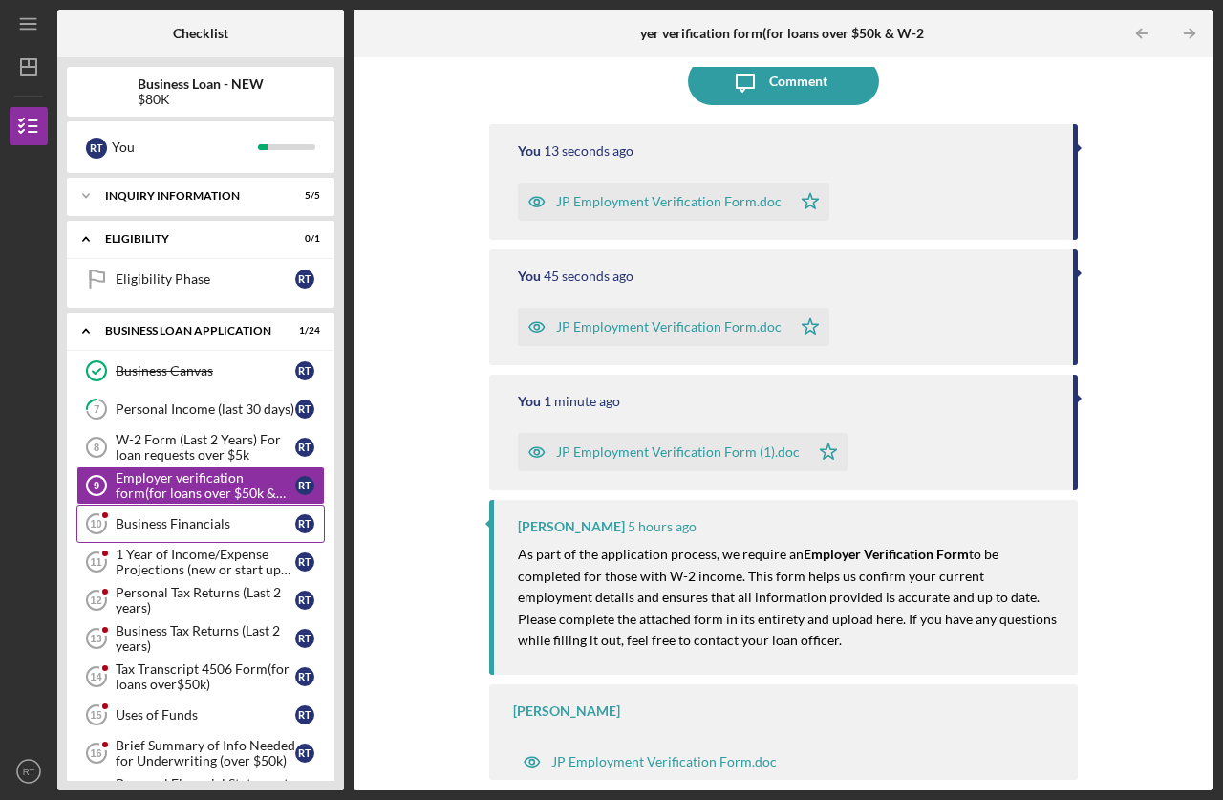
click at [181, 529] on div "Business Financials" at bounding box center [206, 523] width 180 height 15
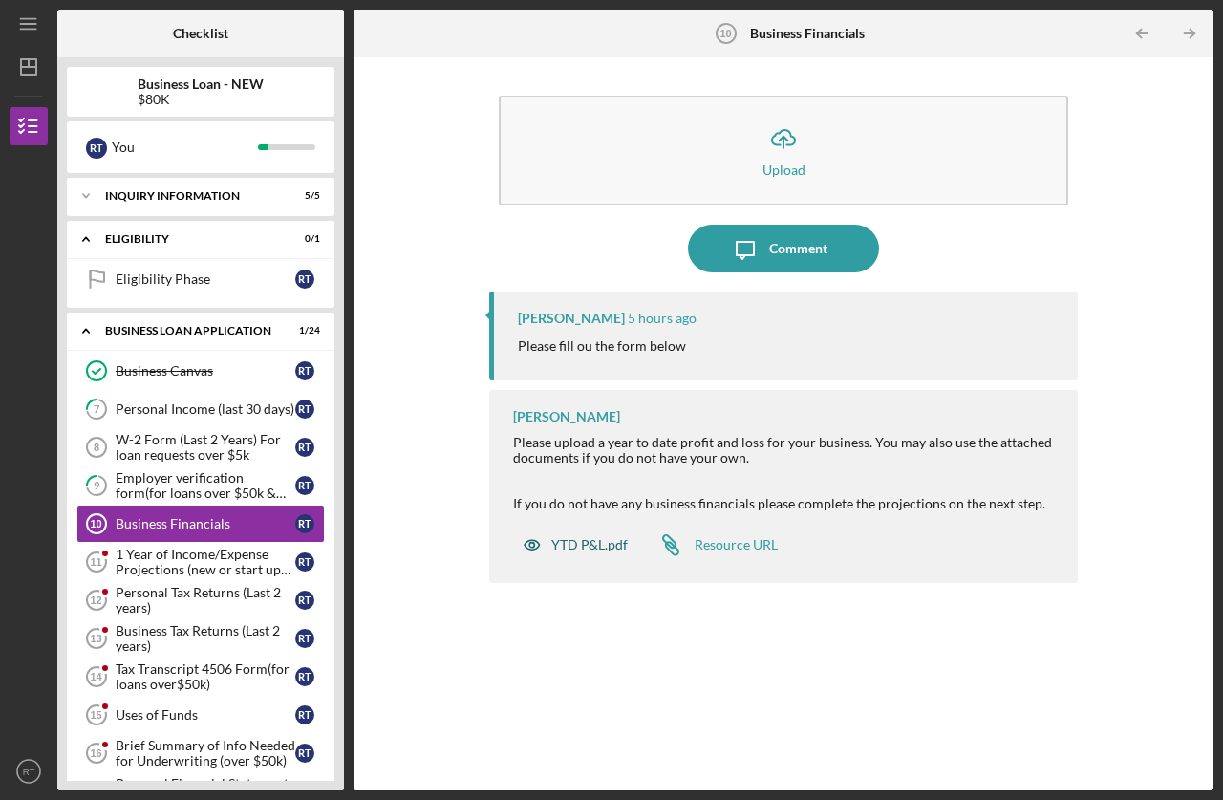
click at [587, 539] on div "YTD P&L.pdf" at bounding box center [589, 544] width 76 height 15
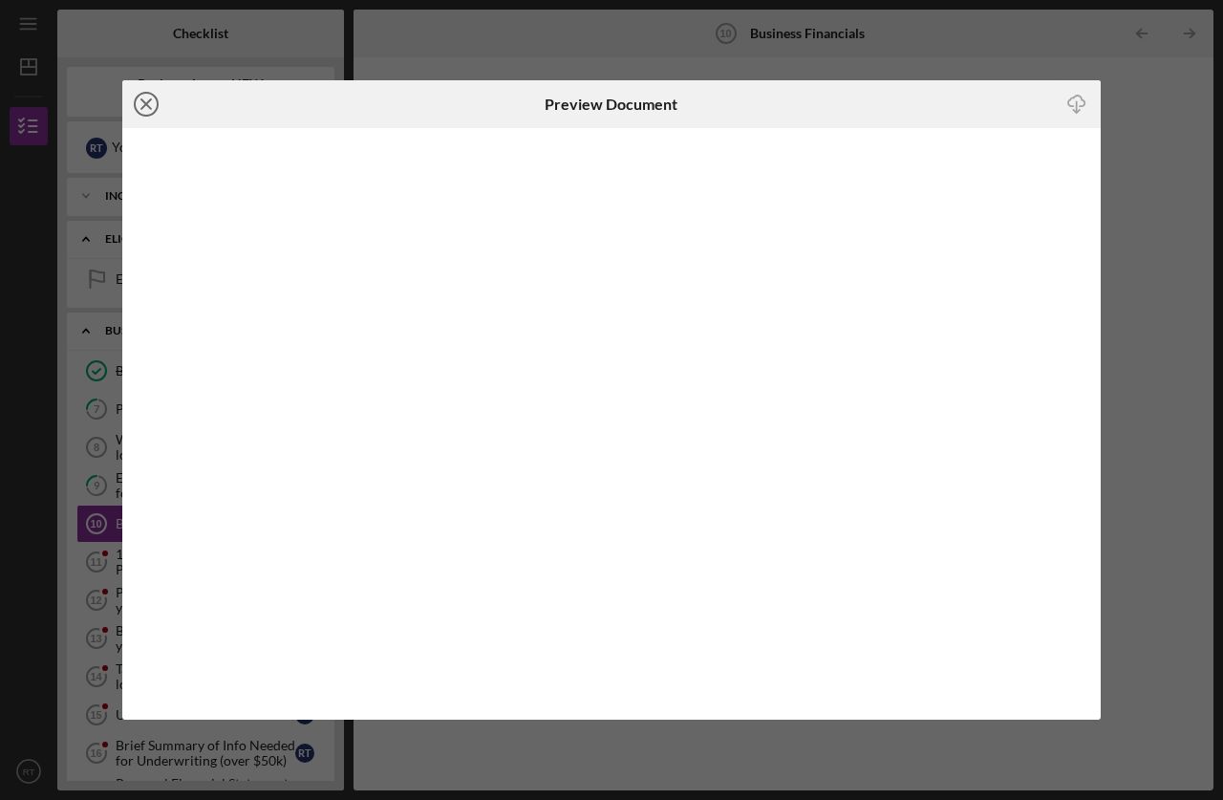
click at [149, 97] on icon "Icon/Close" at bounding box center [146, 104] width 48 height 48
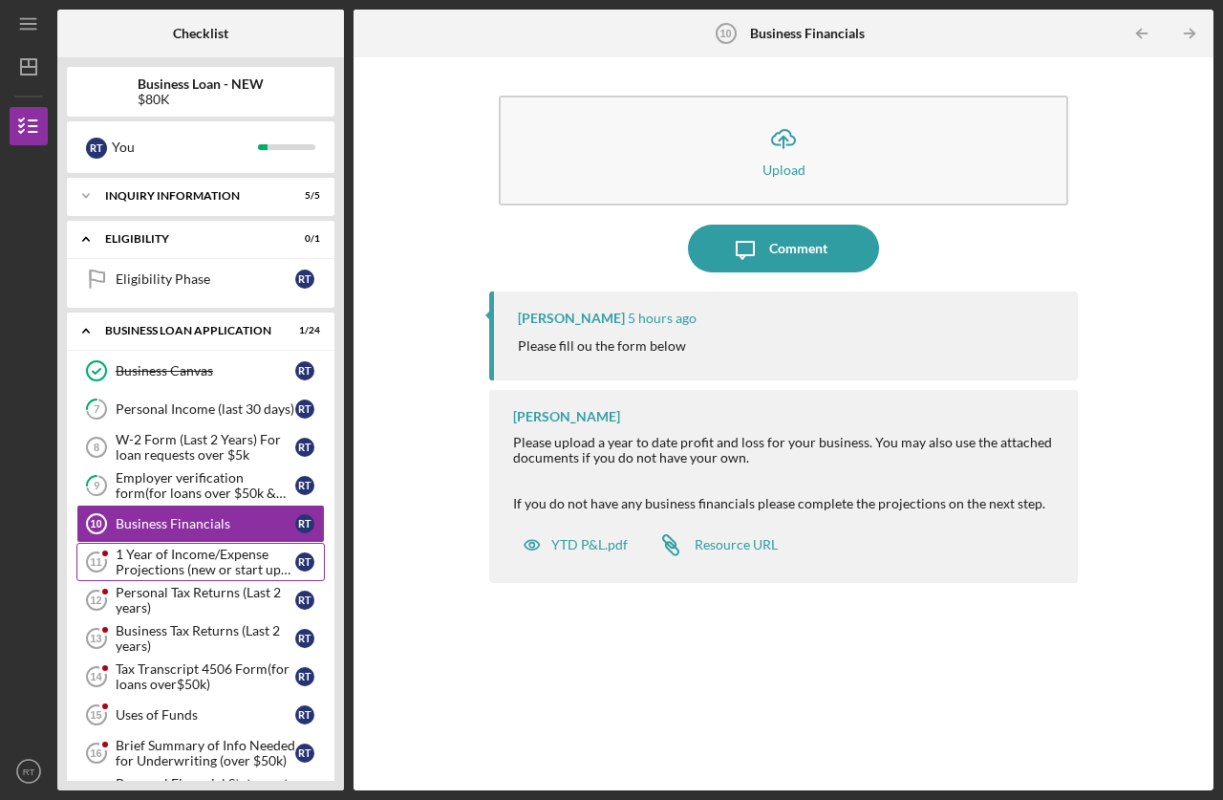
drag, startPoint x: 193, startPoint y: 558, endPoint x: 257, endPoint y: 549, distance: 64.6
click at [193, 558] on div "1 Year of Income/Expense Projections (new or start up businesses over $50k)" at bounding box center [206, 562] width 180 height 31
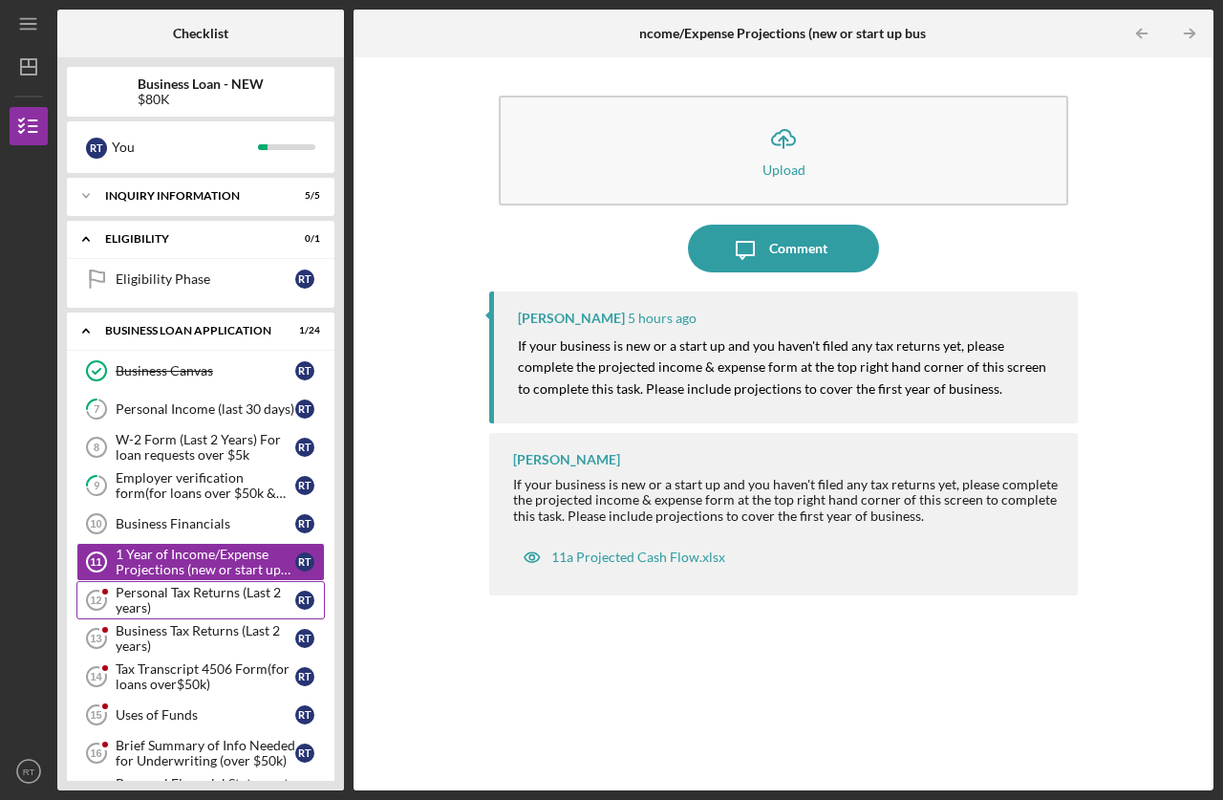
click at [202, 591] on div "Personal Tax Returns (Last 2 years)" at bounding box center [206, 600] width 180 height 31
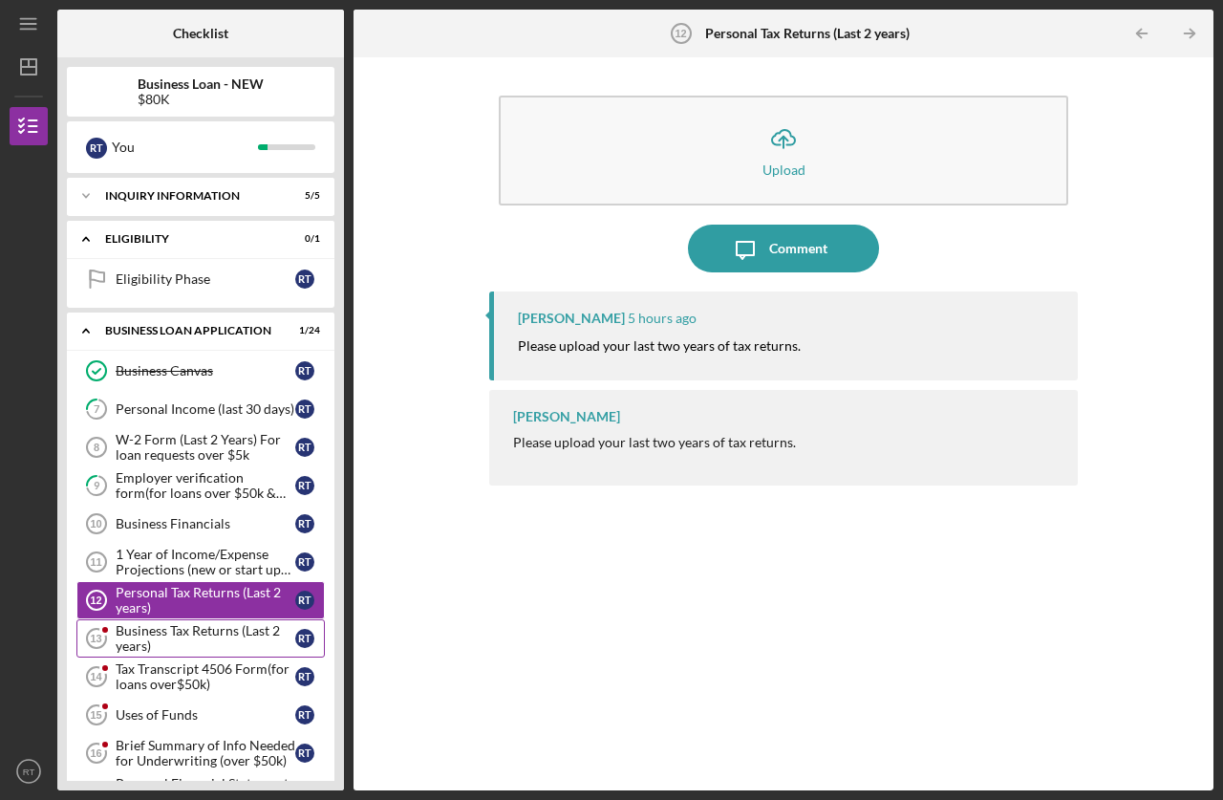
click at [225, 644] on div "Business Tax Returns (Last 2 years)" at bounding box center [206, 638] width 180 height 31
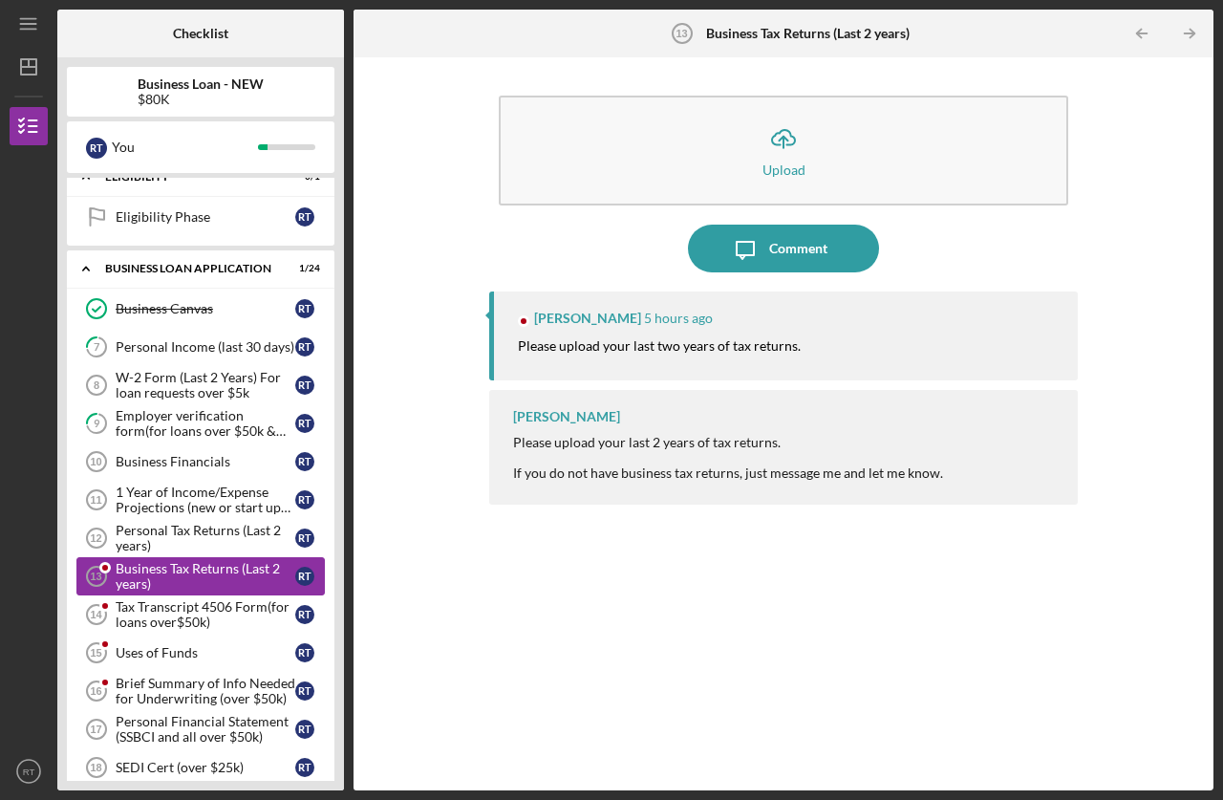
scroll to position [96, 0]
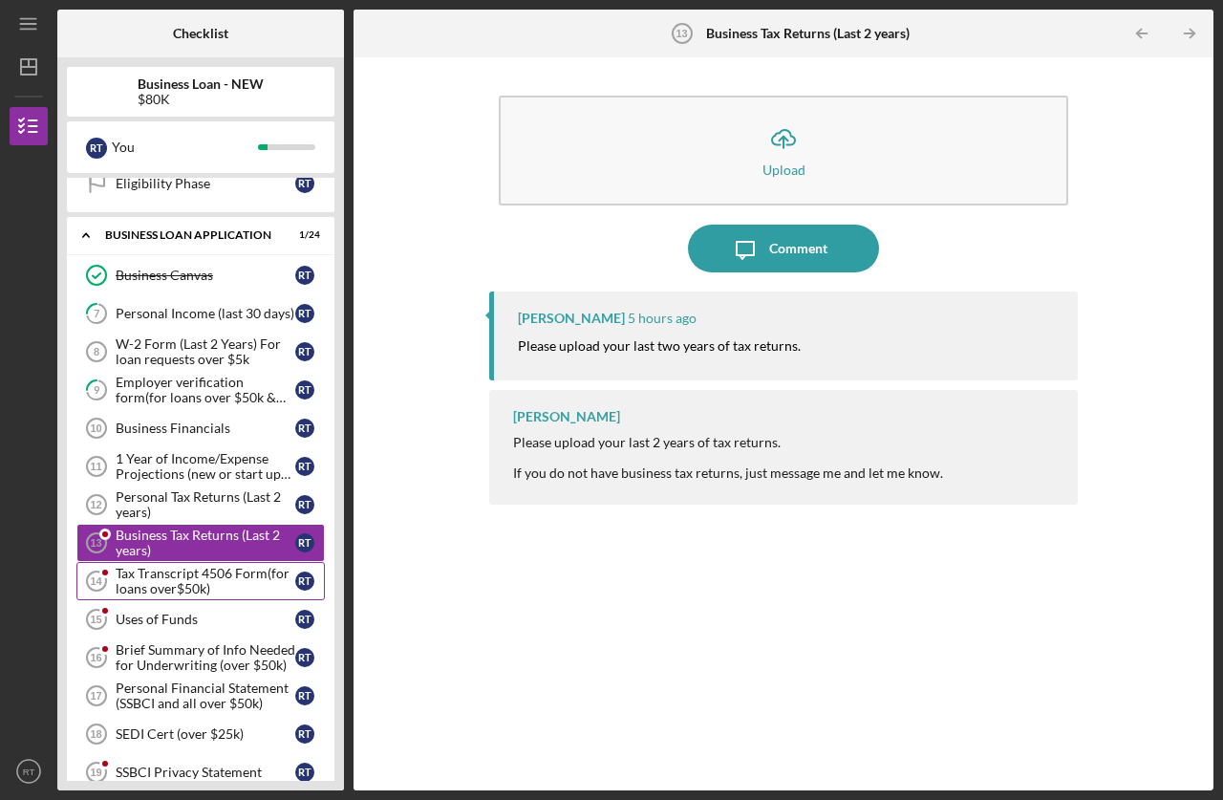
click at [177, 580] on div "Tax Transcript 4506 Form(for loans over$50k)" at bounding box center [206, 581] width 180 height 31
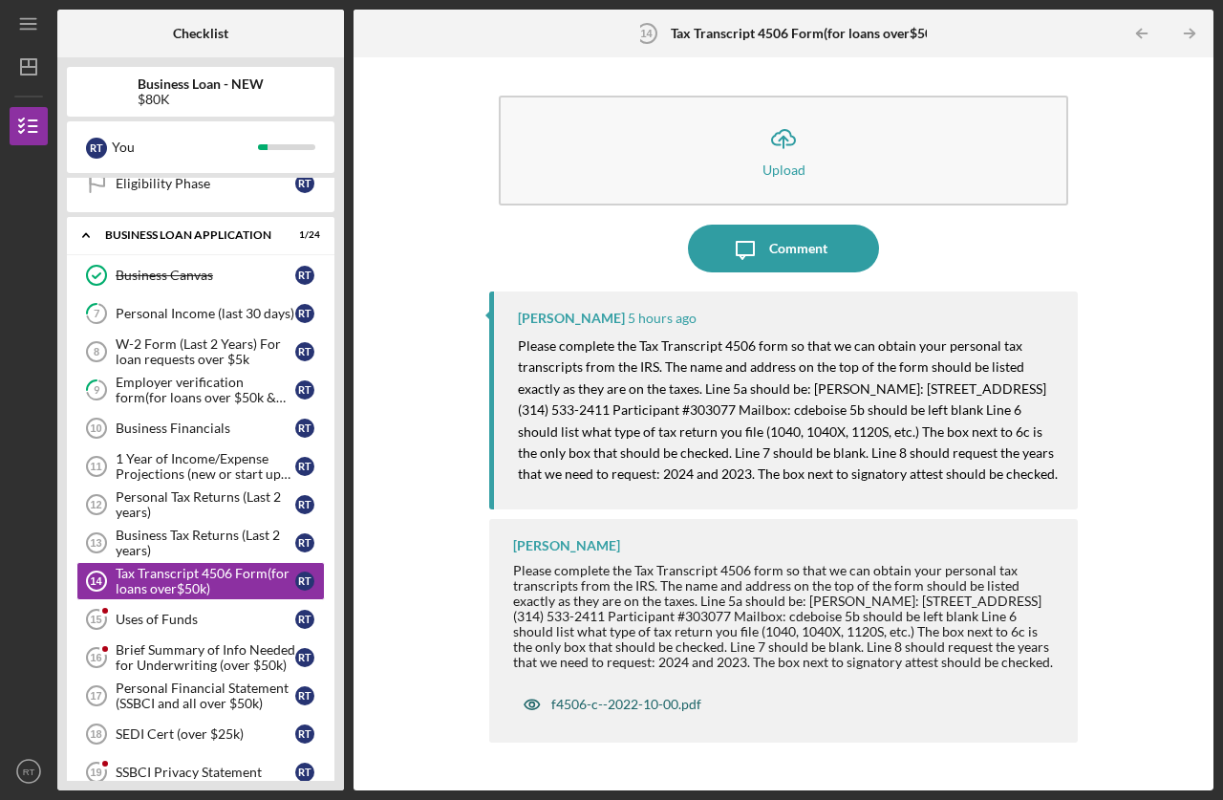
click at [647, 709] on div "f4506-c--2022-10-00.pdf" at bounding box center [626, 704] width 150 height 15
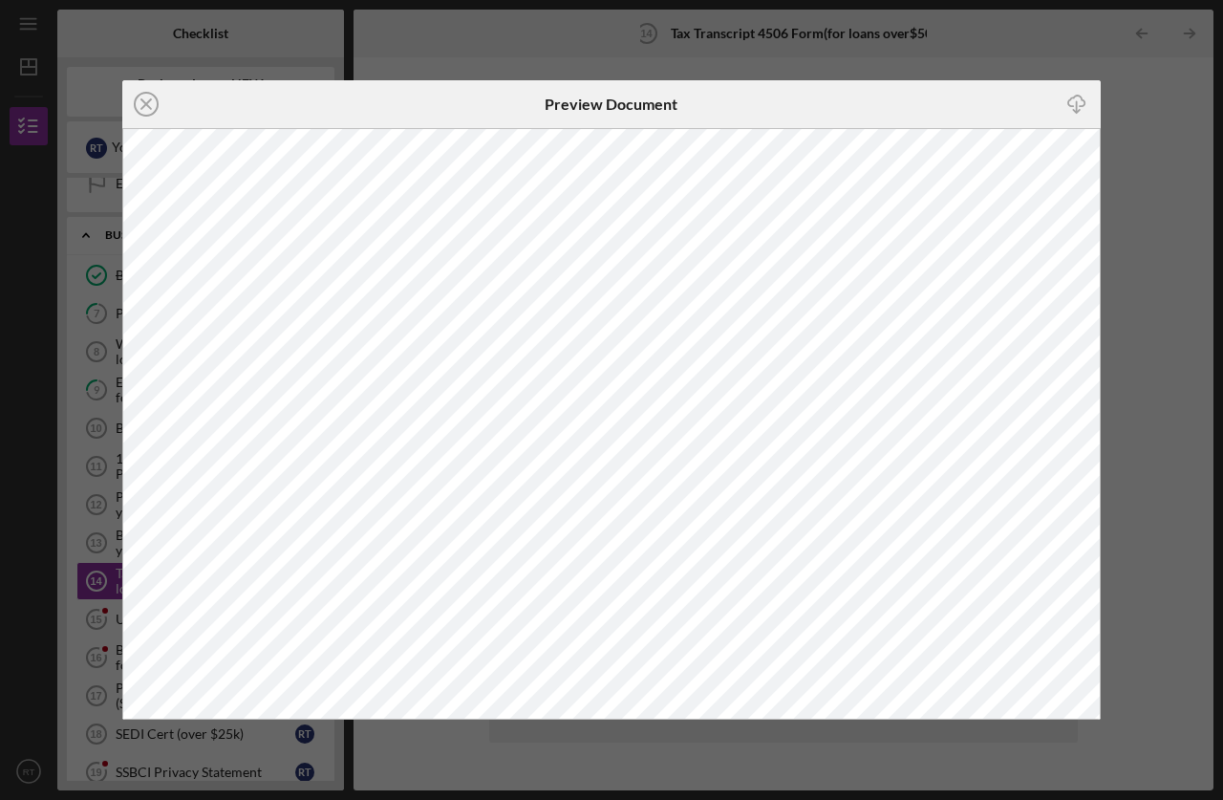
click at [152, 97] on icon "Icon/Close" at bounding box center [146, 104] width 48 height 48
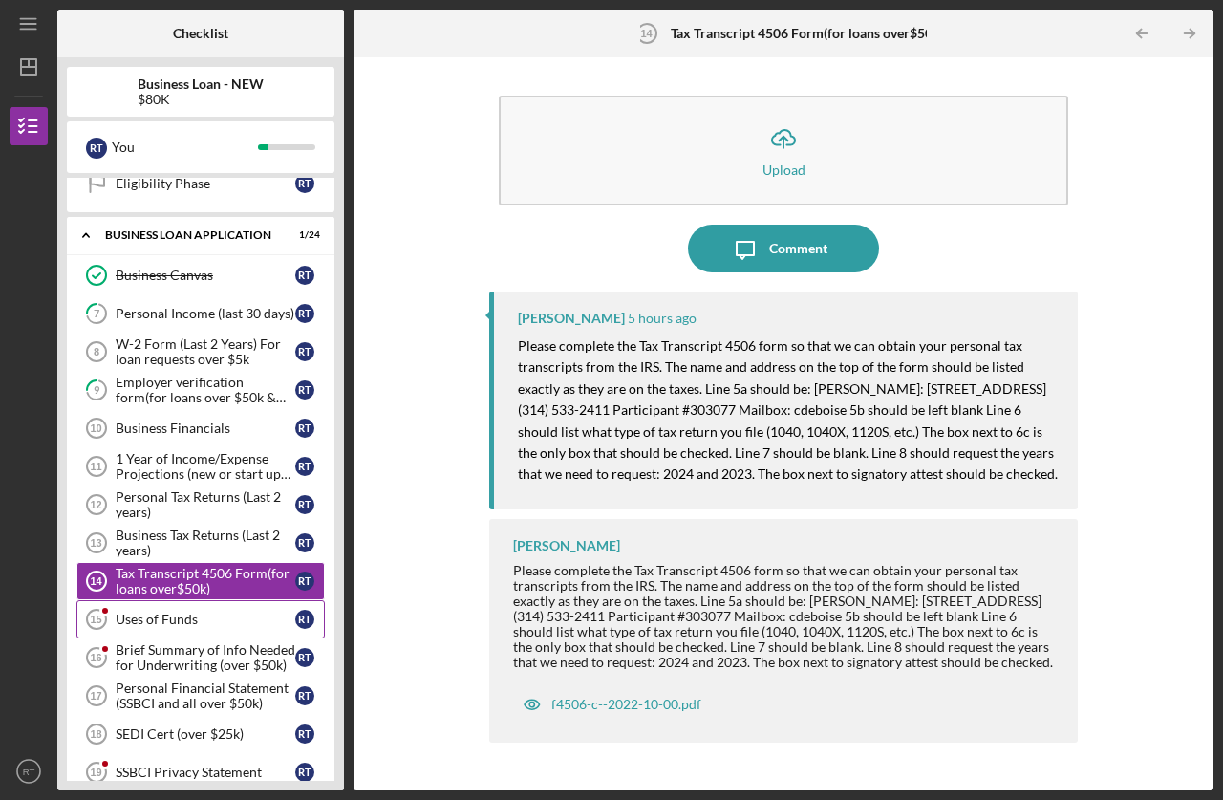
click at [182, 623] on div "Uses of Funds" at bounding box center [206, 618] width 180 height 15
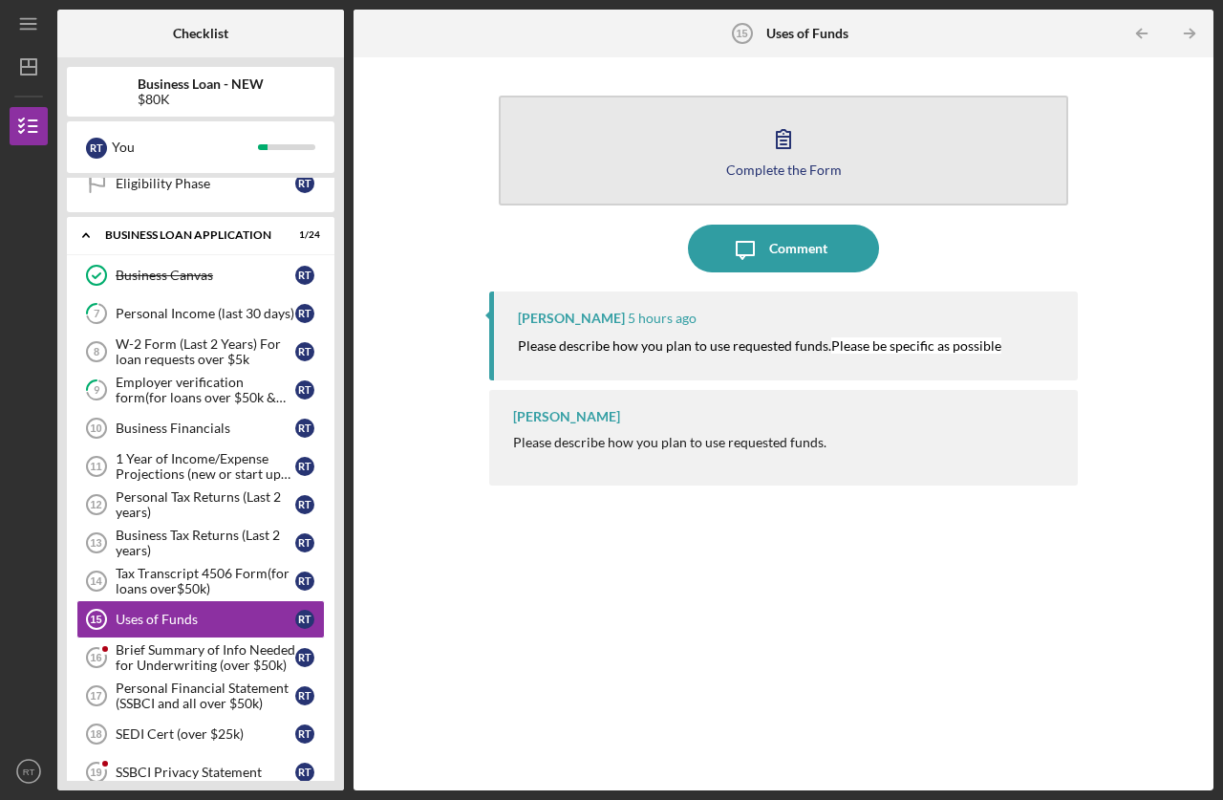
click at [755, 136] on button "Complete the Form Form" at bounding box center [783, 151] width 569 height 110
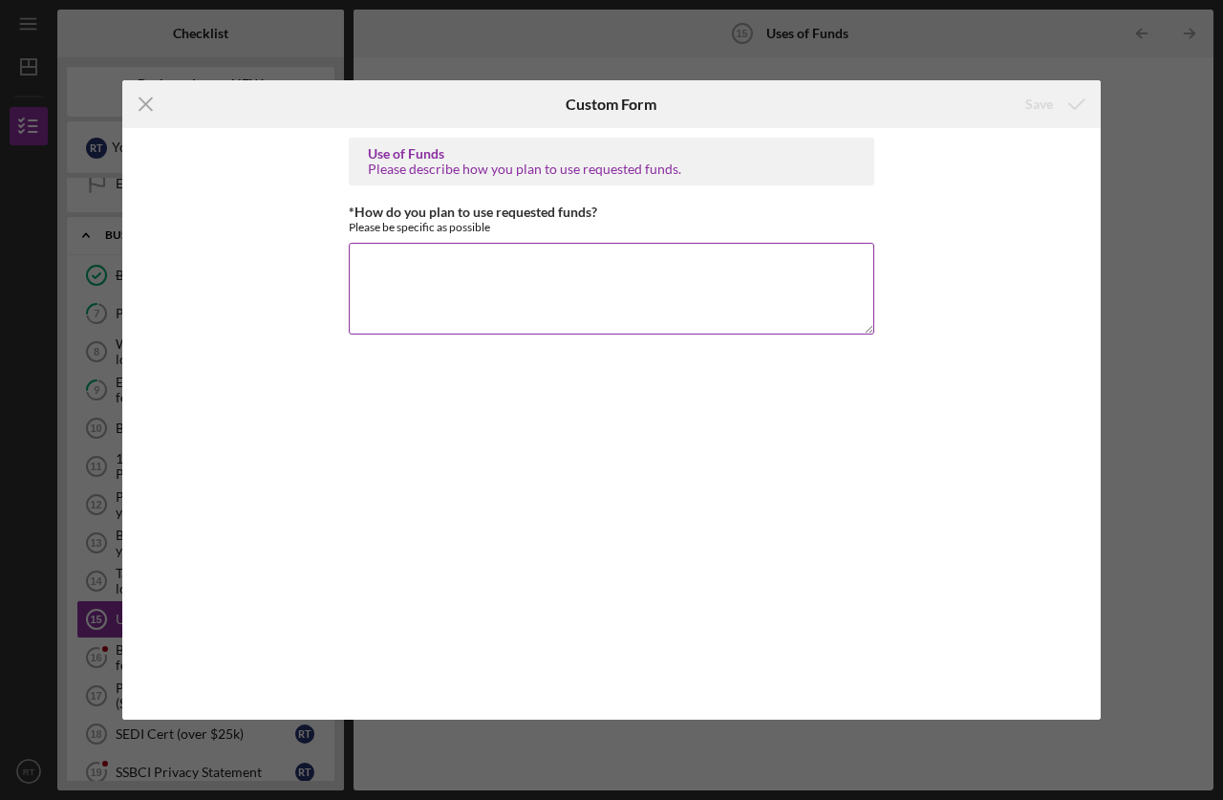
paste textarea "Purpose of the Loan The funds will be allocated to the purchase of a high-quali…"
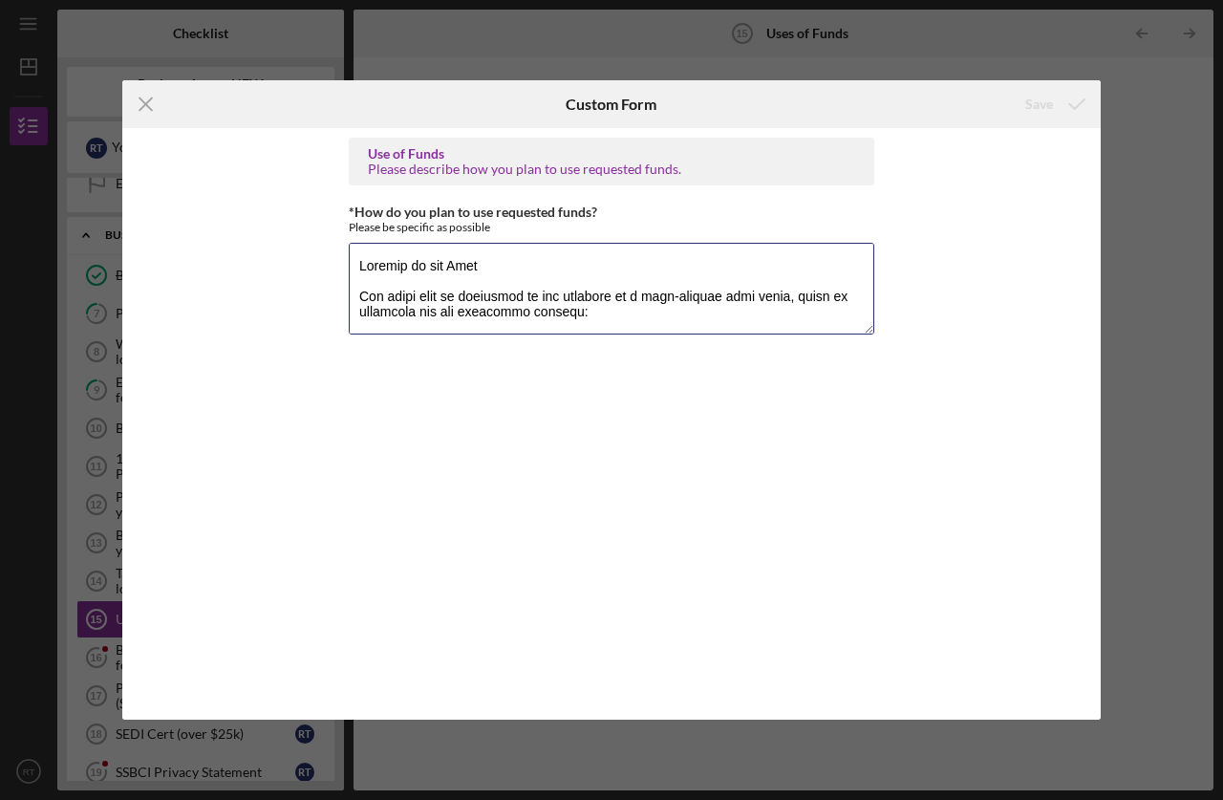
scroll to position [724, 0]
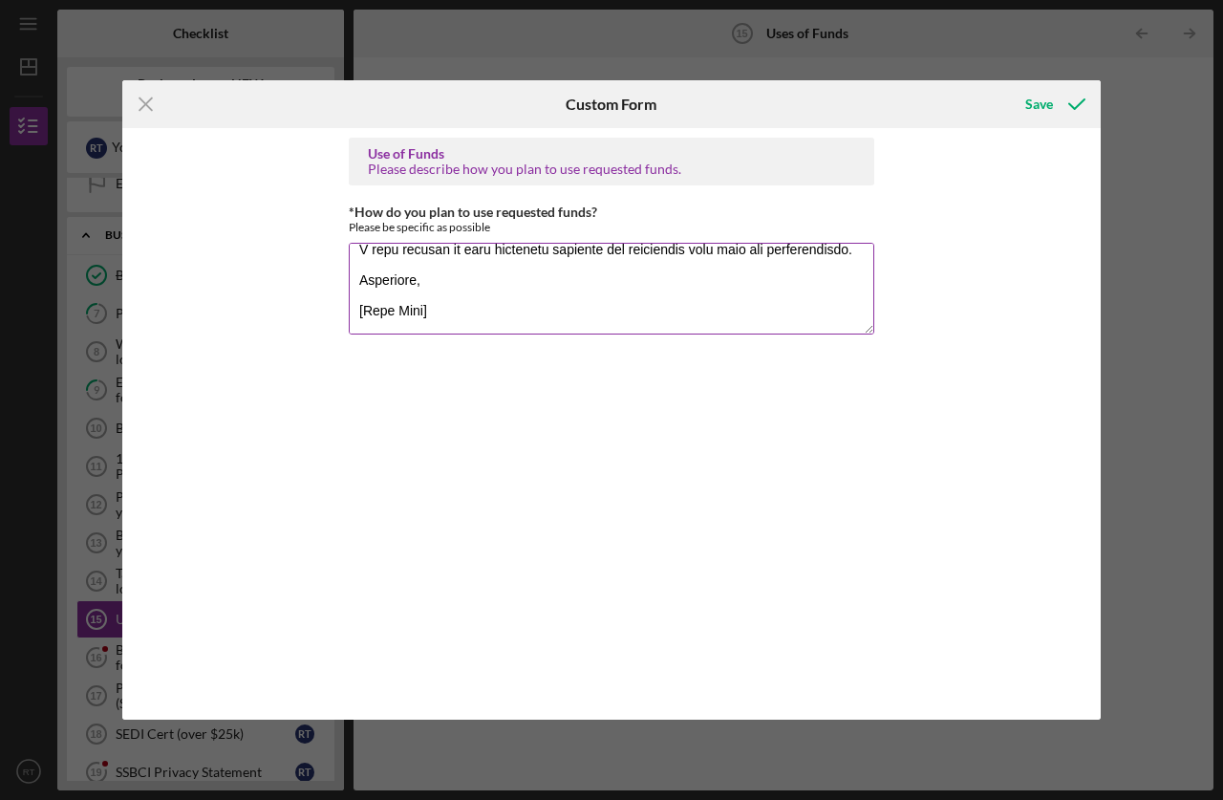
click at [434, 329] on textarea "*How do you plan to use requested funds?" at bounding box center [611, 289] width 525 height 92
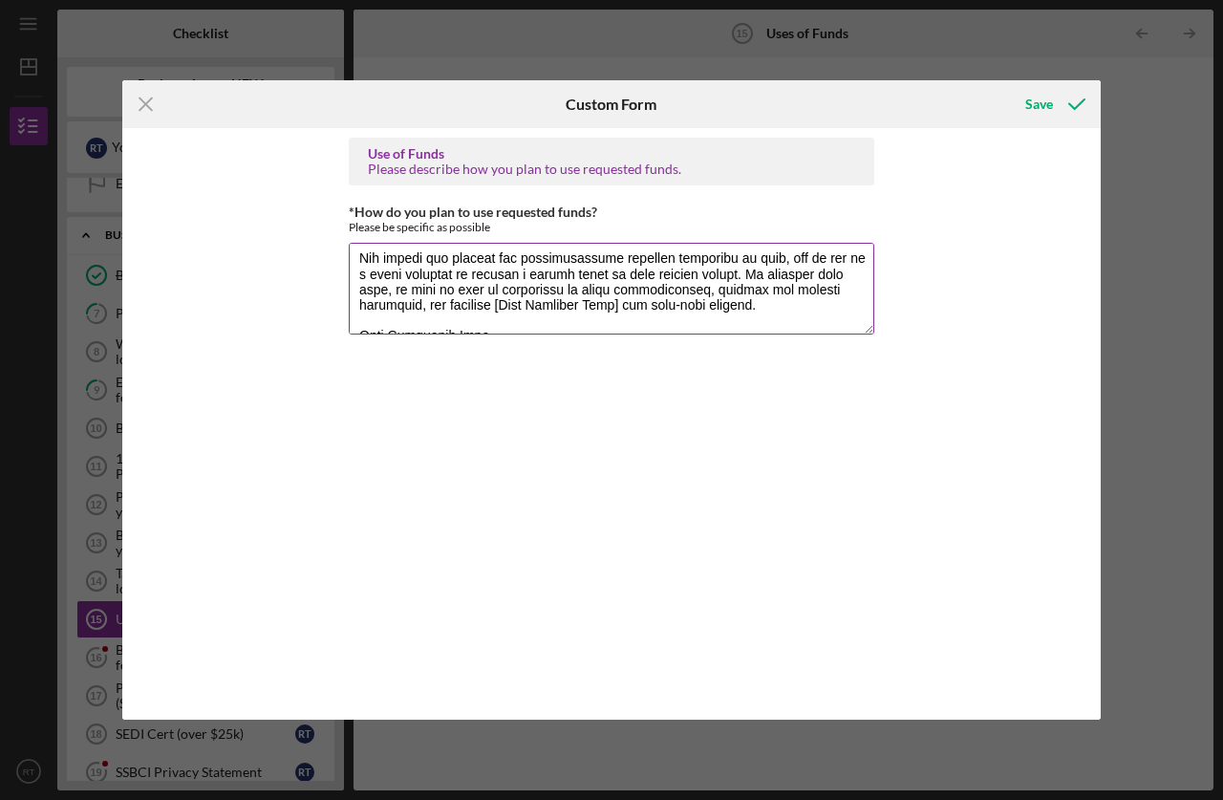
click at [629, 304] on textarea "*How do you plan to use requested funds?" at bounding box center [611, 289] width 525 height 92
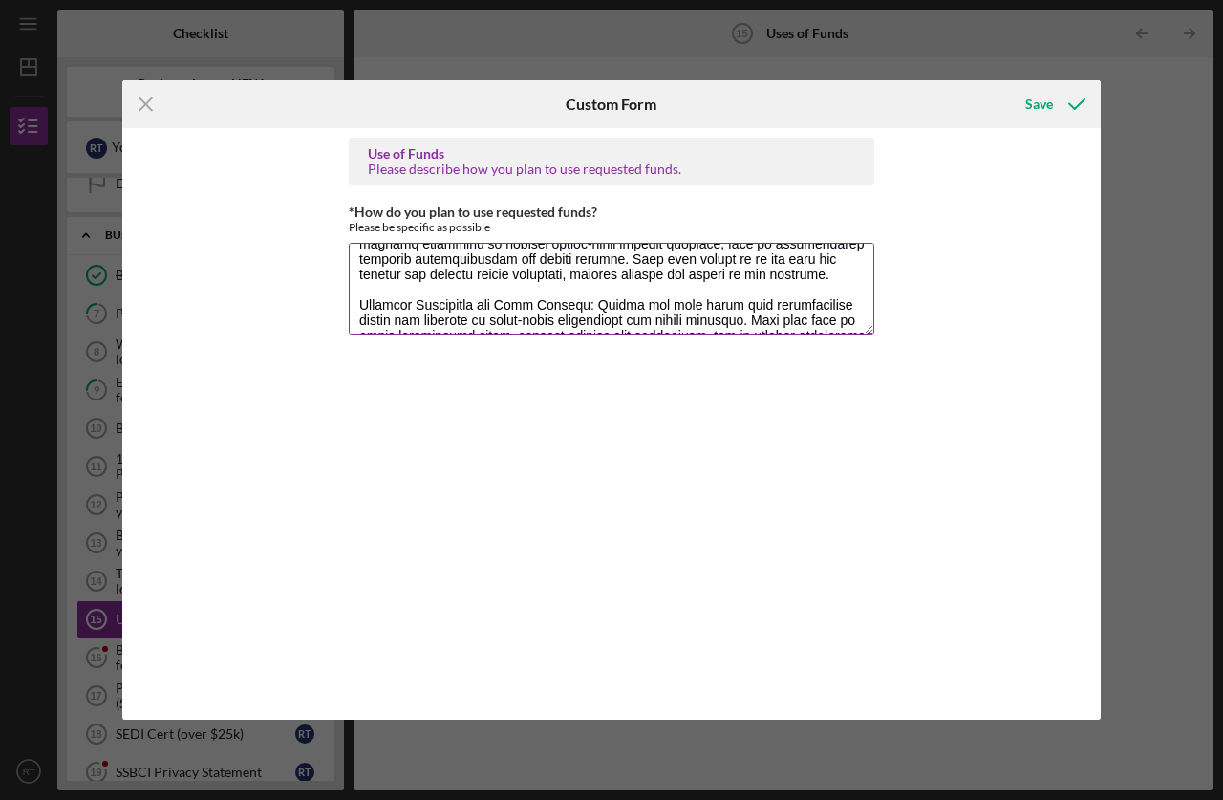
scroll to position [287, 0]
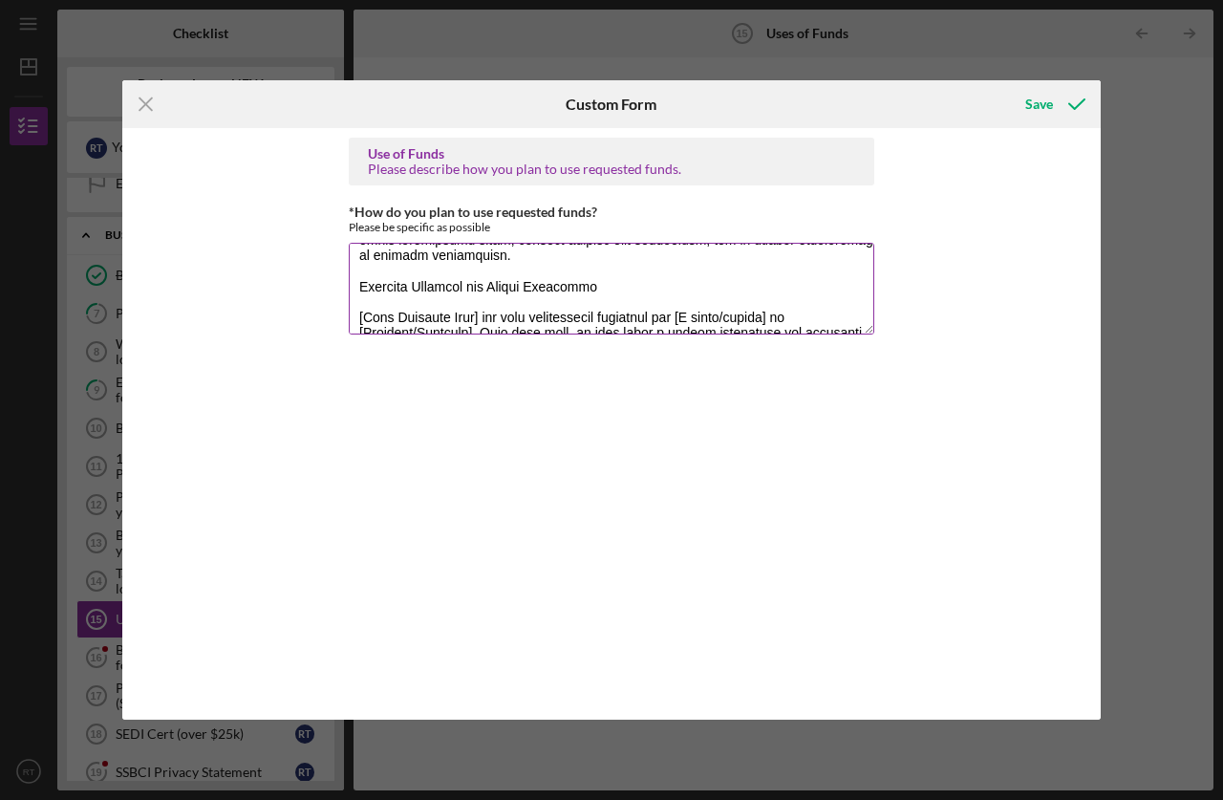
click at [491, 312] on textarea "*How do you plan to use requested funds?" at bounding box center [611, 289] width 525 height 92
click at [819, 321] on textarea "*How do you plan to use requested funds?" at bounding box center [611, 289] width 525 height 92
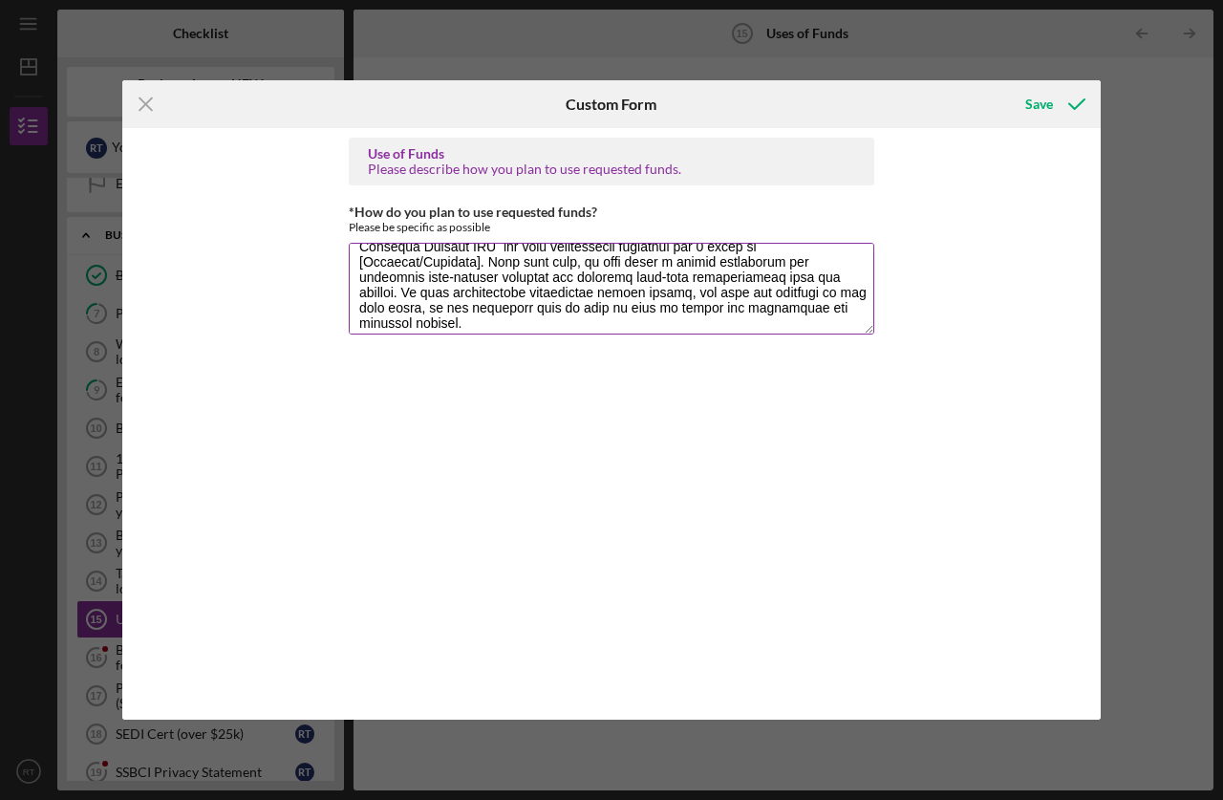
scroll to position [344, 0]
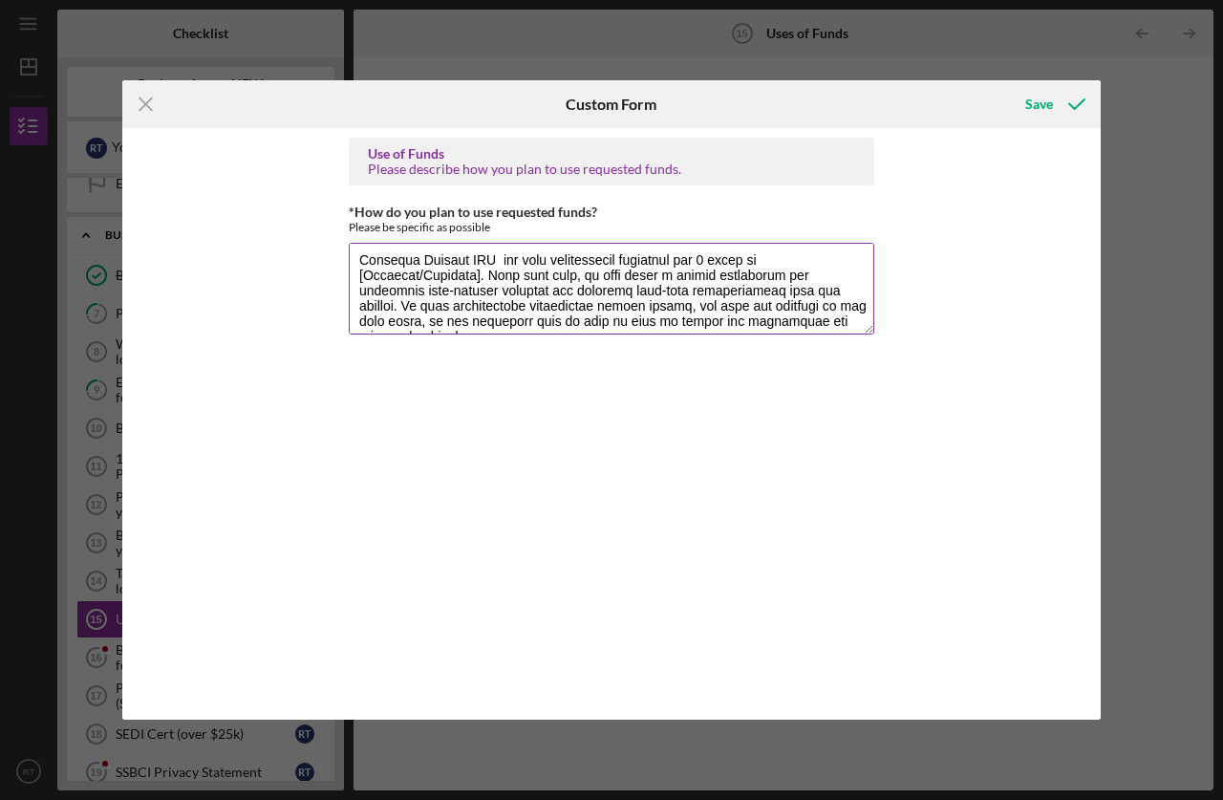
click at [468, 277] on textarea "*How do you plan to use requested funds?" at bounding box center [611, 289] width 525 height 92
drag, startPoint x: 784, startPoint y: 256, endPoint x: 826, endPoint y: 246, distance: 43.3
click at [787, 257] on textarea "*How do you plan to use requested funds?" at bounding box center [611, 289] width 525 height 92
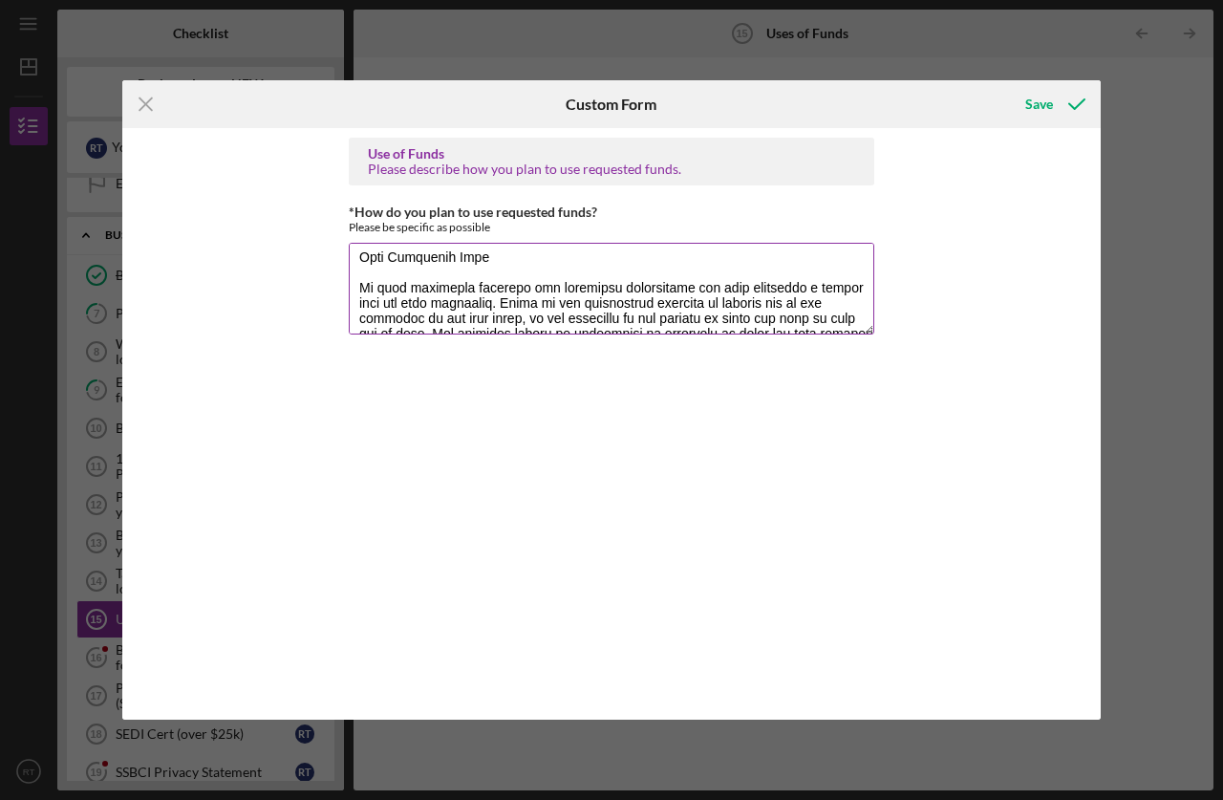
scroll to position [554, 0]
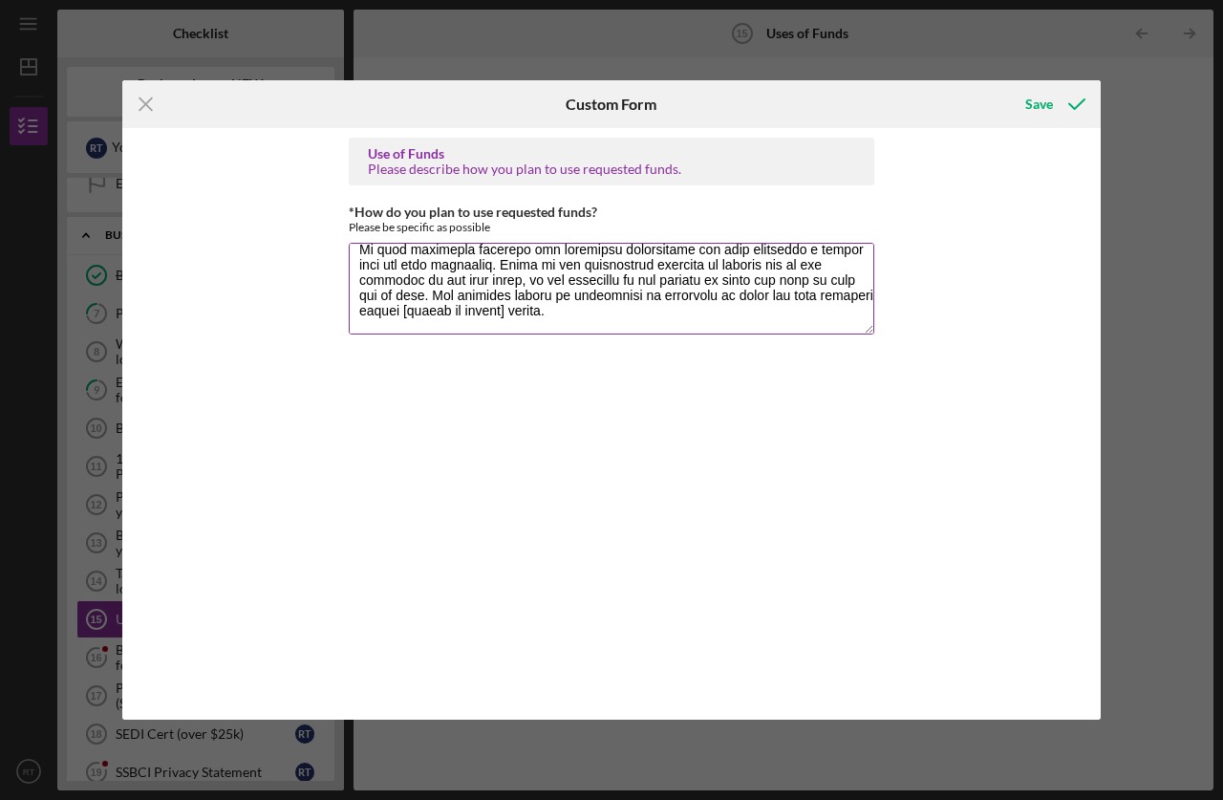
click at [635, 313] on textarea "*How do you plan to use requested funds?" at bounding box center [611, 289] width 525 height 92
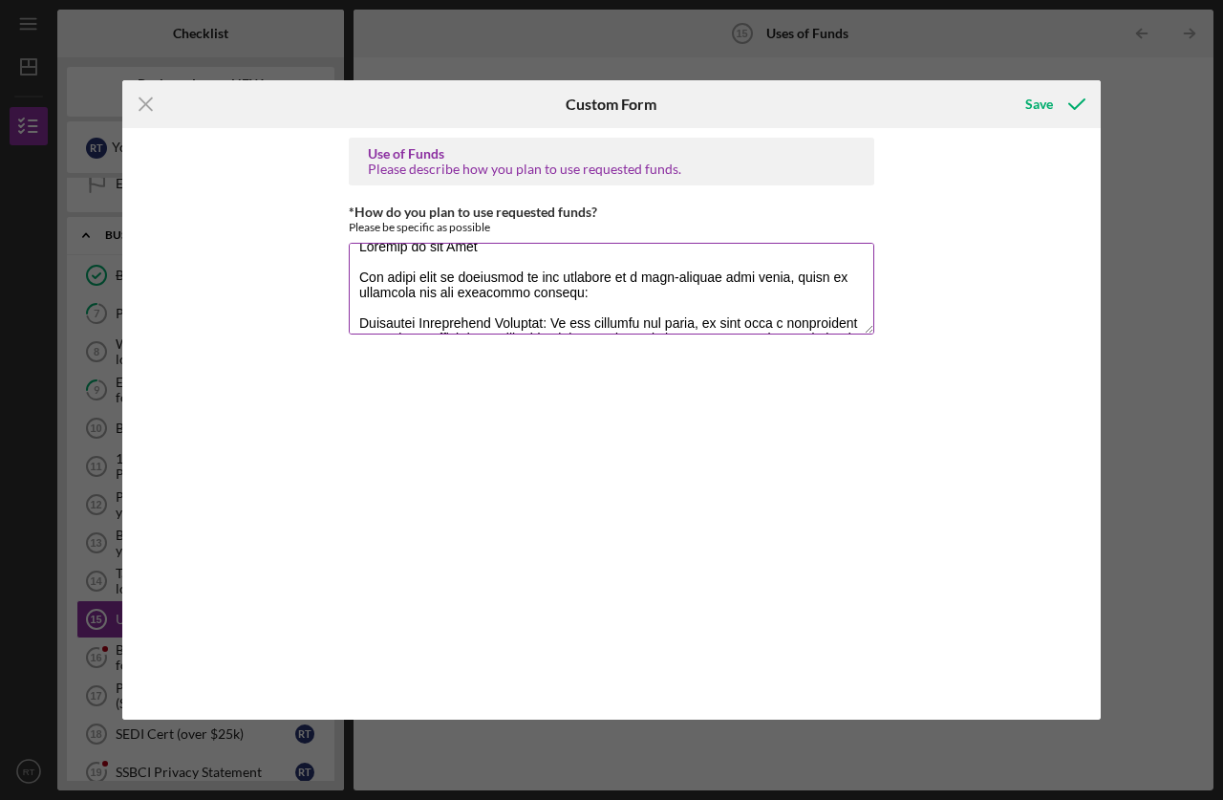
scroll to position [0, 0]
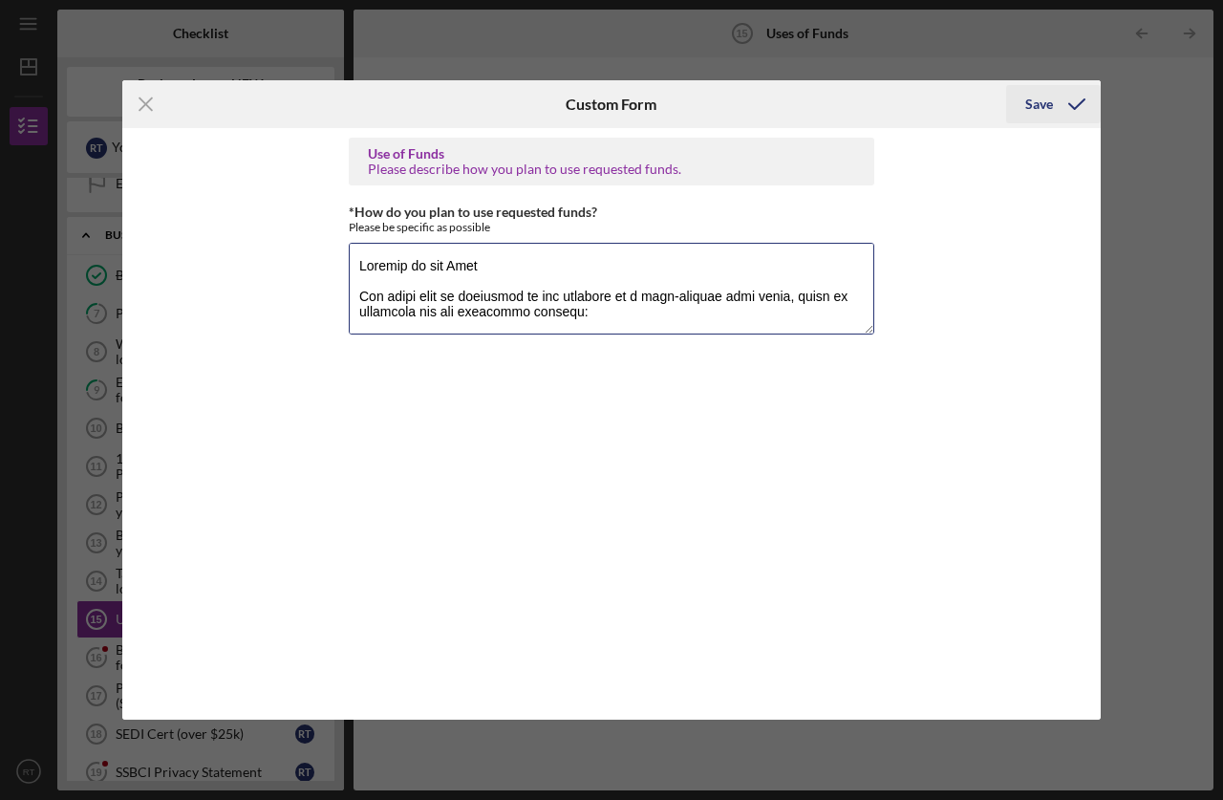
type textarea "Purpose of the Loan The funds will be allocated to the purchase of a high-quali…"
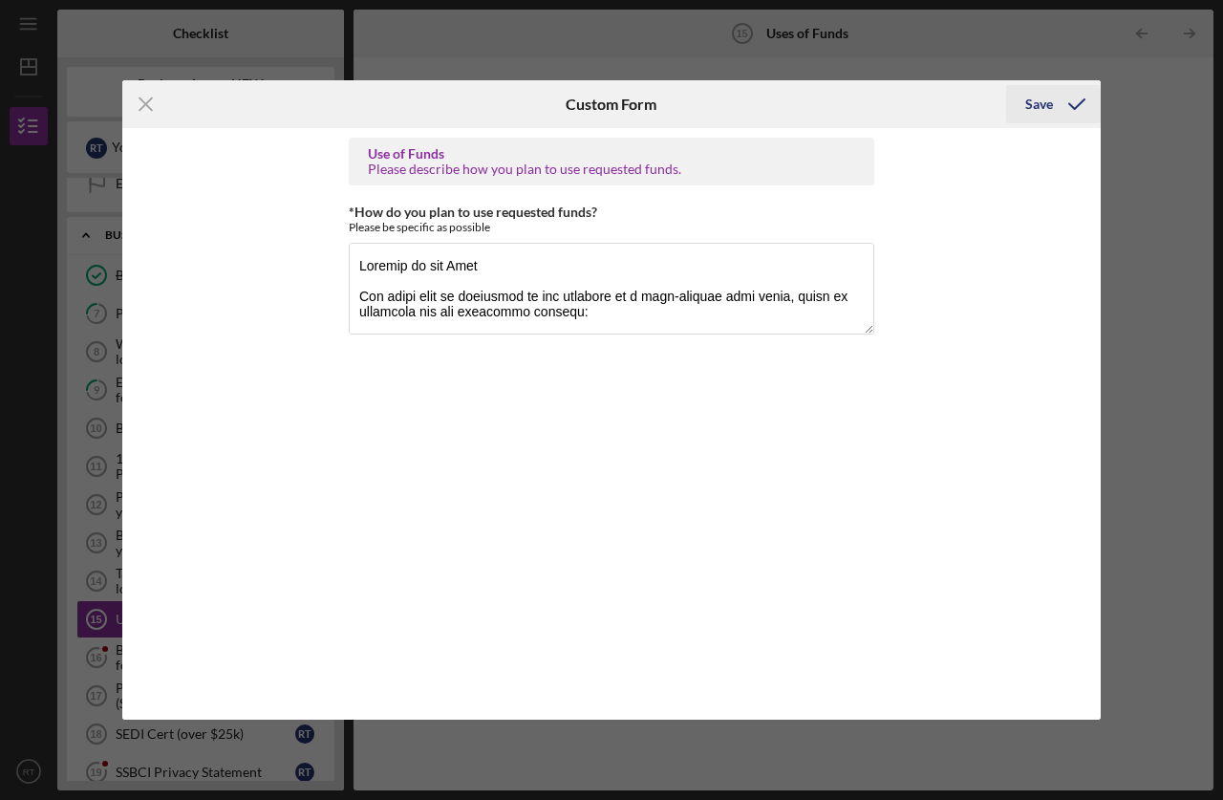
click at [1043, 107] on div "Save" at bounding box center [1039, 104] width 28 height 38
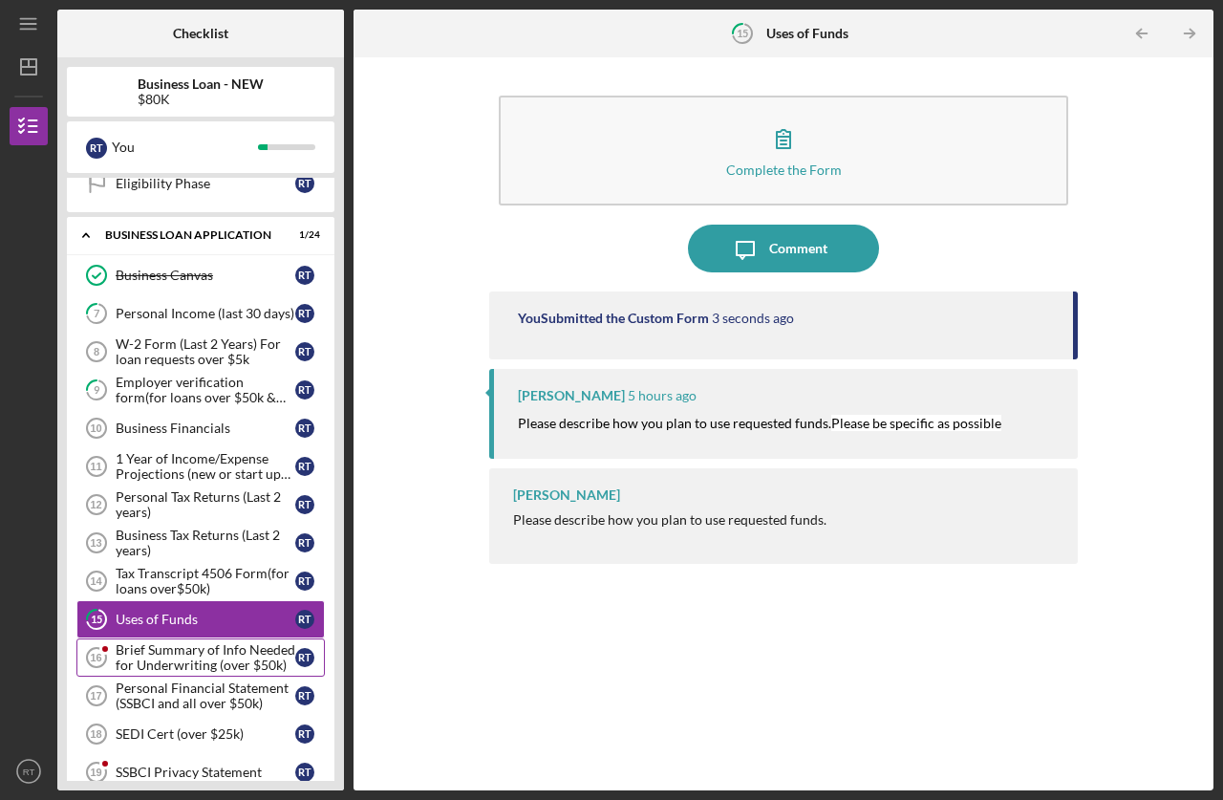
click at [200, 654] on div "Brief Summary of Info Needed for Underwriting (over $50k)" at bounding box center [206, 657] width 180 height 31
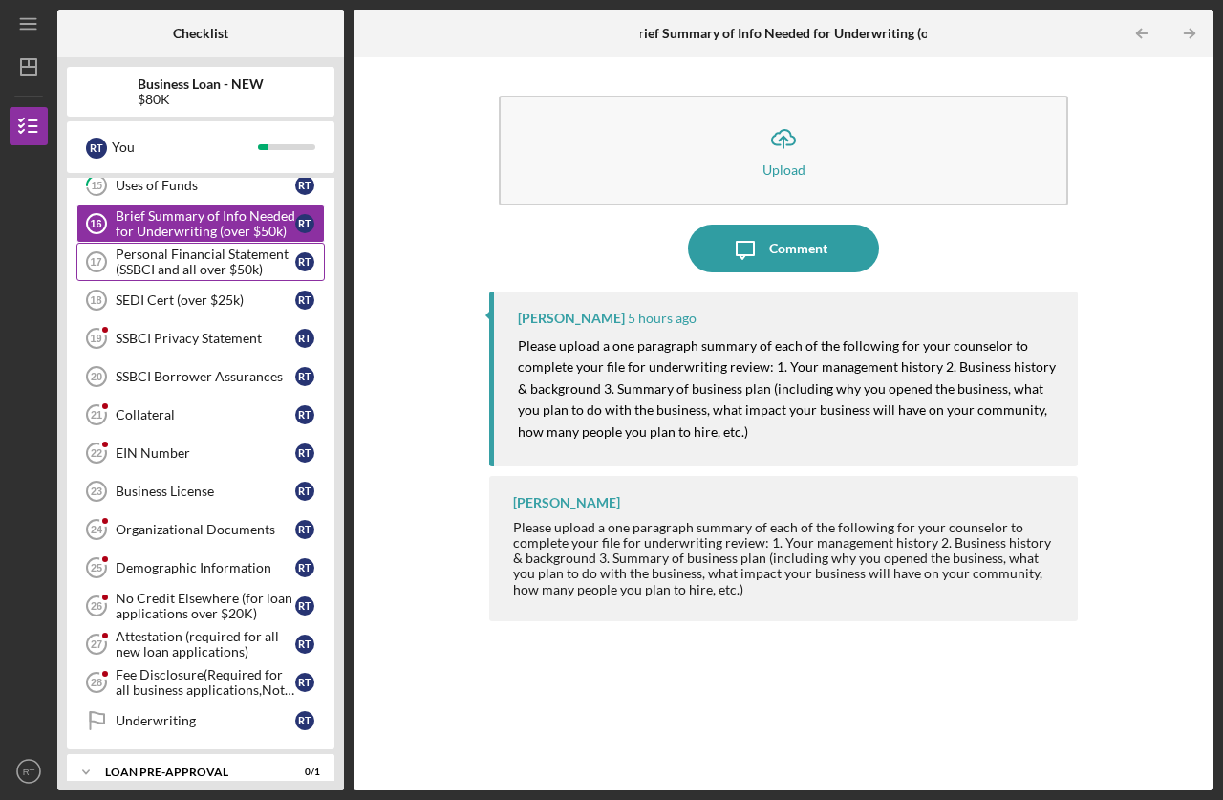
scroll to position [350, 0]
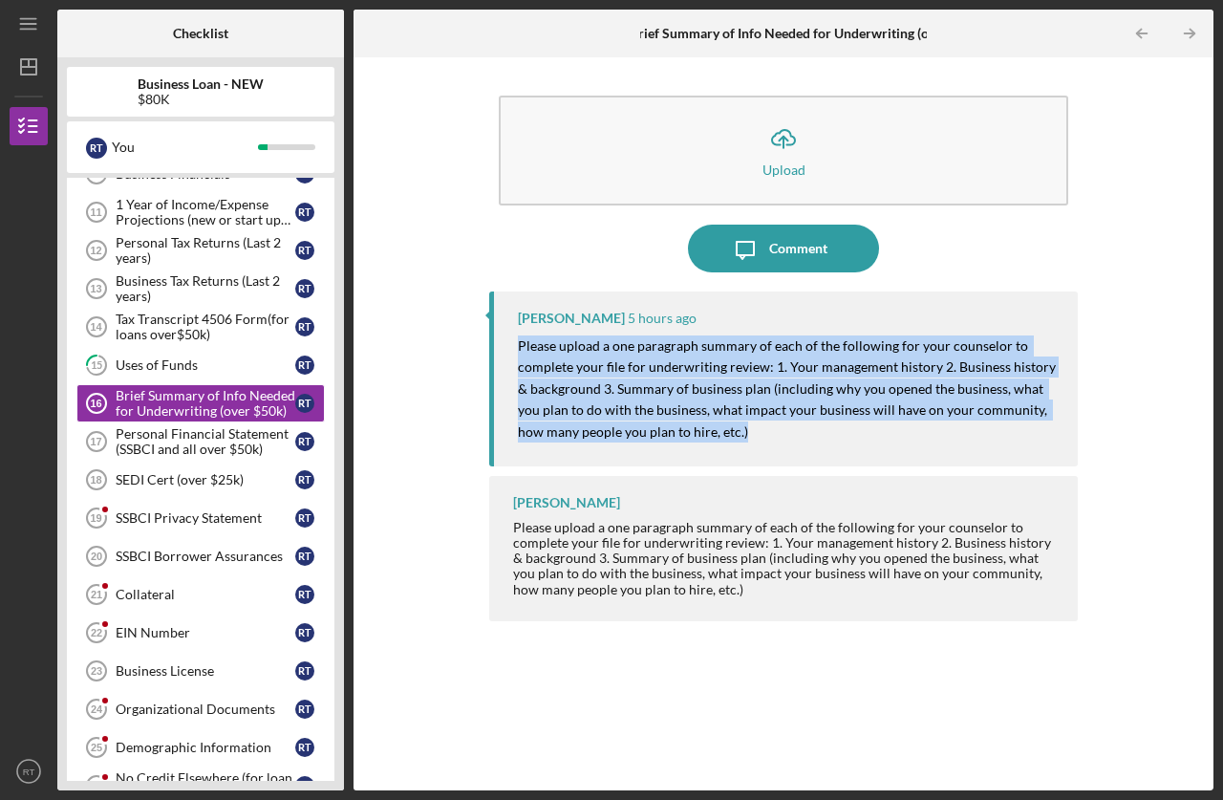
drag, startPoint x: 730, startPoint y: 426, endPoint x: 520, endPoint y: 346, distance: 225.0
click at [520, 346] on p "Please upload a one paragraph summary of each of the following for your counsel…" at bounding box center [788, 388] width 541 height 107
copy mark "Please upload a one paragraph summary of each of the following for your counsel…"
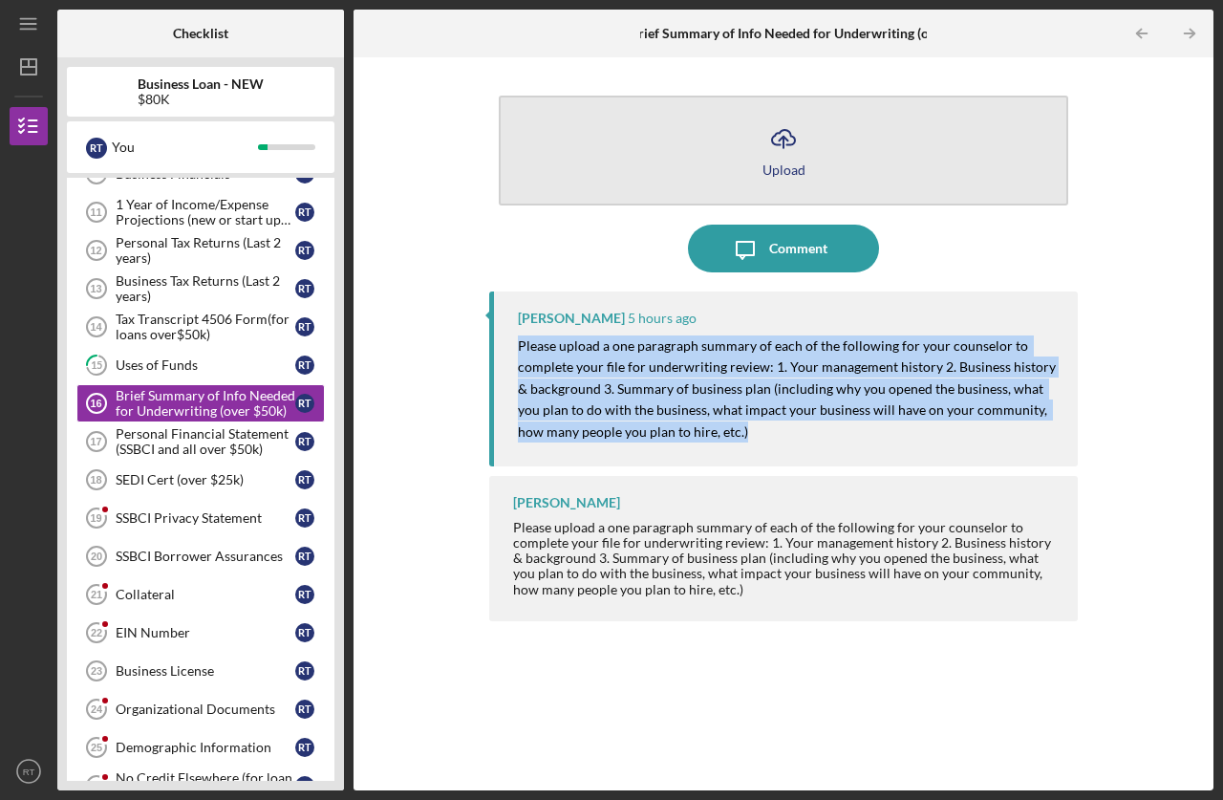
click at [732, 135] on button "Icon/Upload Upload" at bounding box center [783, 151] width 569 height 110
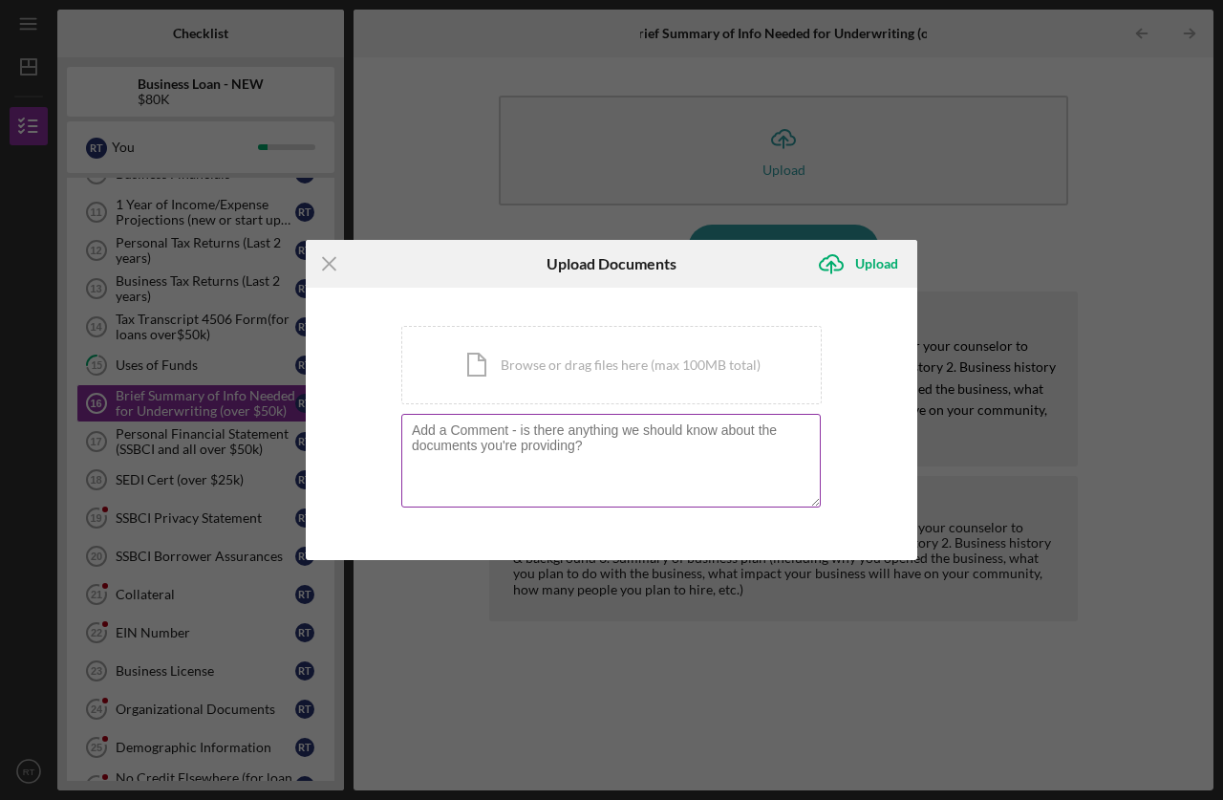
click at [478, 465] on textarea at bounding box center [610, 461] width 419 height 94
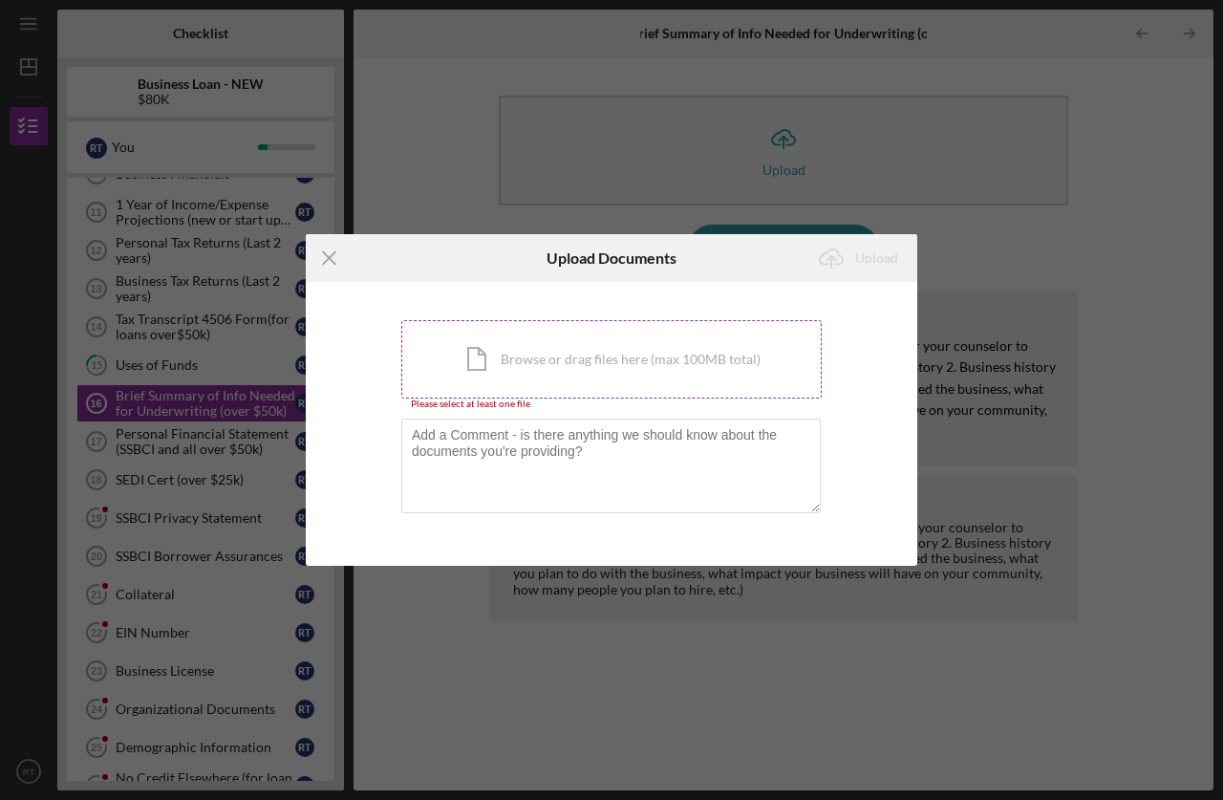
click at [588, 349] on div "Icon/Document Browse or drag files here (max 100MB total) Tap to choose files o…" at bounding box center [611, 359] width 420 height 78
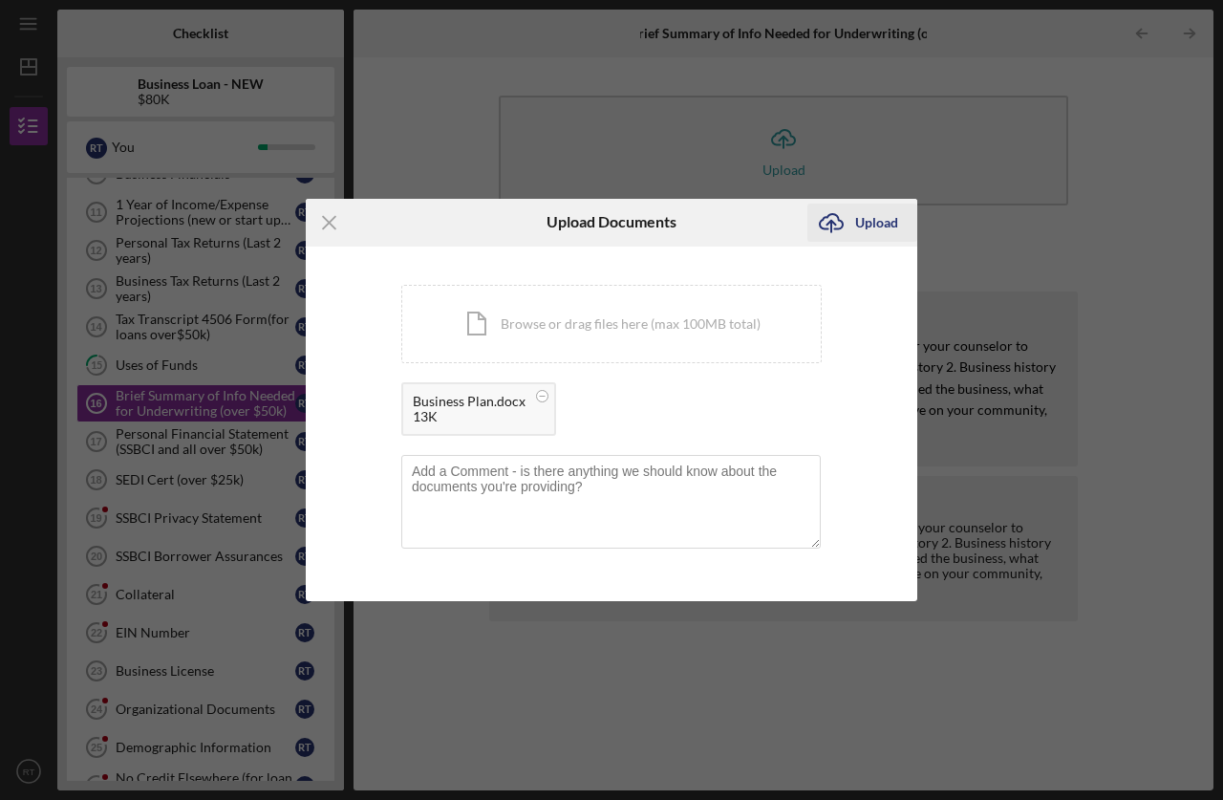
click at [878, 216] on div "Upload" at bounding box center [876, 223] width 43 height 38
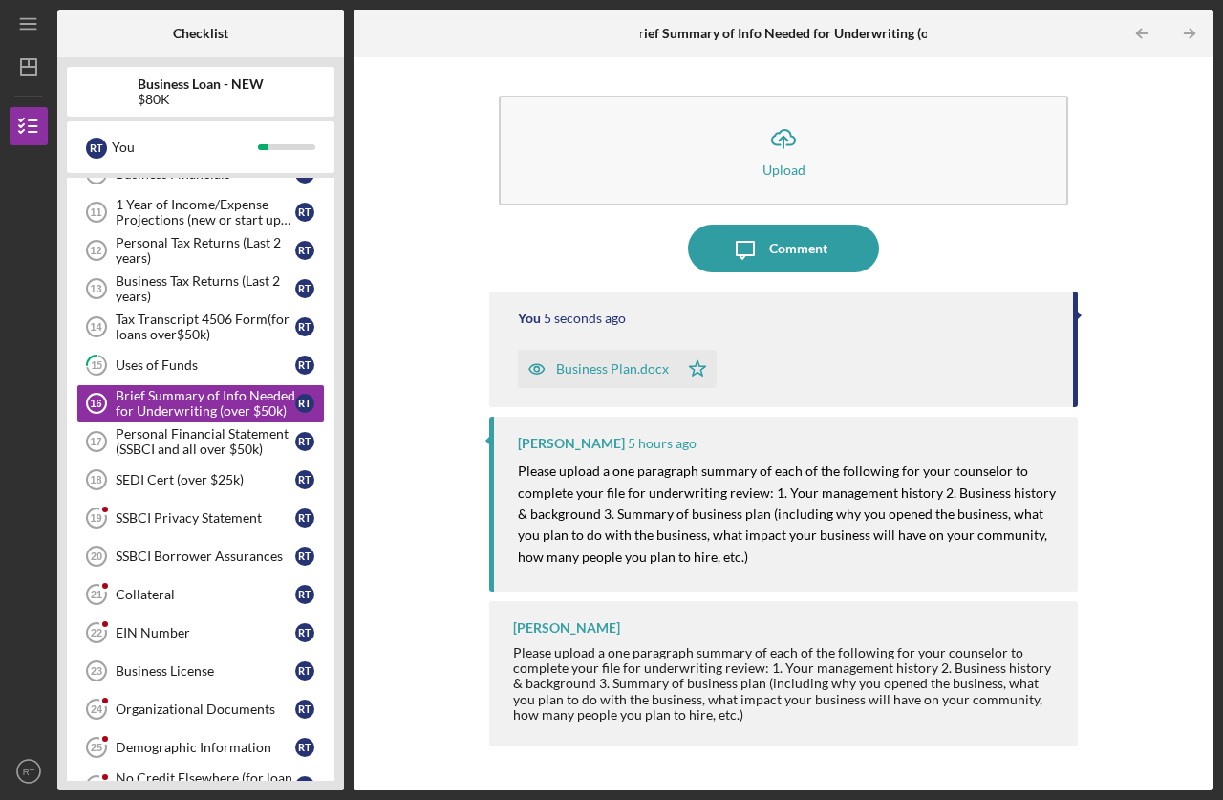
click at [578, 367] on div "Business Plan.docx" at bounding box center [612, 368] width 113 height 15
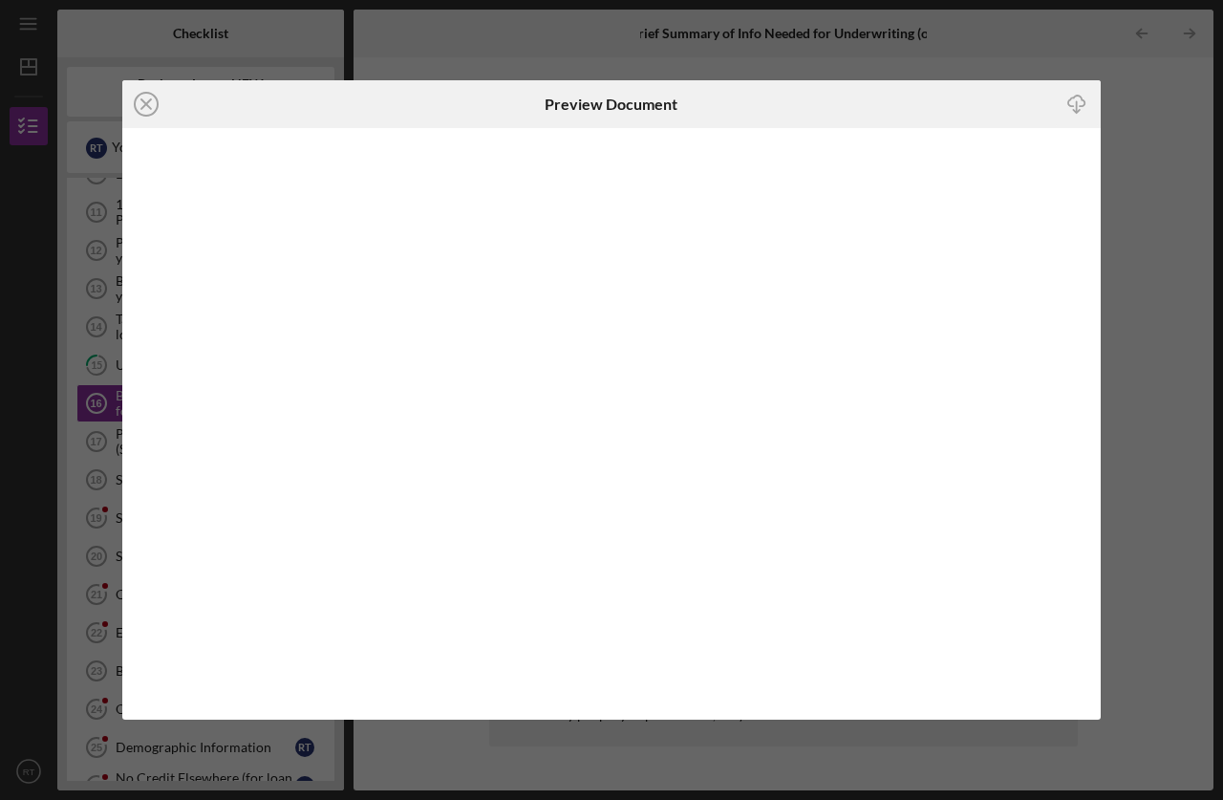
click at [149, 98] on icon "Icon/Close" at bounding box center [146, 104] width 48 height 48
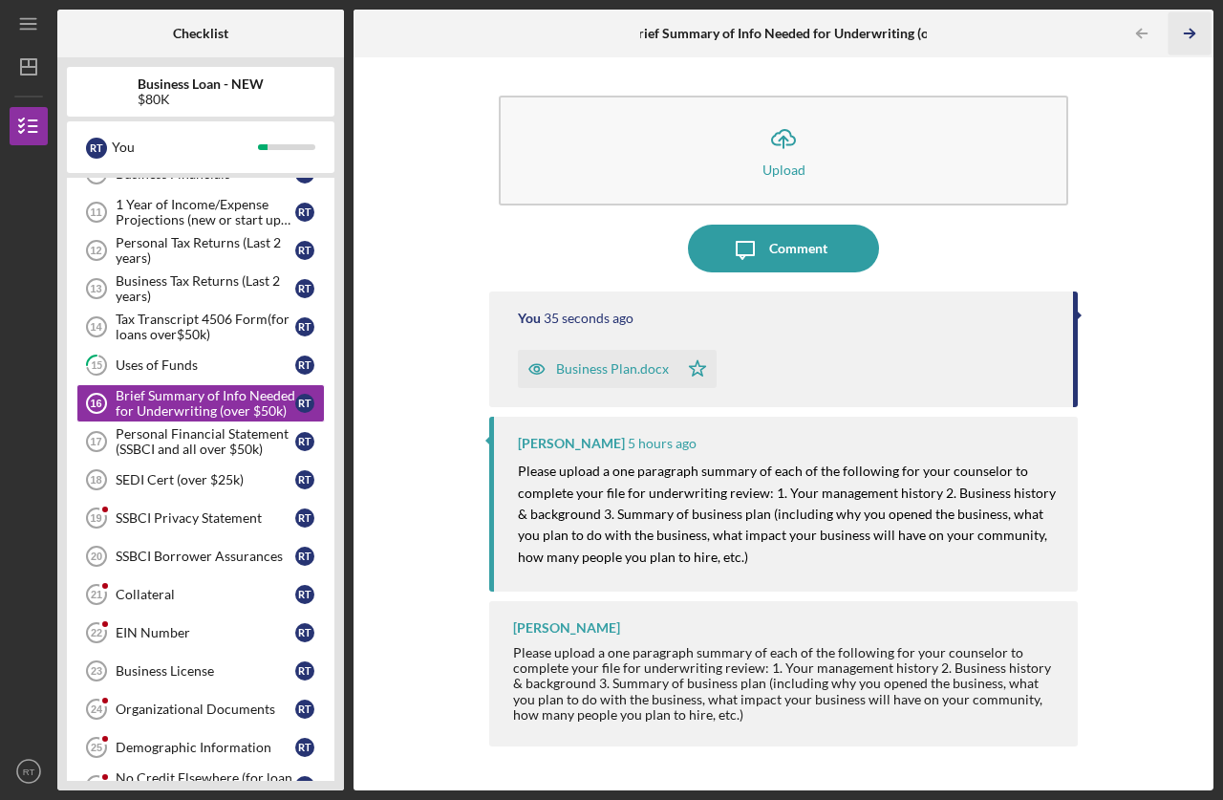
click at [1187, 31] on icon "Icon/Table Pagination Arrow" at bounding box center [1190, 33] width 43 height 43
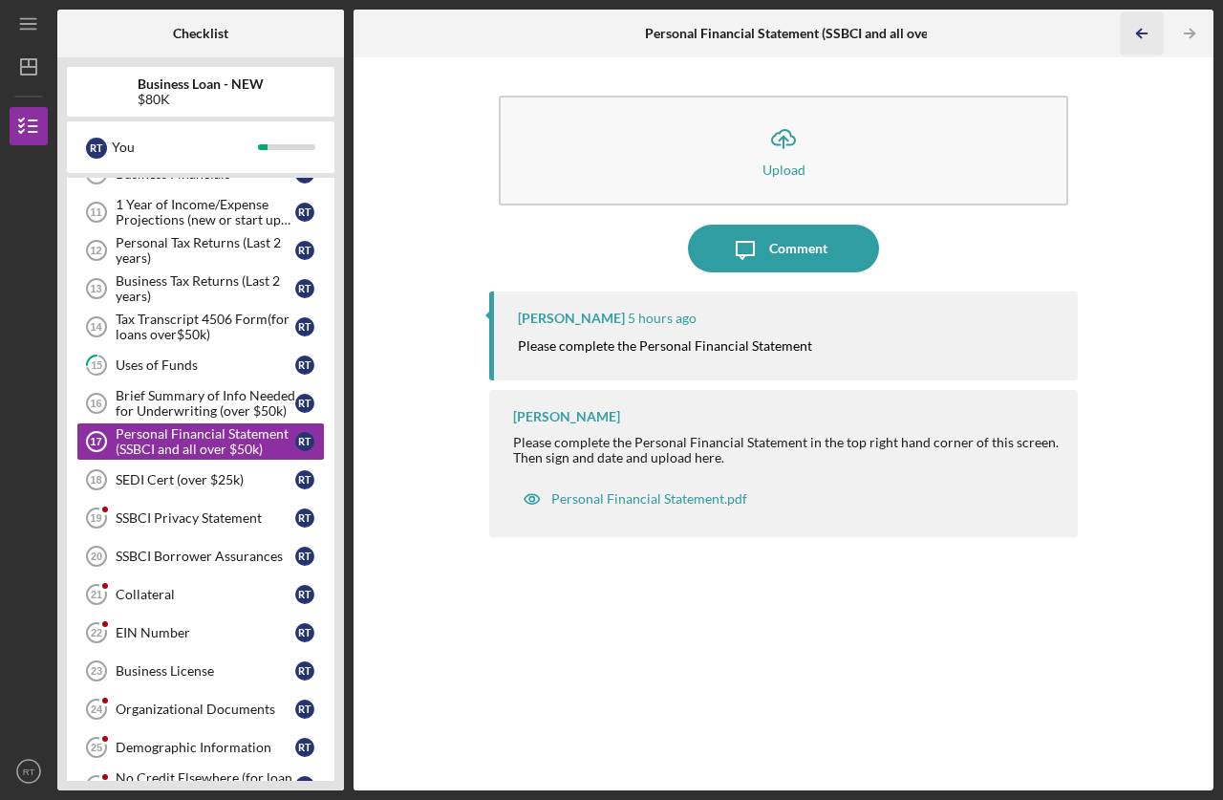
click at [1148, 32] on icon "Icon/Table Pagination Arrow" at bounding box center [1142, 33] width 43 height 43
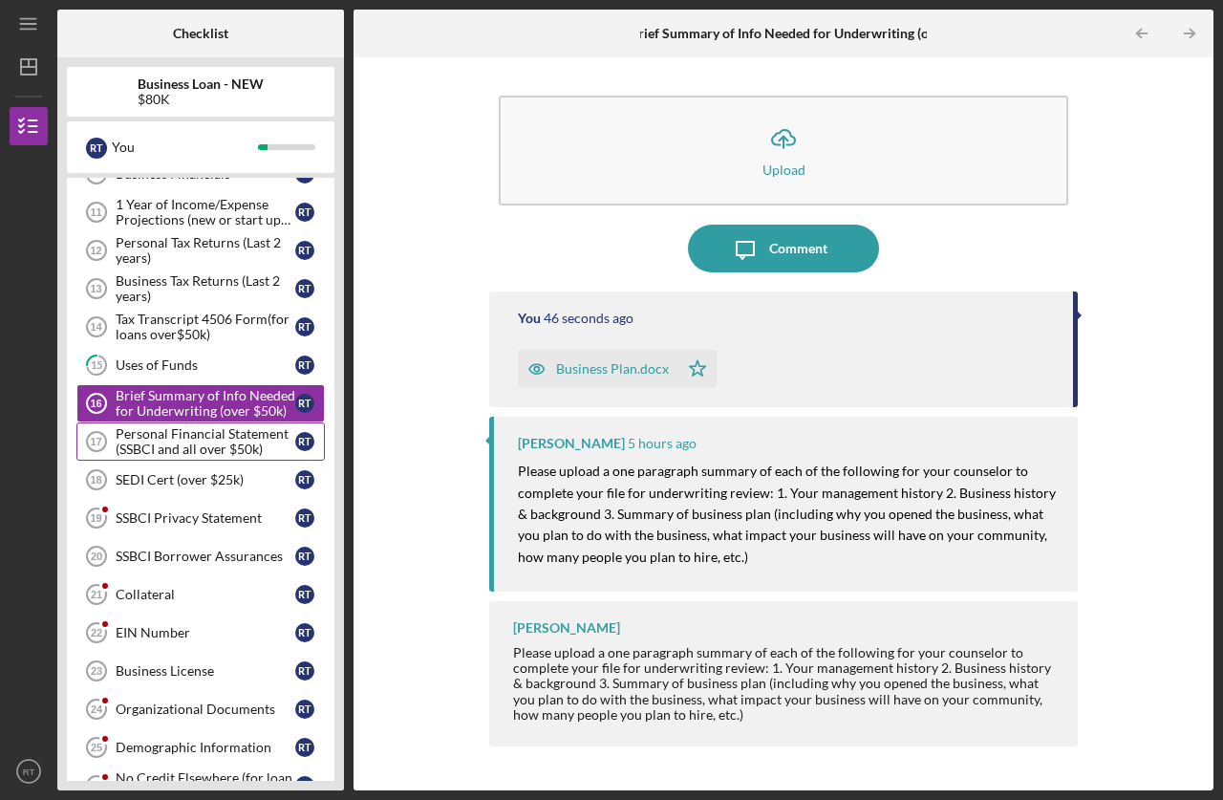
click at [167, 435] on div "Personal Financial Statement (SSBCI and all over $50k)" at bounding box center [206, 441] width 180 height 31
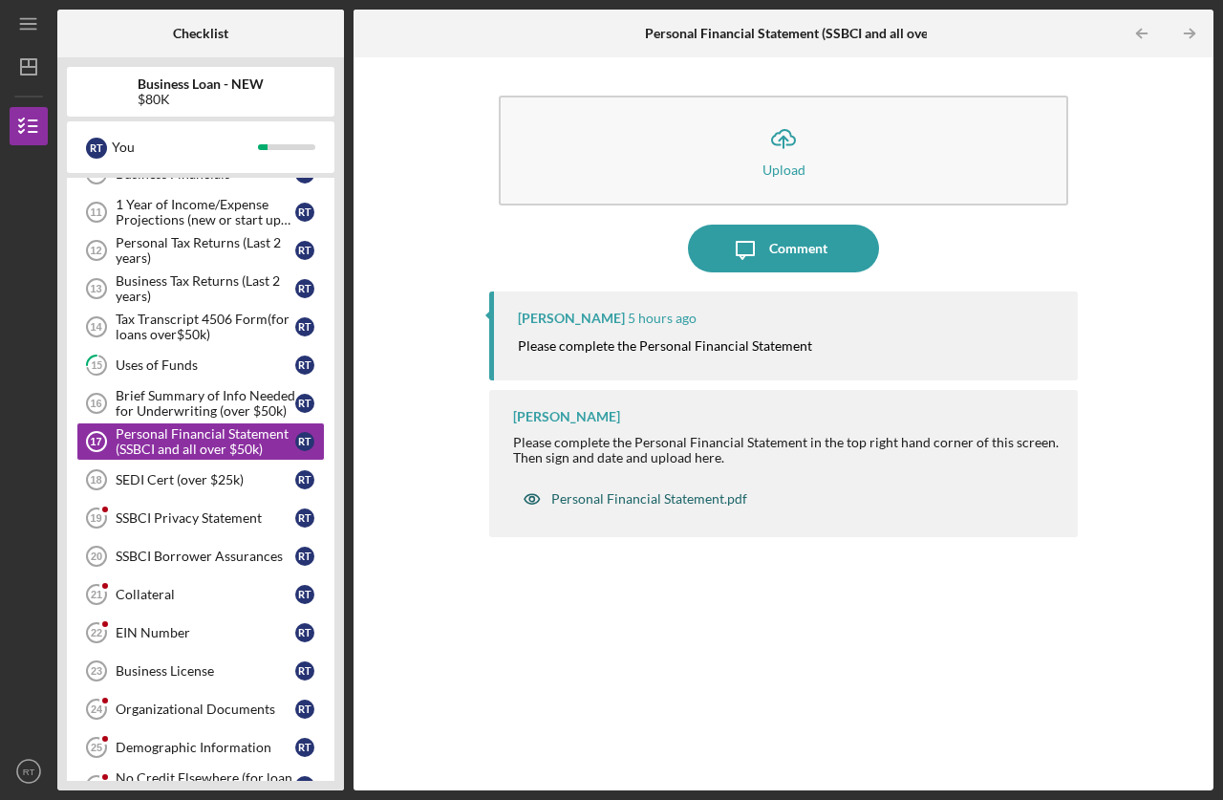
click at [661, 503] on div "Personal Financial Statement.pdf" at bounding box center [649, 498] width 196 height 15
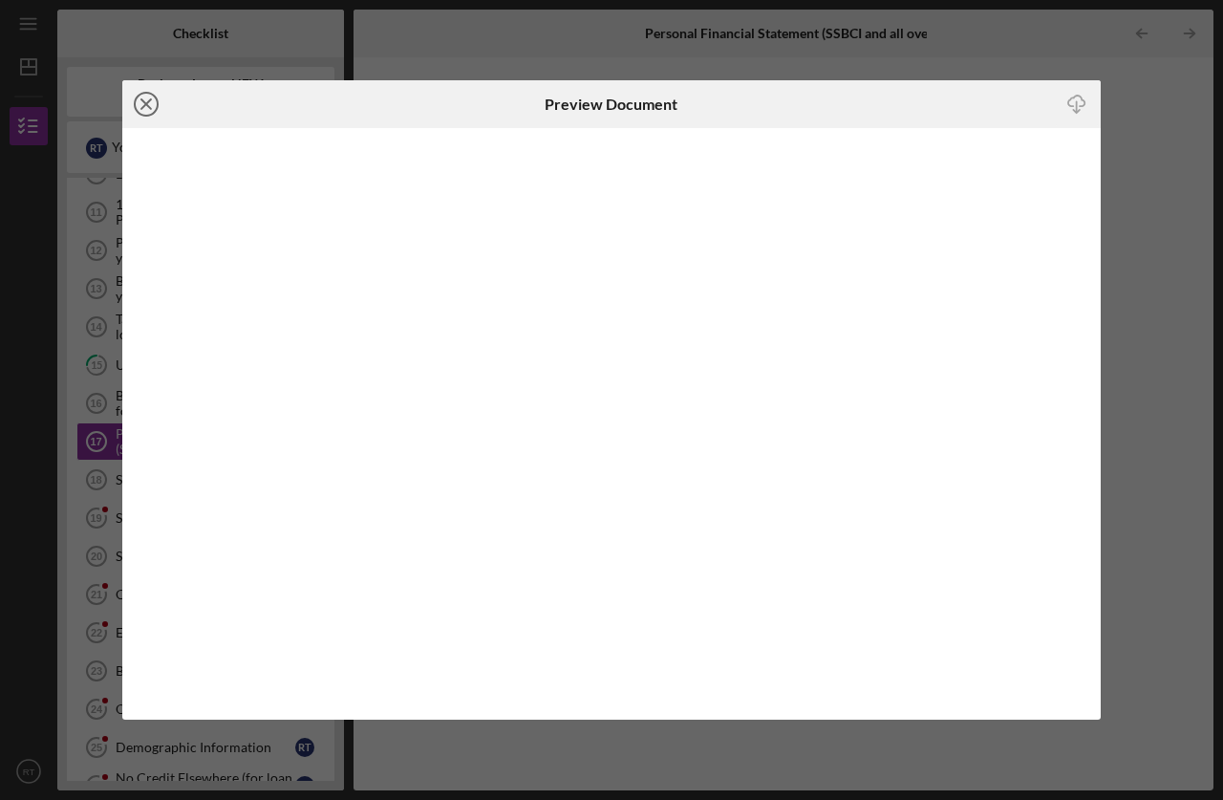
click at [135, 96] on icon "Icon/Close" at bounding box center [146, 104] width 48 height 48
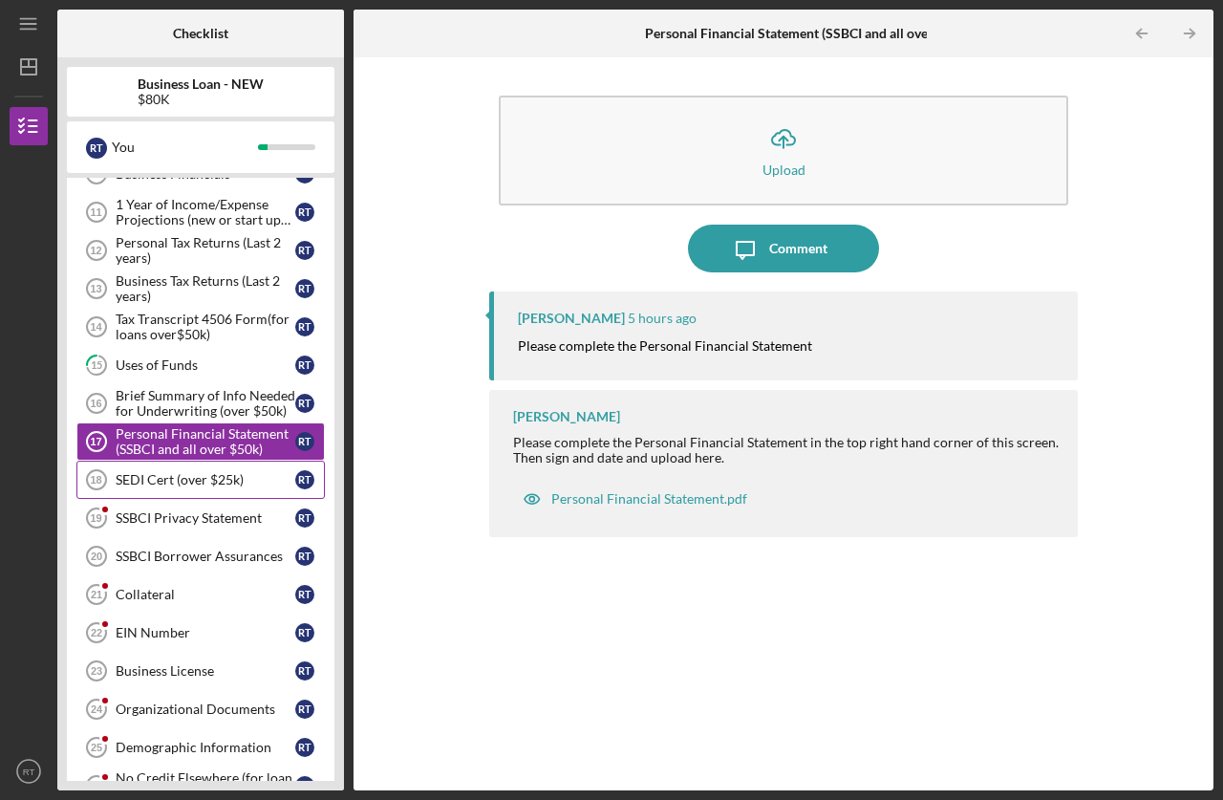
click at [237, 483] on div "SEDI Cert (over $25k)" at bounding box center [206, 479] width 180 height 15
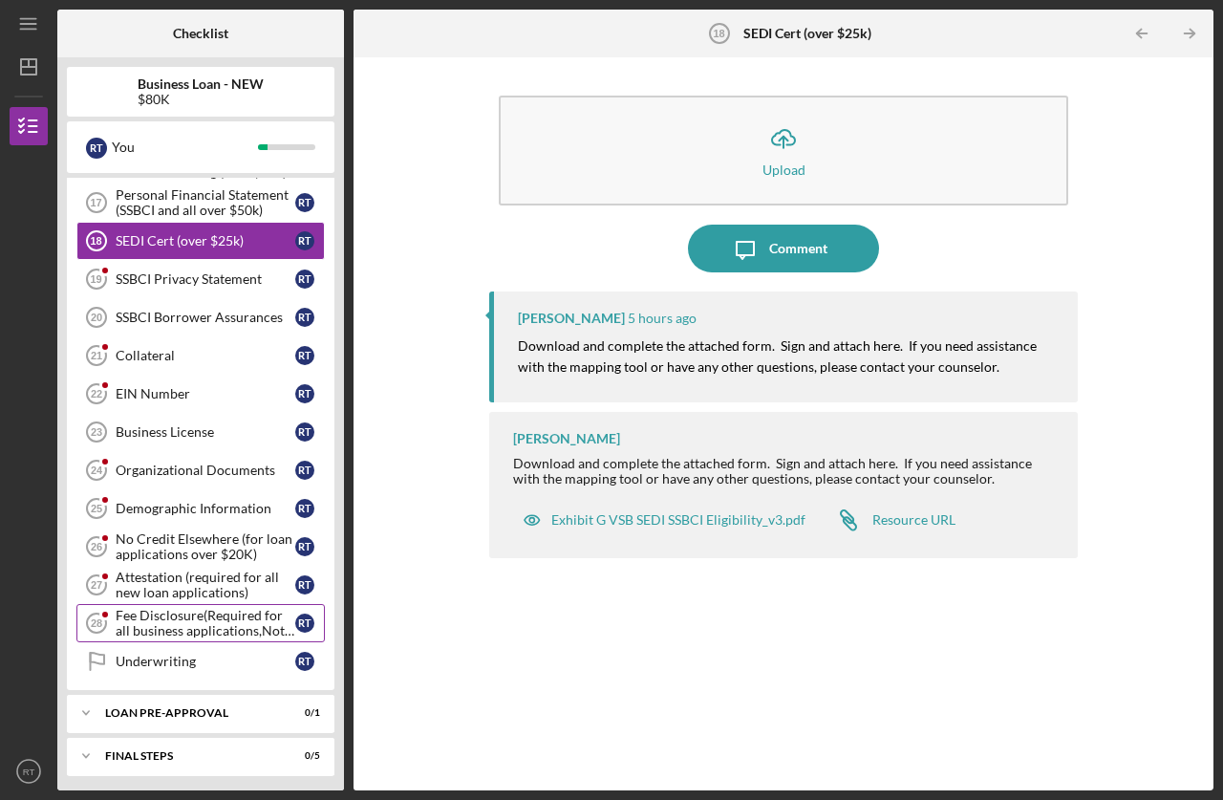
scroll to position [541, 0]
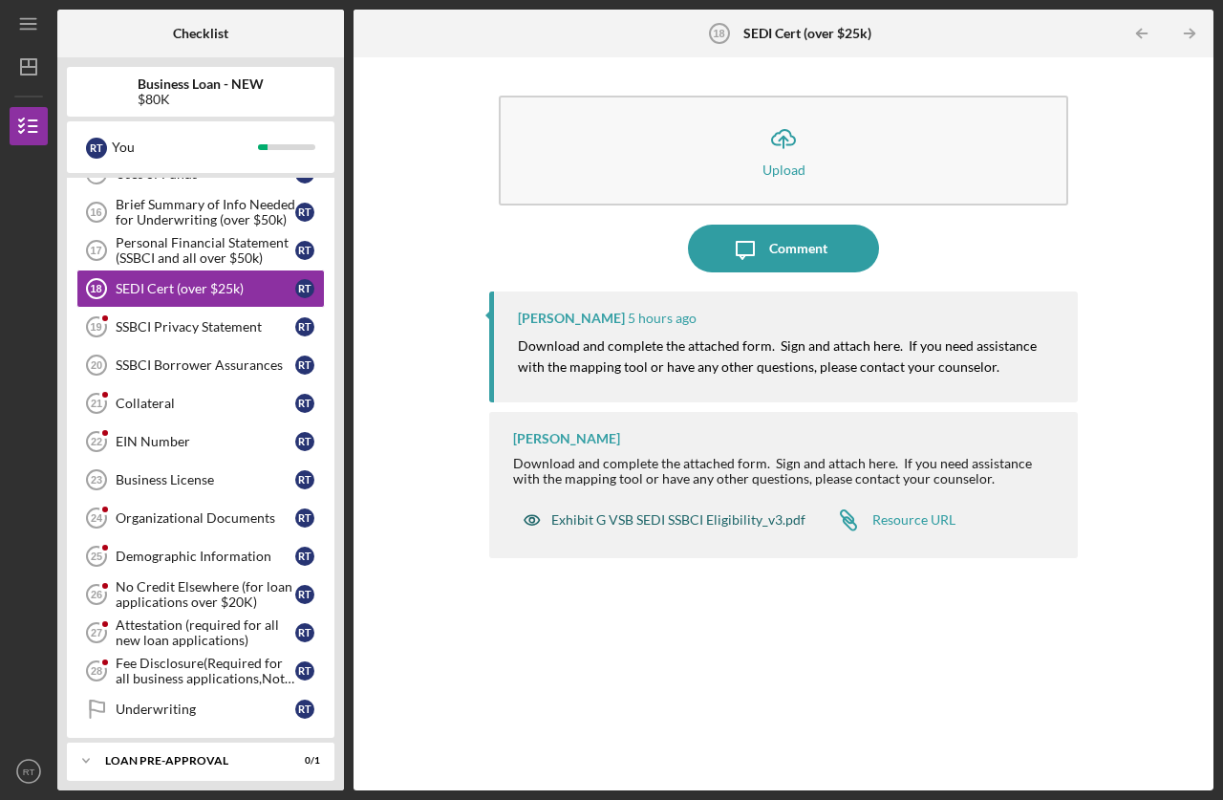
click at [680, 513] on div "Exhibit G VSB SEDI SSBCI Eligibility_v3.pdf" at bounding box center [678, 519] width 254 height 15
